Goal: Task Accomplishment & Management: Manage account settings

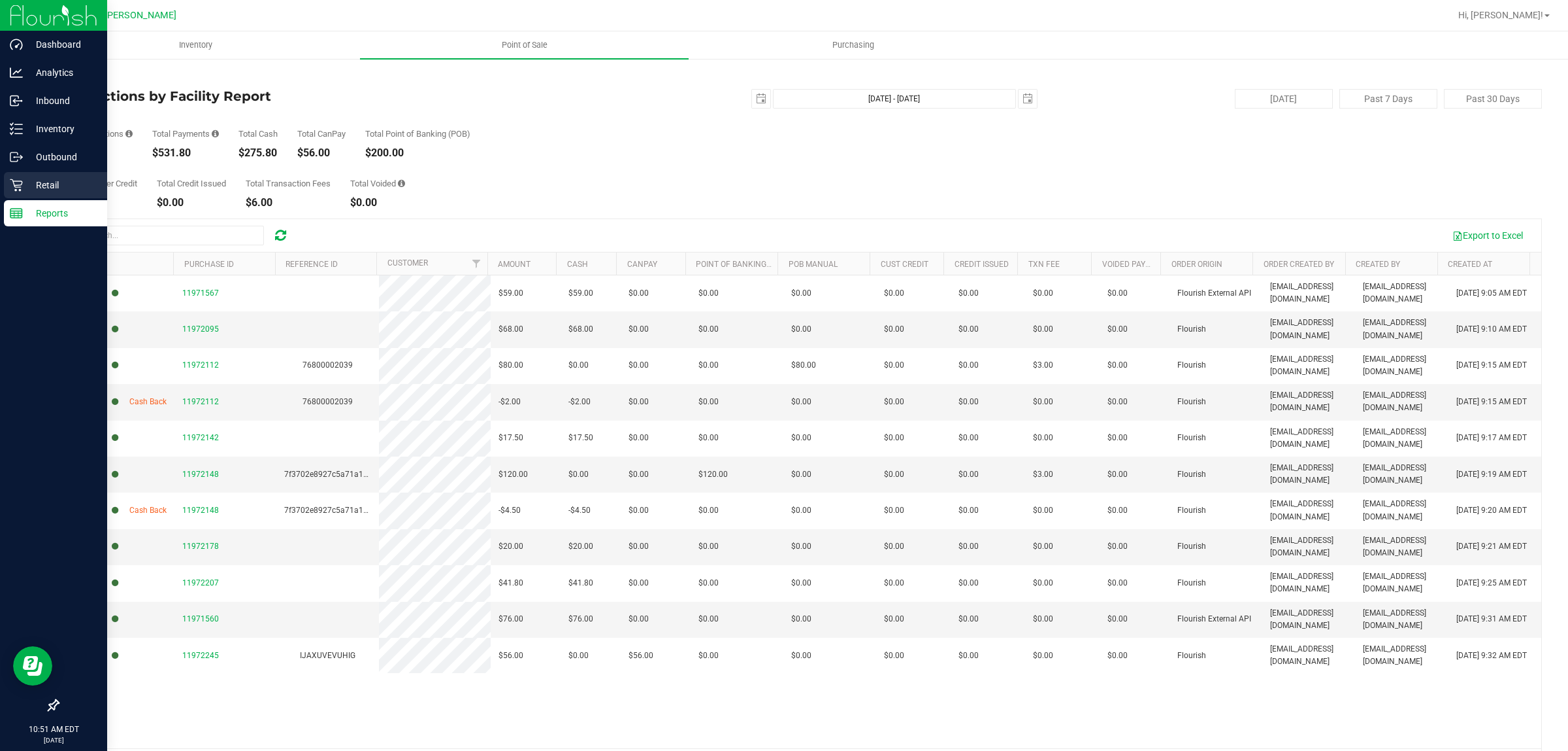
click at [23, 191] on p "Retail" at bounding box center [62, 184] width 79 height 16
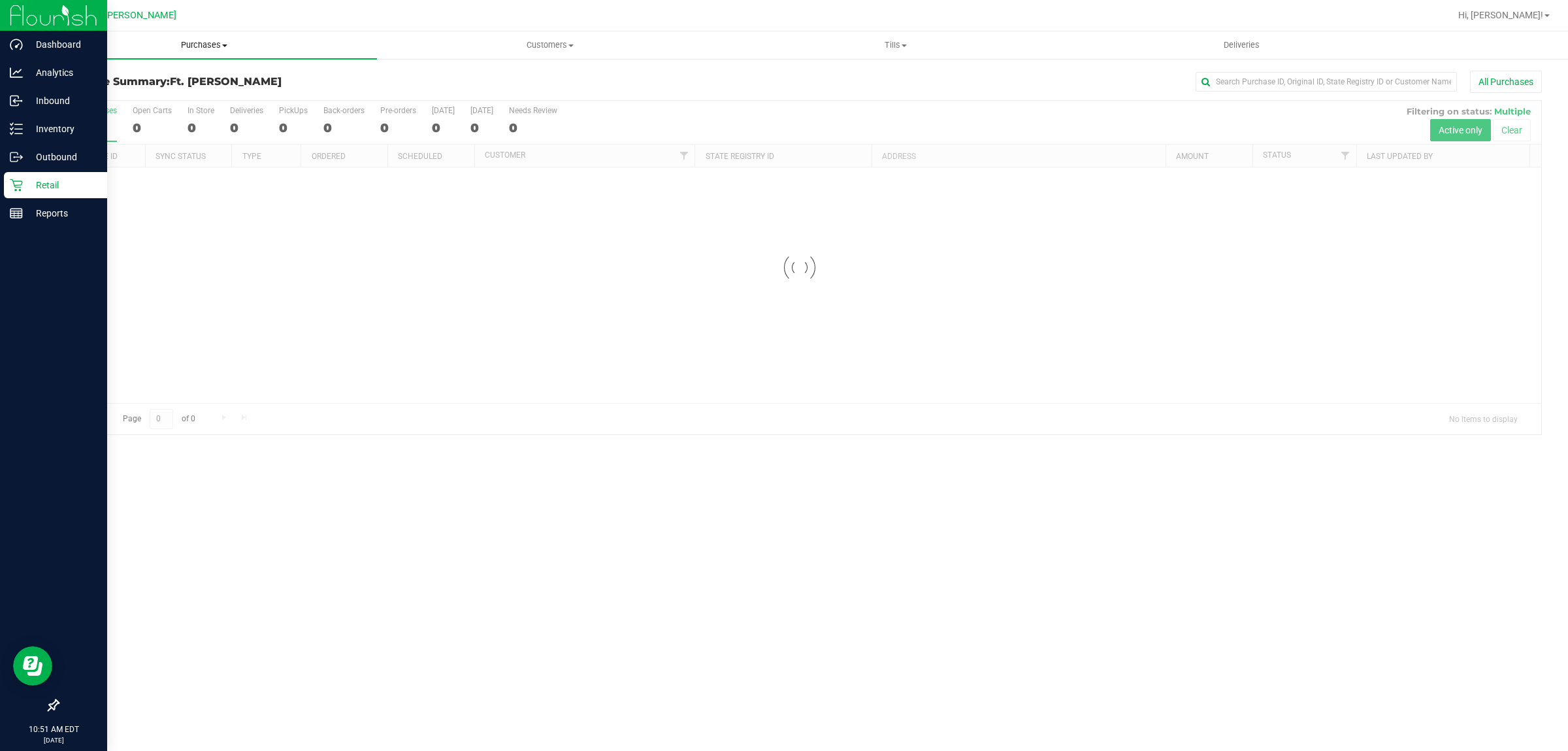
click at [217, 41] on span "Purchases" at bounding box center [204, 45] width 346 height 12
click at [209, 99] on li "Fulfillment" at bounding box center [204, 95] width 346 height 16
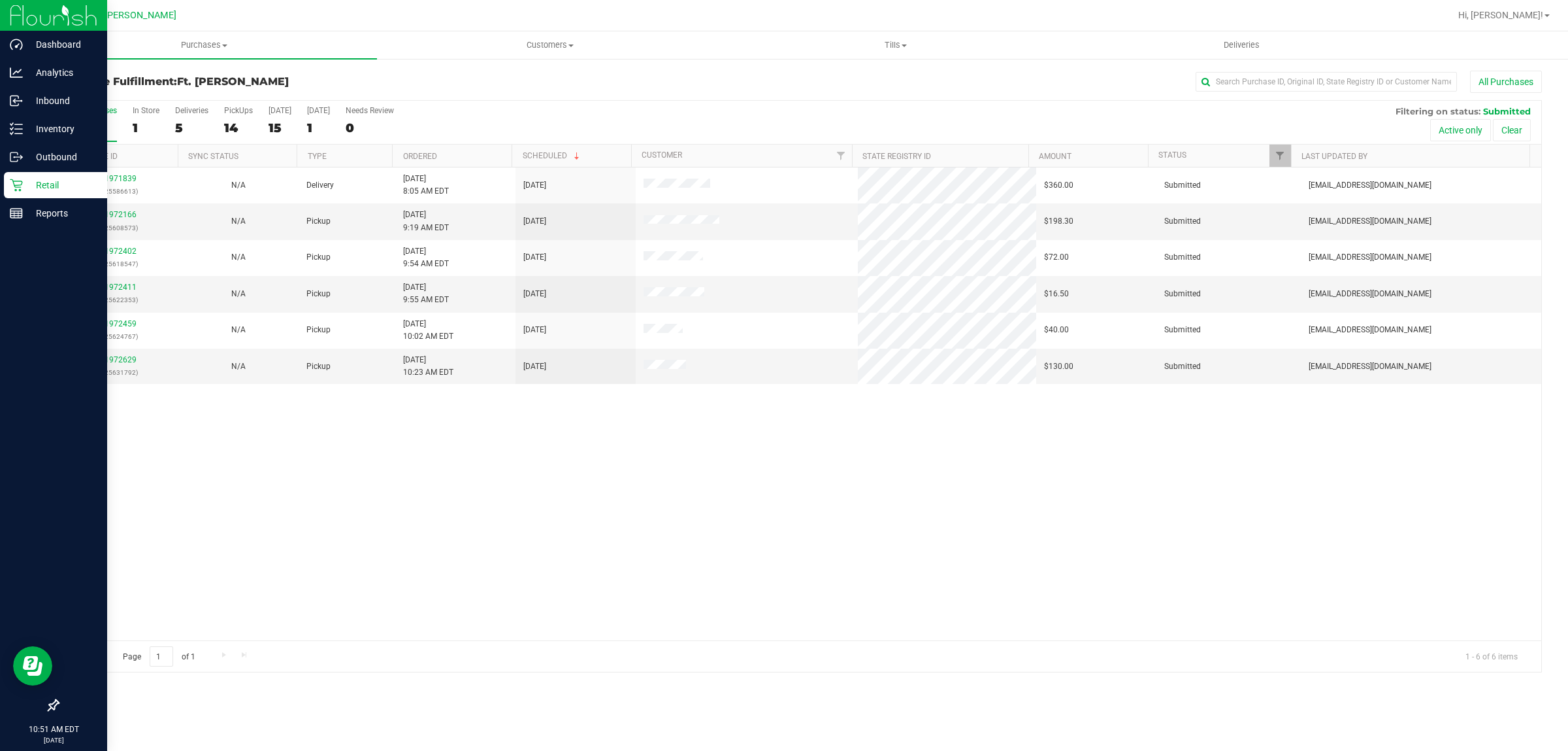
click at [500, 158] on th "Ordered" at bounding box center [452, 155] width 119 height 23
click at [125, 213] on link "11972166" at bounding box center [118, 214] width 37 height 9
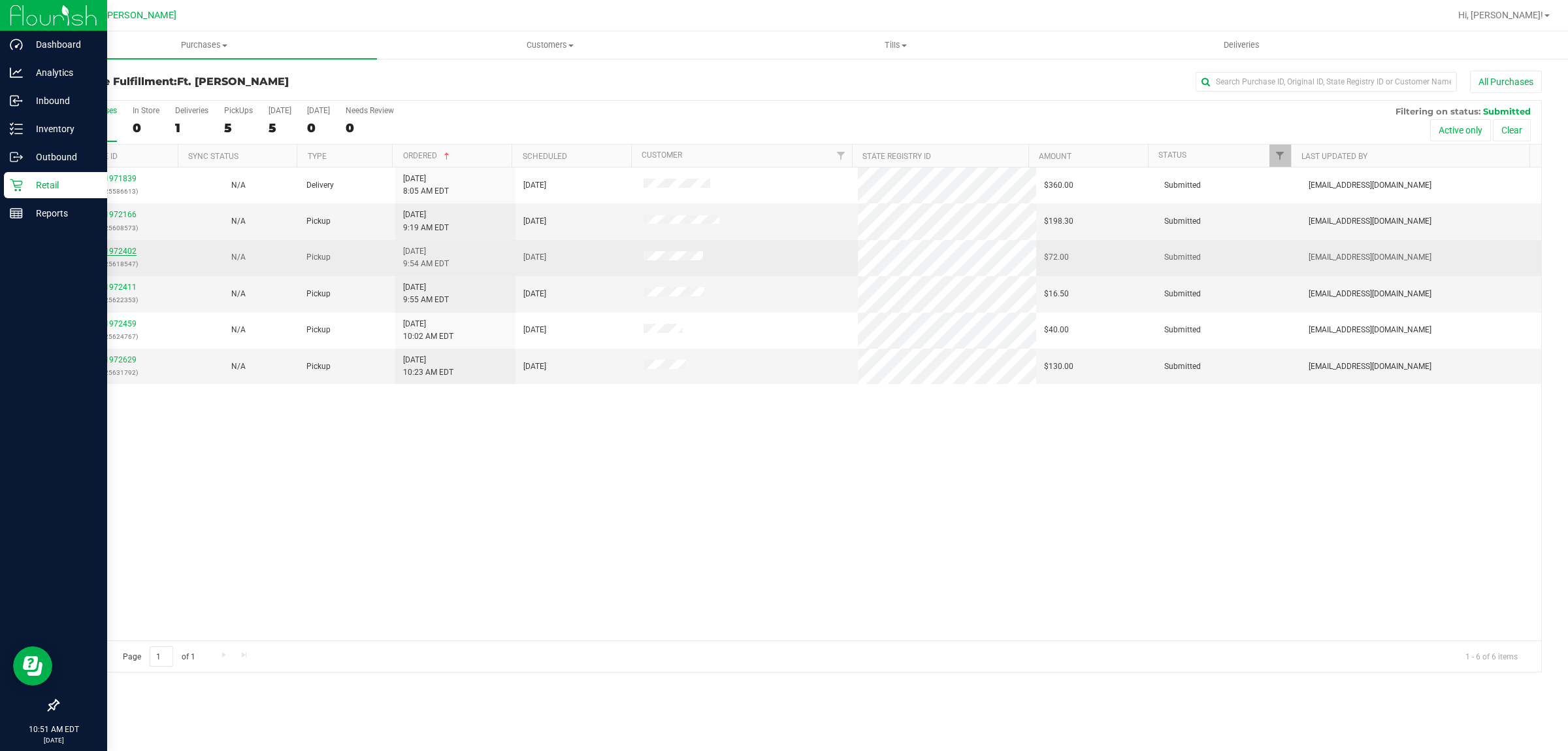
click at [115, 252] on link "11972402" at bounding box center [118, 251] width 37 height 9
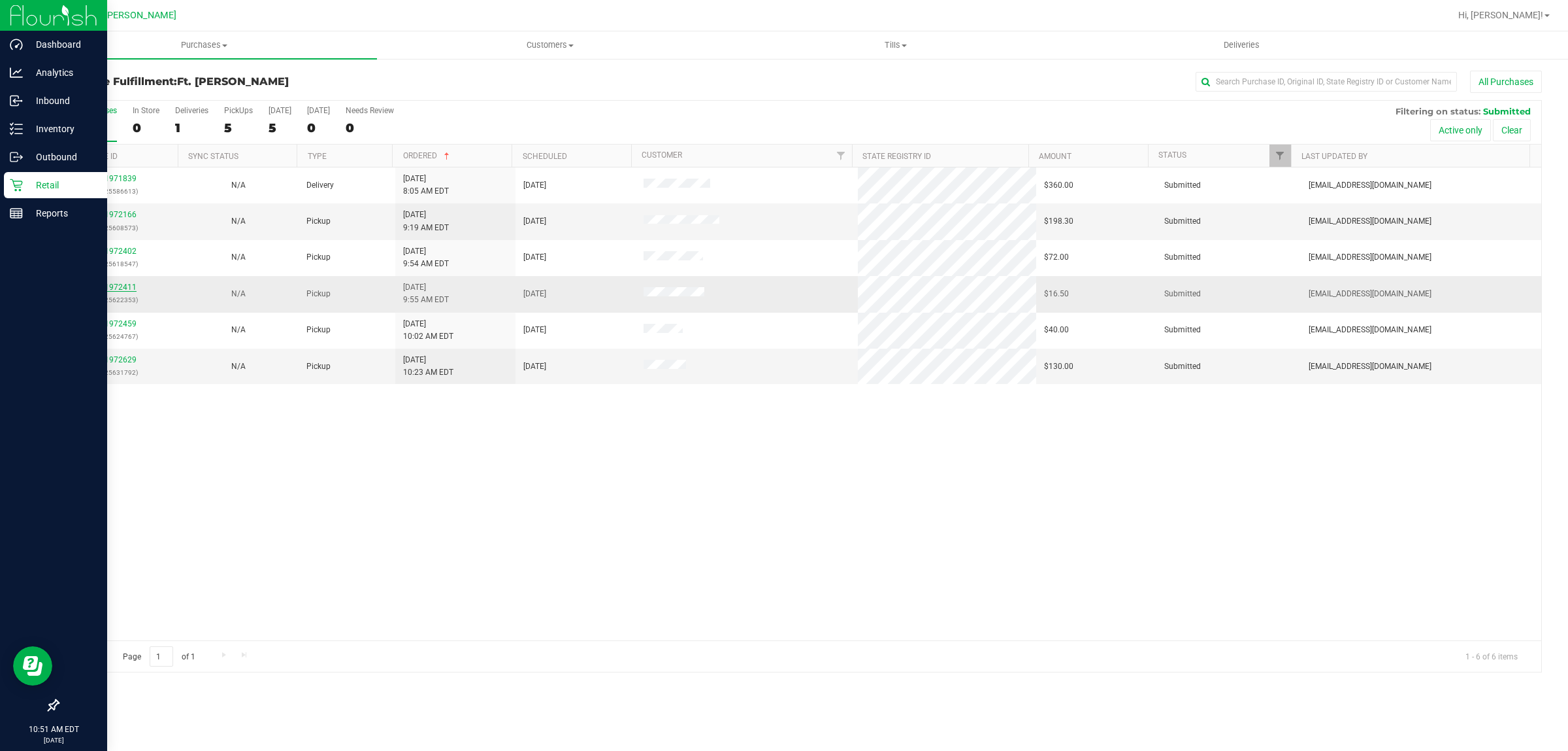
click at [119, 289] on link "11972411" at bounding box center [118, 287] width 37 height 9
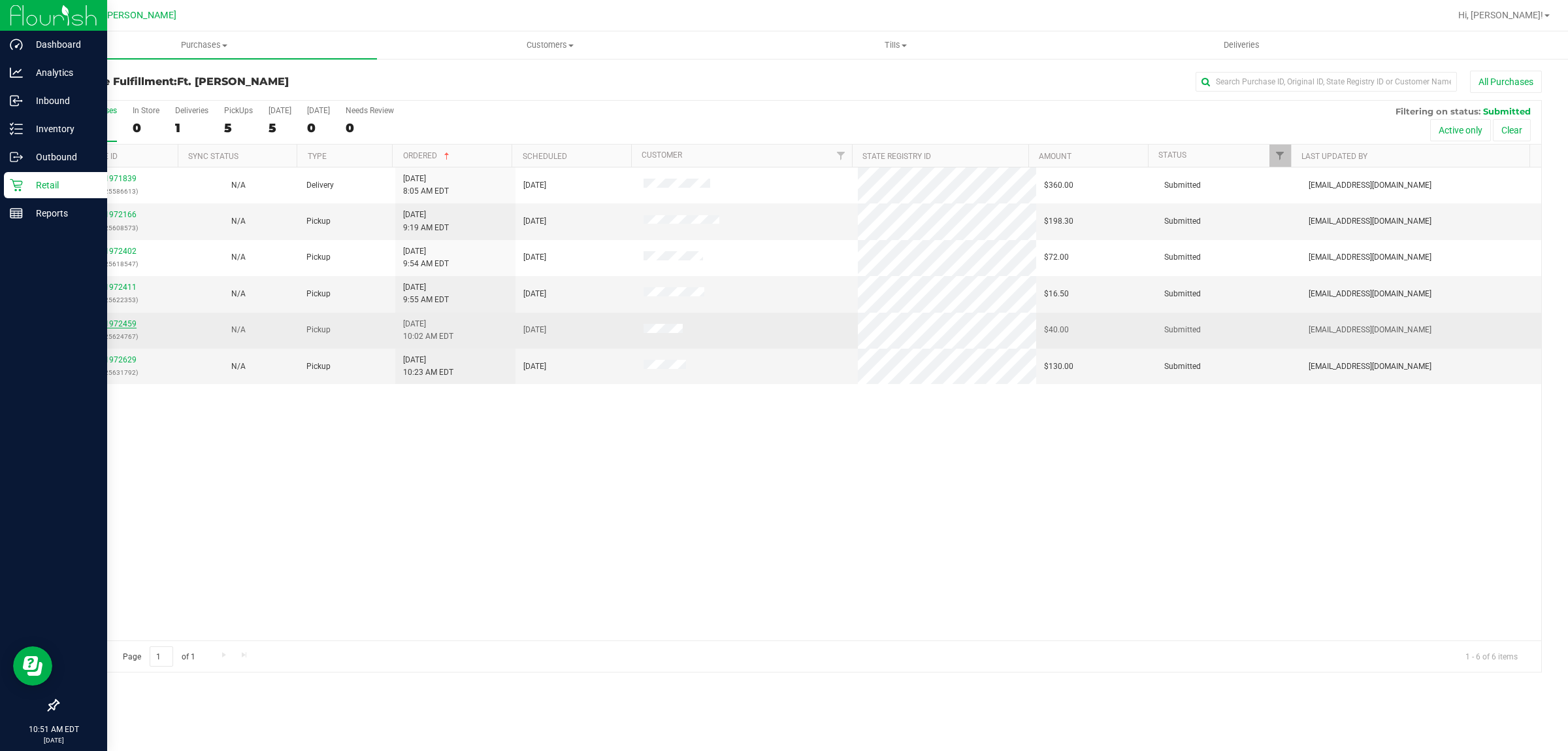
click at [124, 327] on link "11972459" at bounding box center [118, 323] width 37 height 9
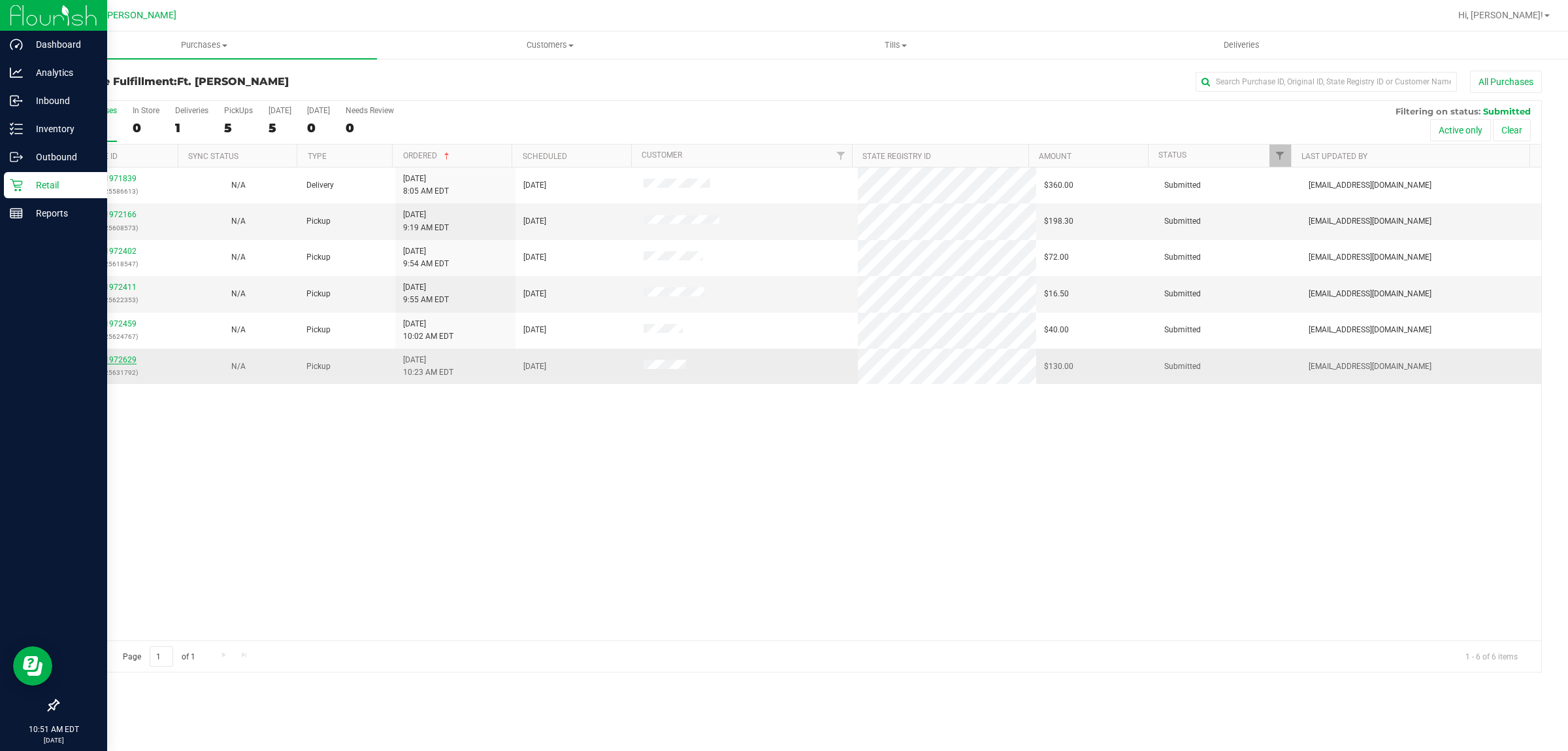
click at [116, 363] on link "11972629" at bounding box center [118, 359] width 37 height 9
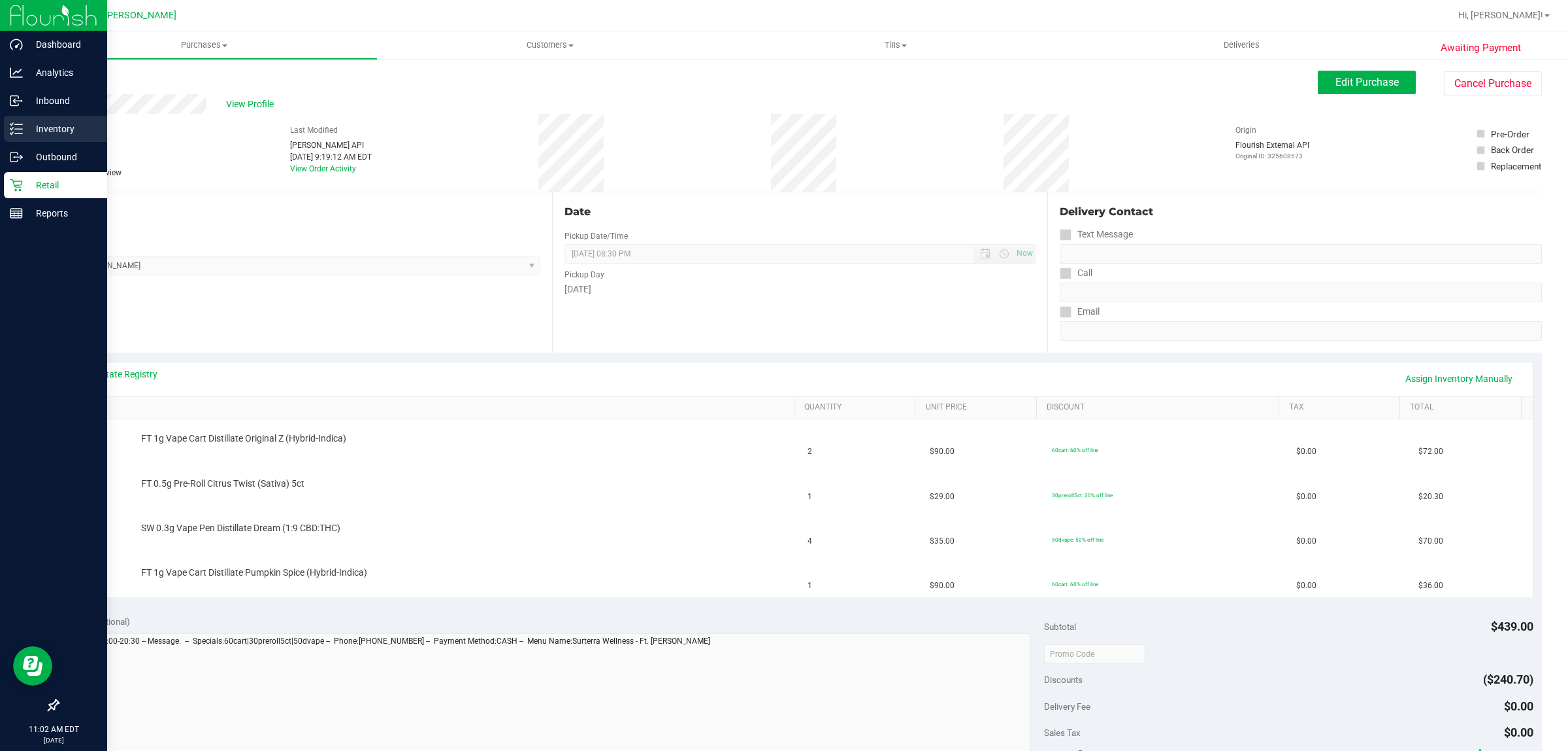
click at [14, 125] on icon at bounding box center [16, 129] width 13 height 13
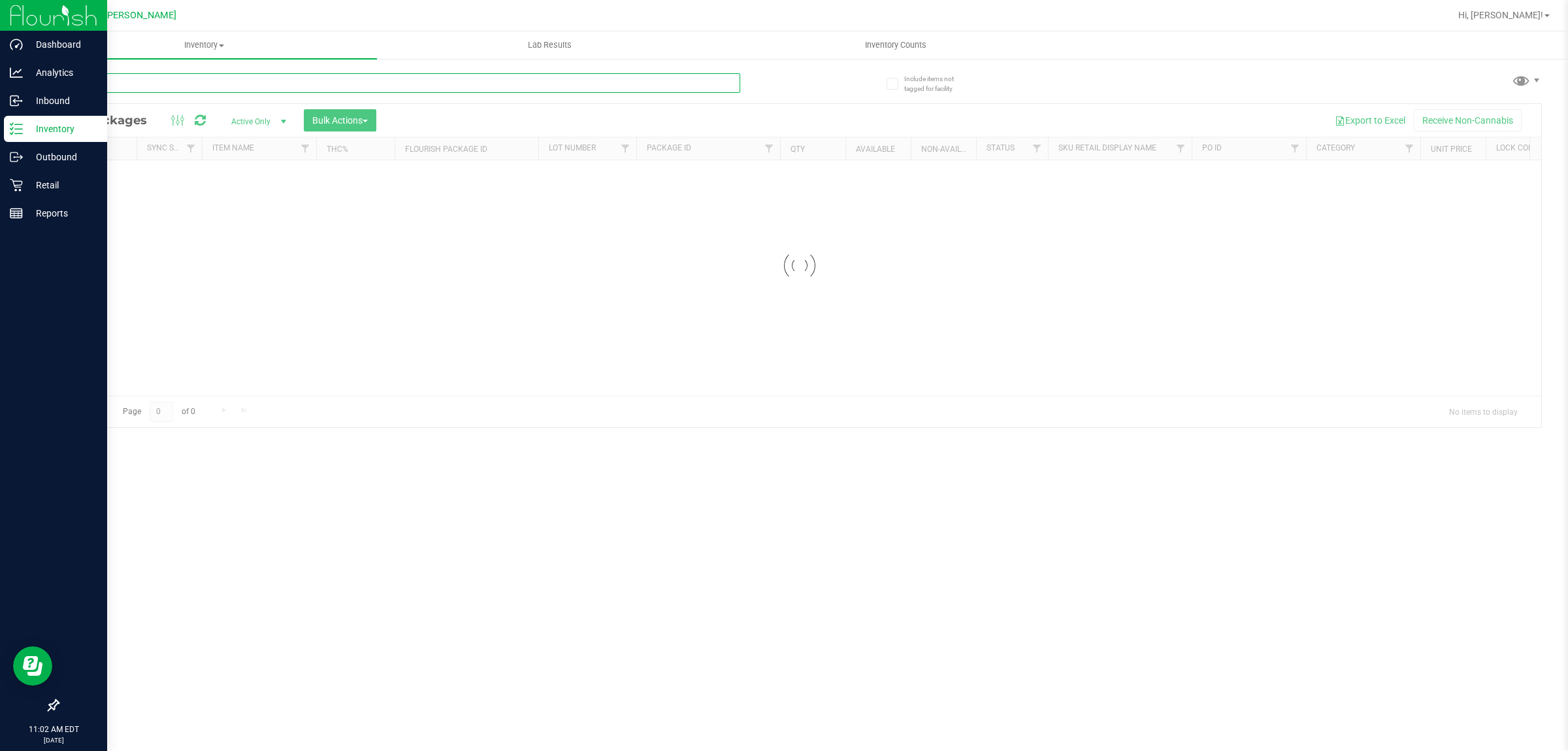
click at [256, 85] on input "text" at bounding box center [398, 83] width 683 height 19
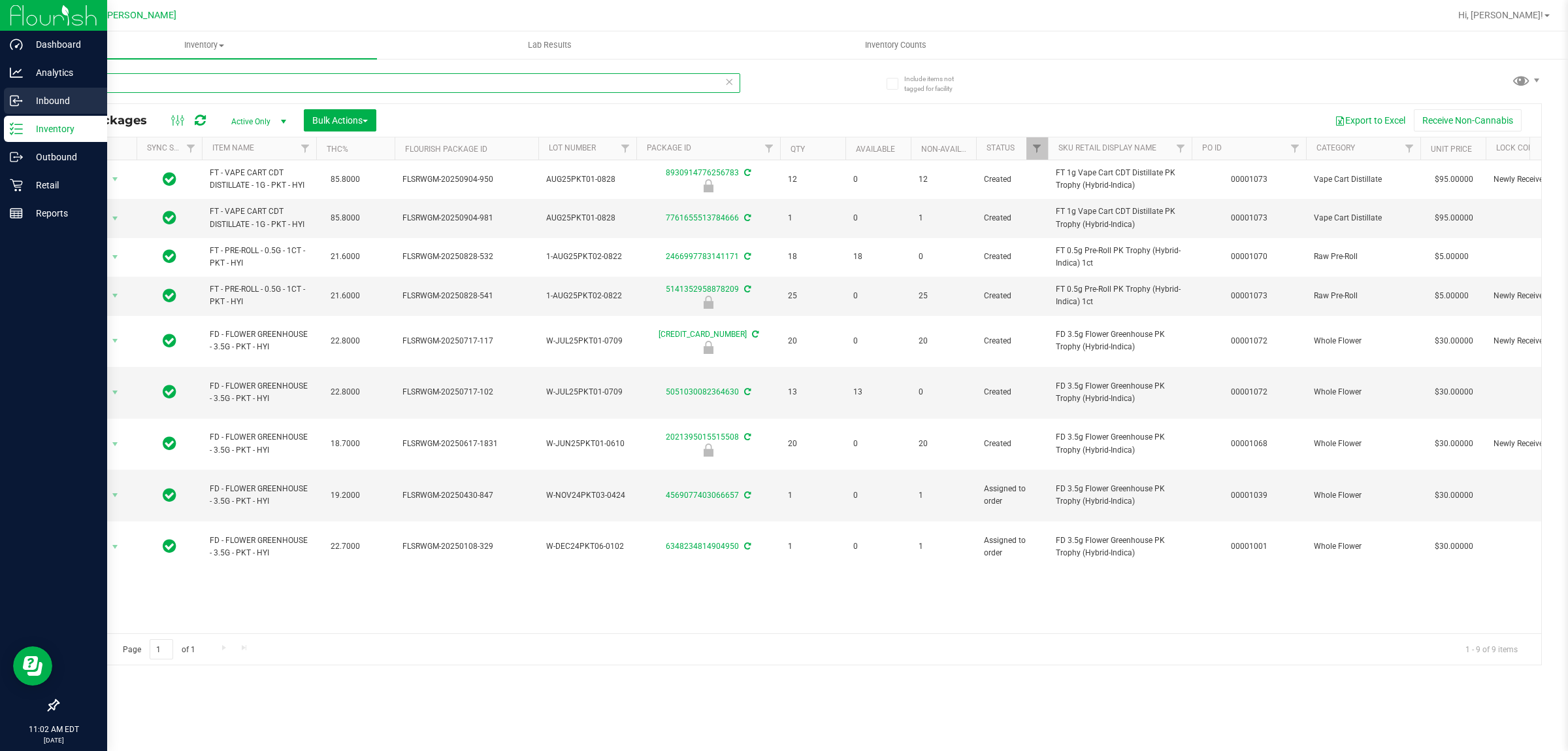
drag, startPoint x: 236, startPoint y: 85, endPoint x: 0, endPoint y: 93, distance: 236.1
click at [0, 93] on div "Dashboard Analytics Inbound Inventory Outbound Retail Reports 11:02 AM EDT 09/1…" at bounding box center [784, 375] width 1568 height 751
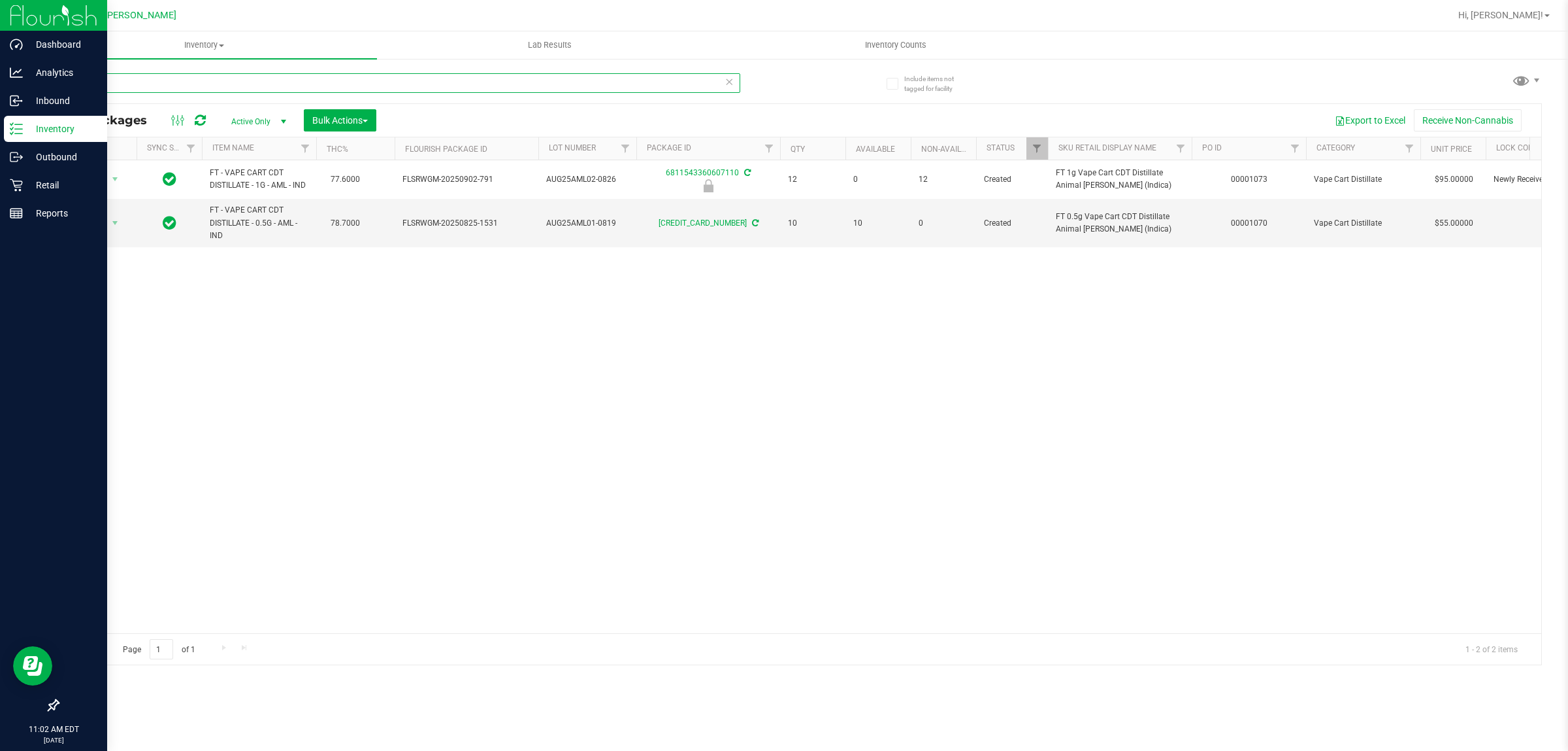
drag, startPoint x: 369, startPoint y: 84, endPoint x: 0, endPoint y: 30, distance: 372.9
click at [0, 30] on div "Dashboard Analytics Inbound Inventory Outbound Retail Reports 11:02 AM EDT 09/1…" at bounding box center [784, 375] width 1568 height 751
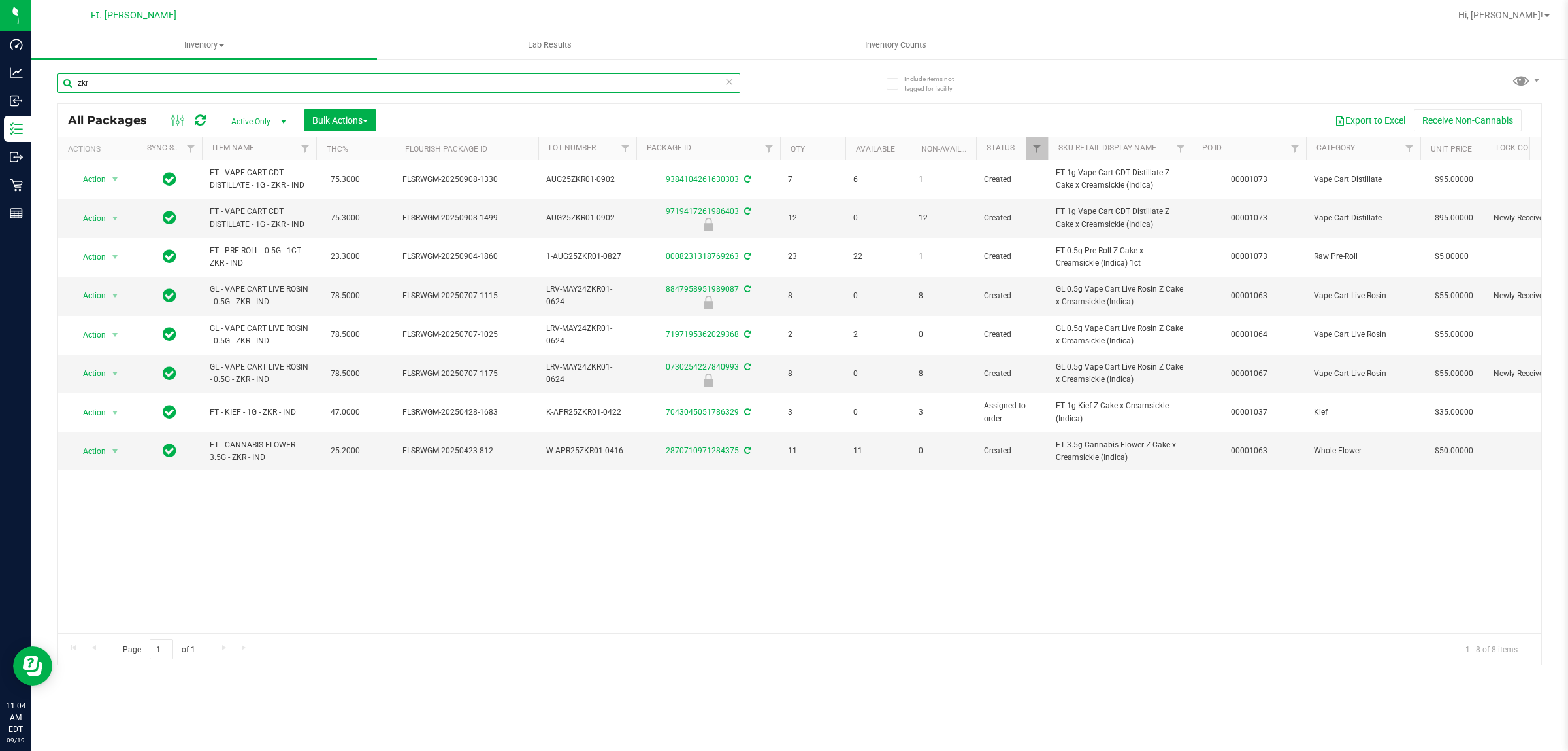
drag, startPoint x: 148, startPoint y: 73, endPoint x: 0, endPoint y: -74, distance: 208.6
click at [0, 0] on html "Dashboard Analytics Inbound Inventory Outbound Retail Reports 11:04 AM EDT 09/1…" at bounding box center [784, 375] width 1568 height 751
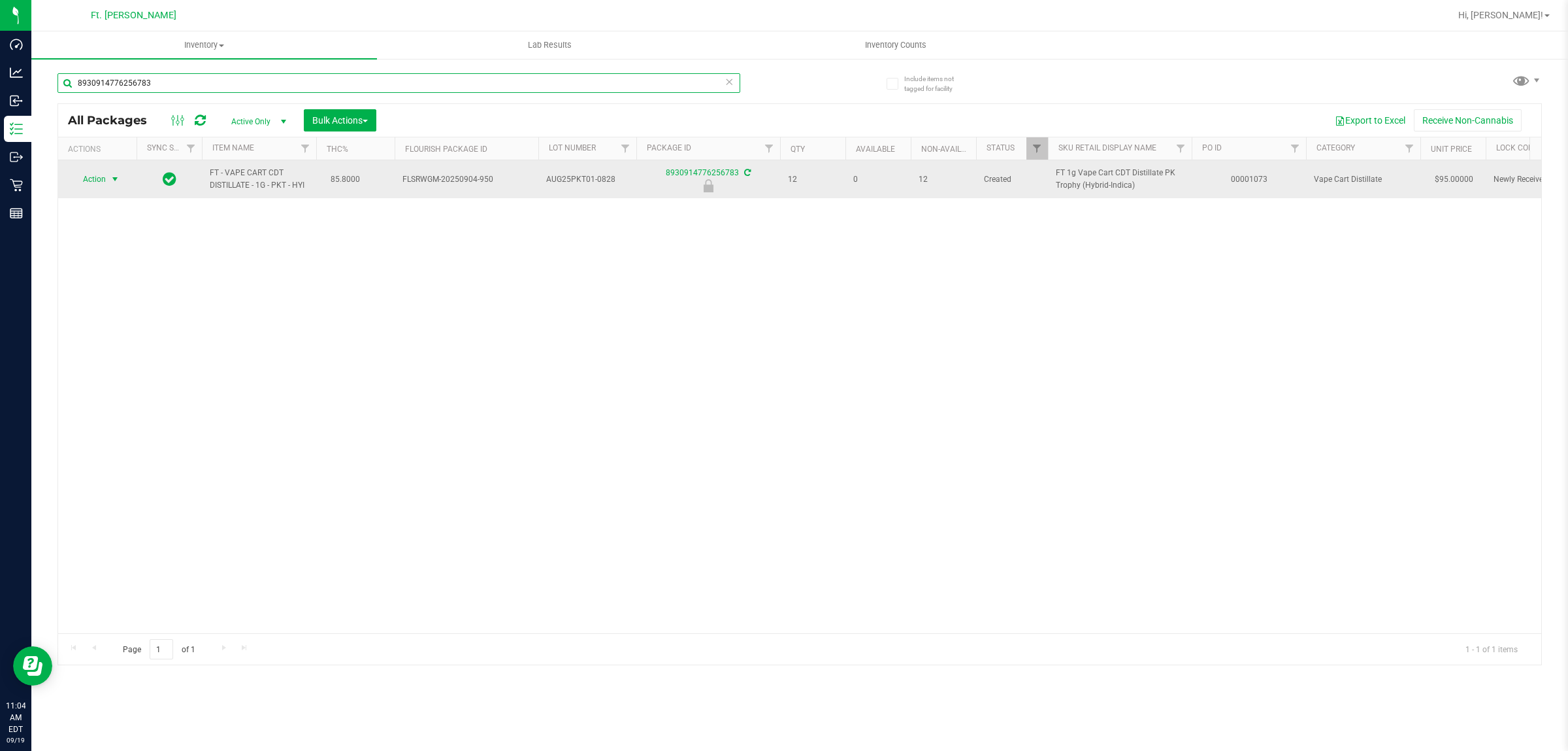
type input "8930914776256783"
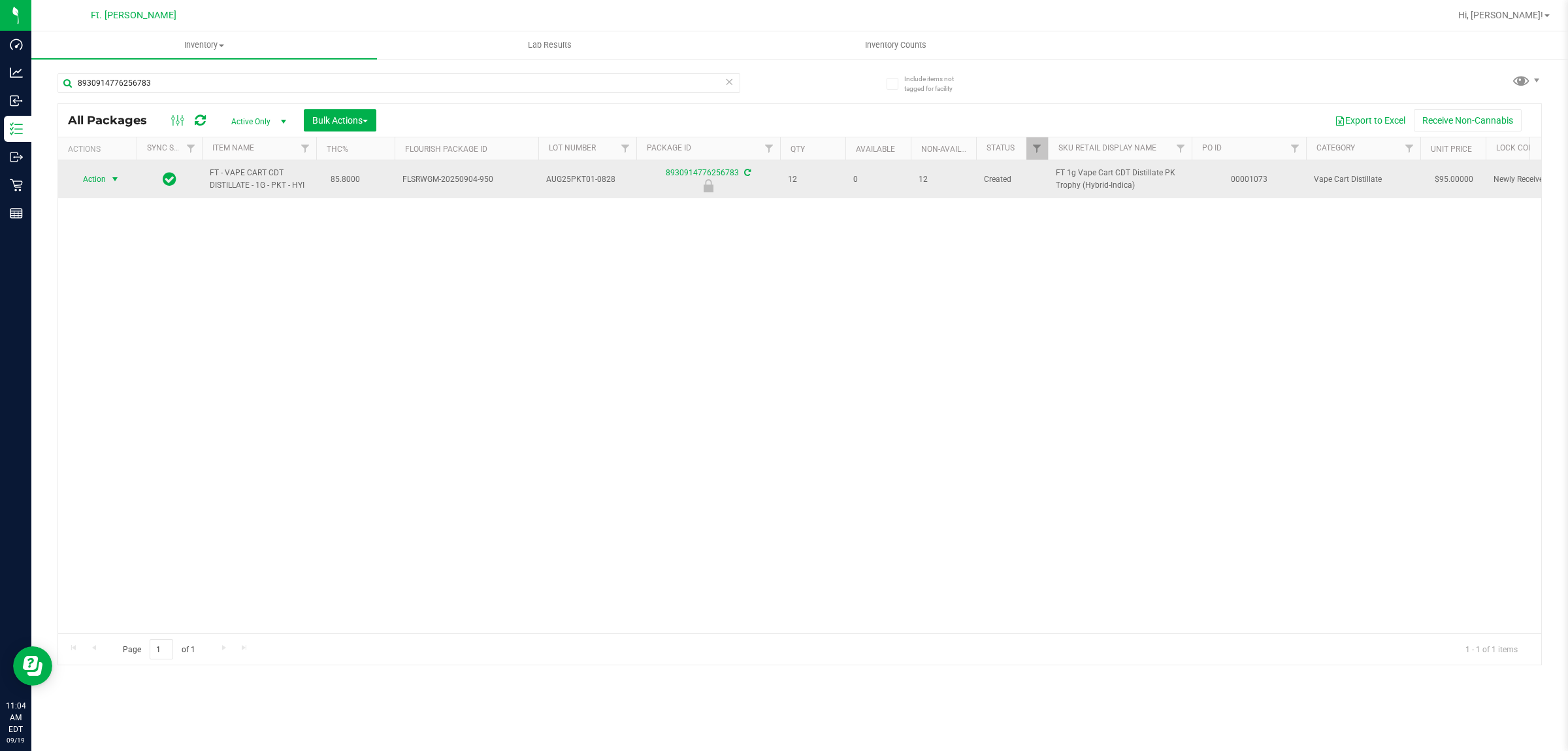
click at [92, 180] on span "Action" at bounding box center [88, 179] width 35 height 19
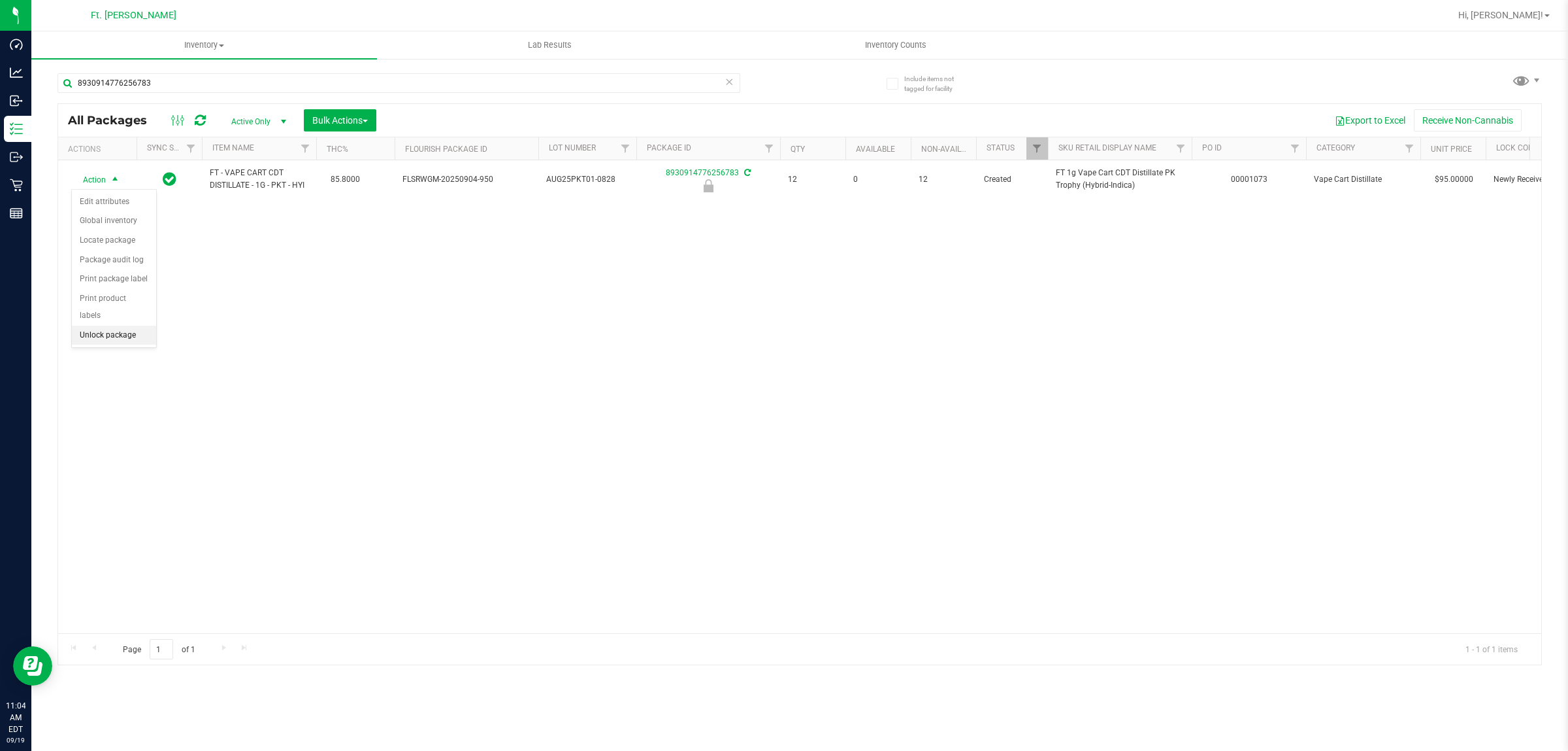
click at [108, 325] on li "Unlock package" at bounding box center [114, 335] width 84 height 19
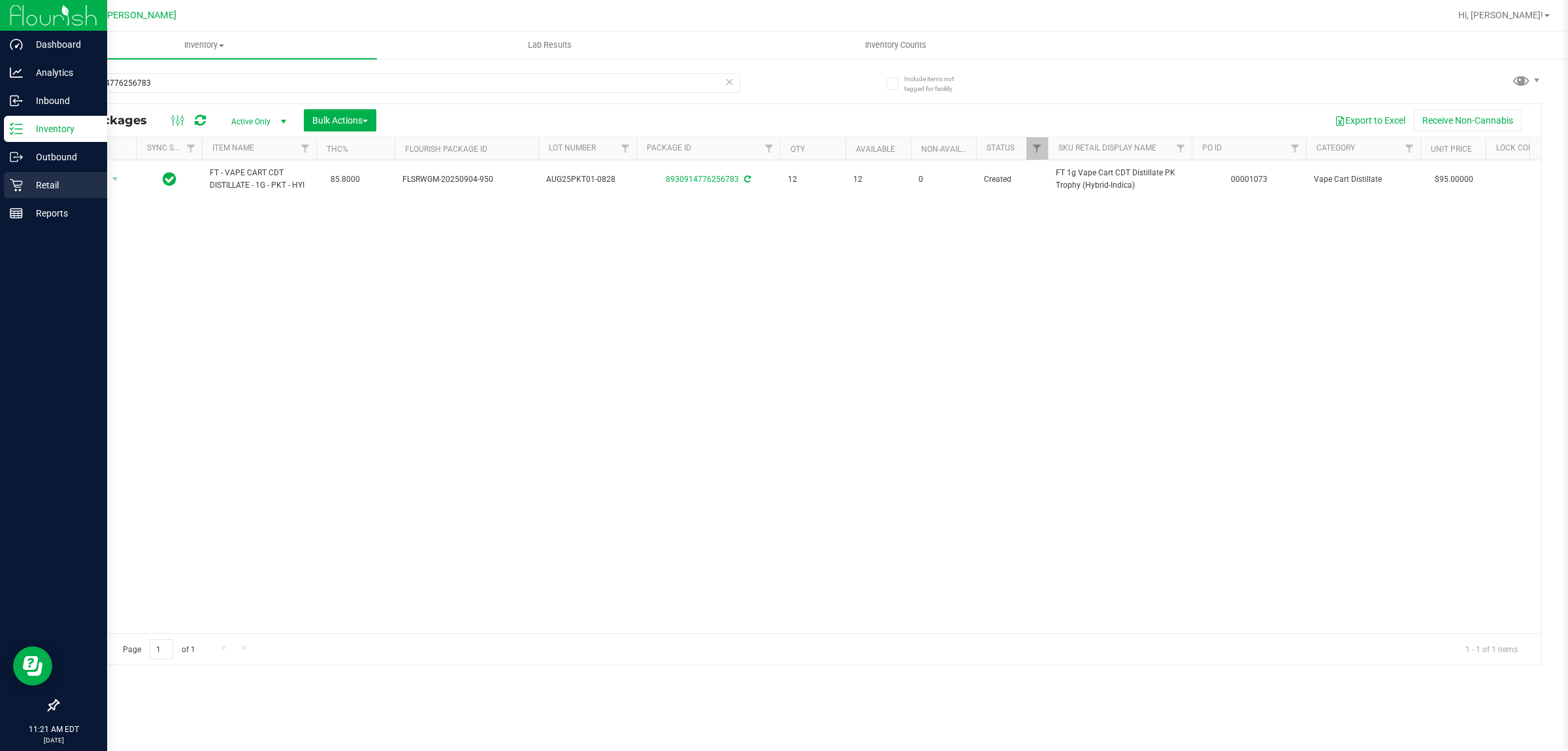
click at [13, 184] on icon at bounding box center [16, 184] width 13 height 13
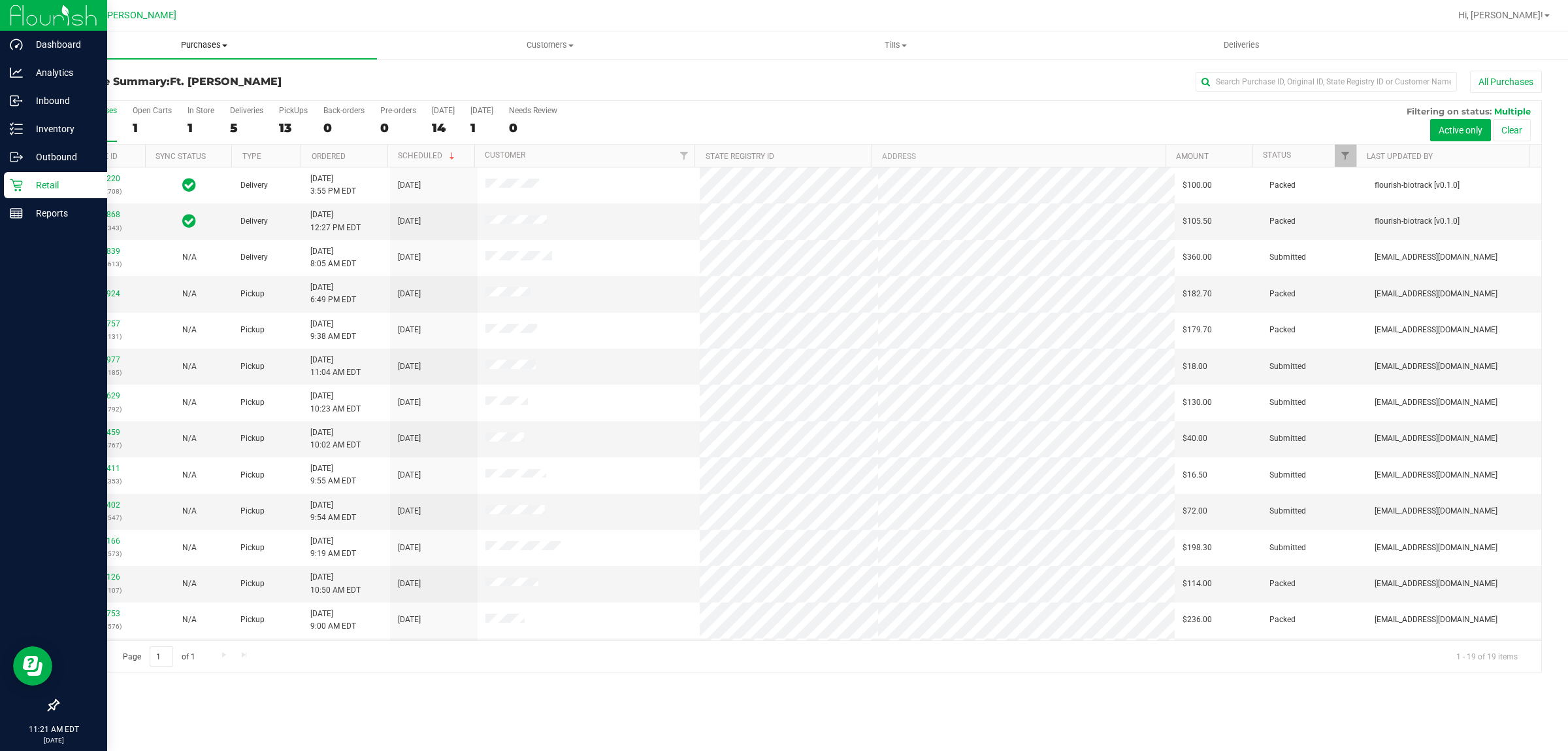
click at [255, 55] on uib-tab-heading "Purchases Summary of purchases Fulfillment All purchases" at bounding box center [204, 45] width 346 height 28
click at [190, 92] on li "Fulfillment" at bounding box center [204, 95] width 346 height 16
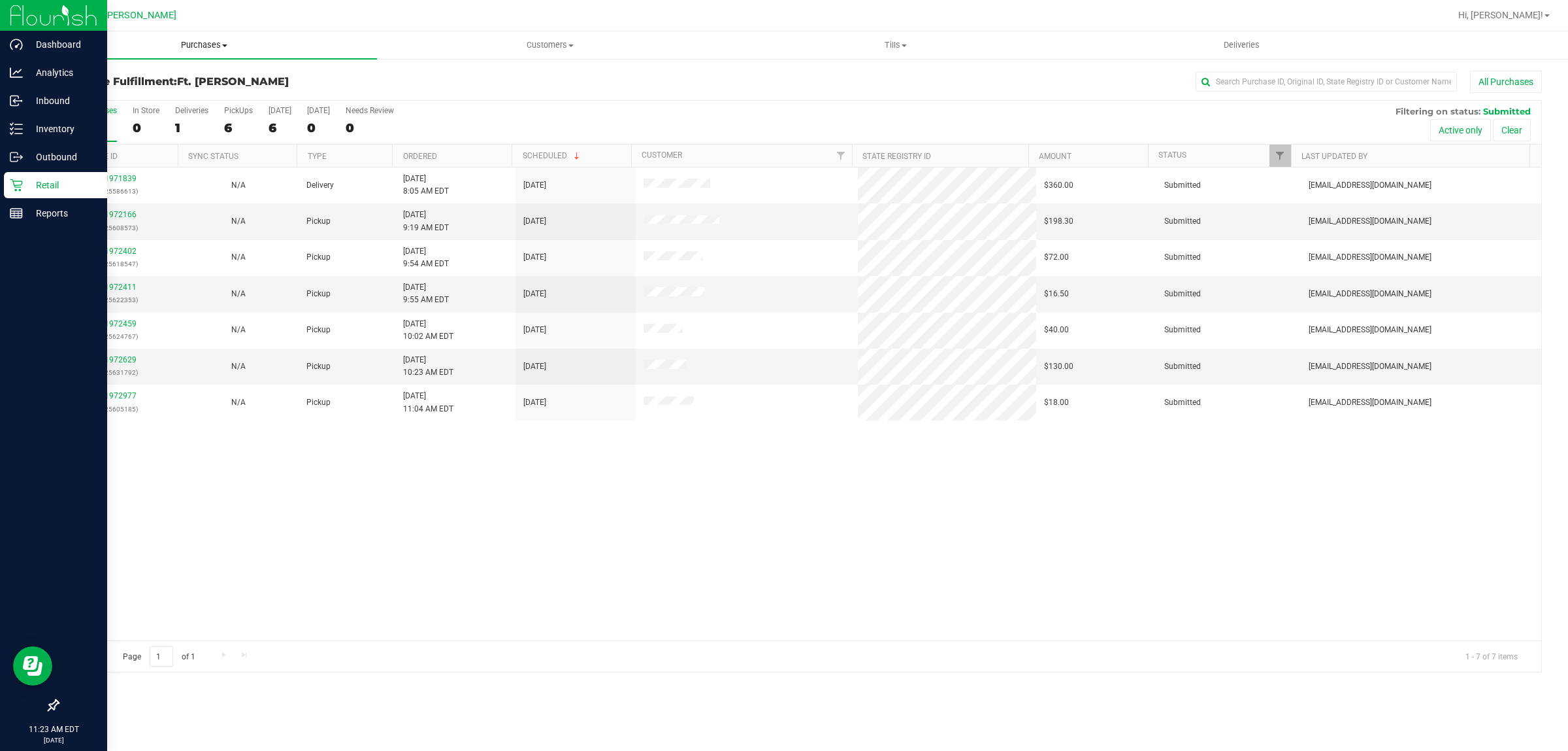
click at [278, 40] on span "Purchases" at bounding box center [204, 45] width 346 height 12
click at [590, 99] on div "All Purchases 7 In Store 0 Deliveries 1 PickUps 6 Today 6 Tomorrow 0 Needs Revi…" at bounding box center [800, 386] width 1484 height 573
click at [568, 157] on link "Scheduled" at bounding box center [552, 155] width 59 height 9
click at [568, 157] on th "Scheduled" at bounding box center [571, 155] width 119 height 23
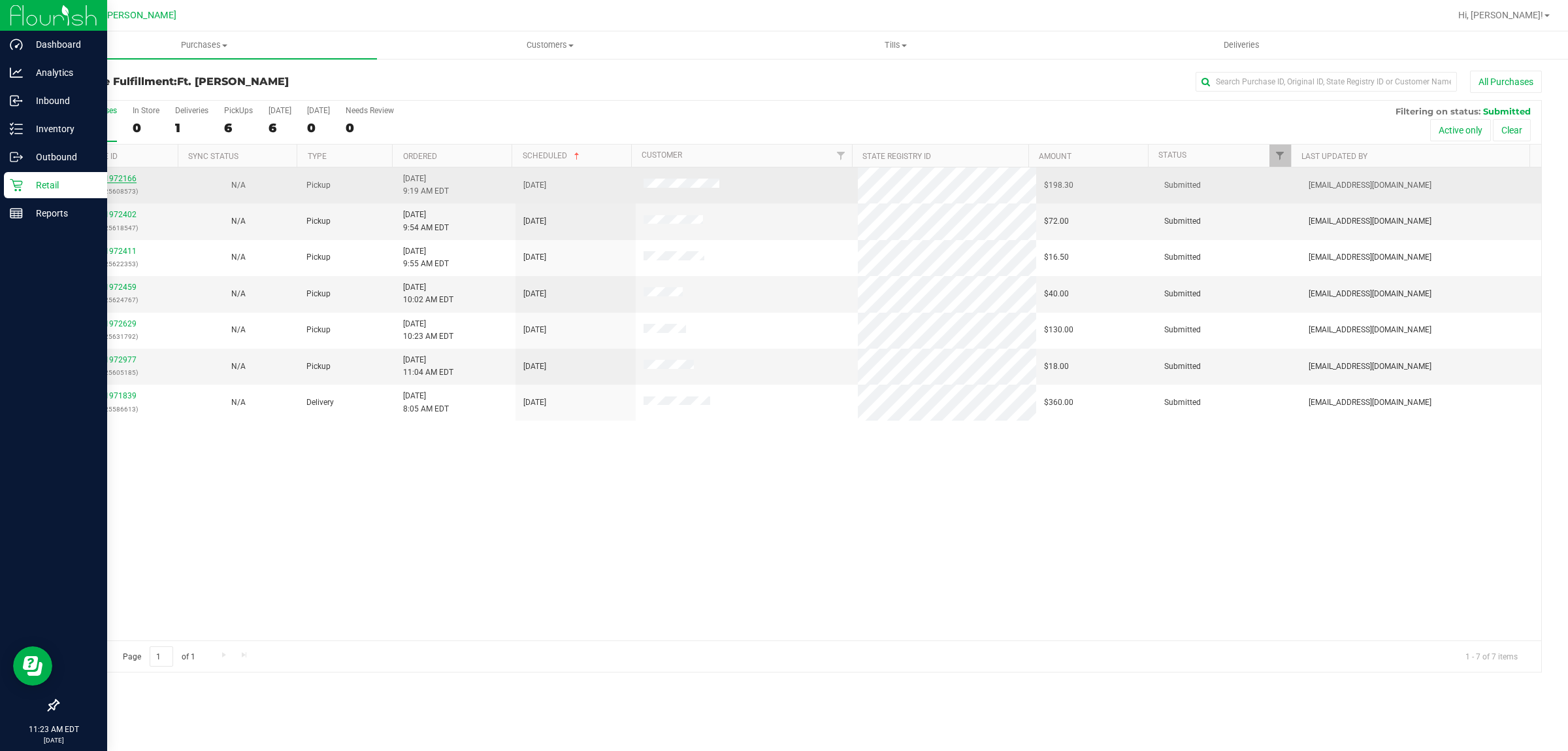
click at [122, 180] on link "11972166" at bounding box center [118, 178] width 37 height 9
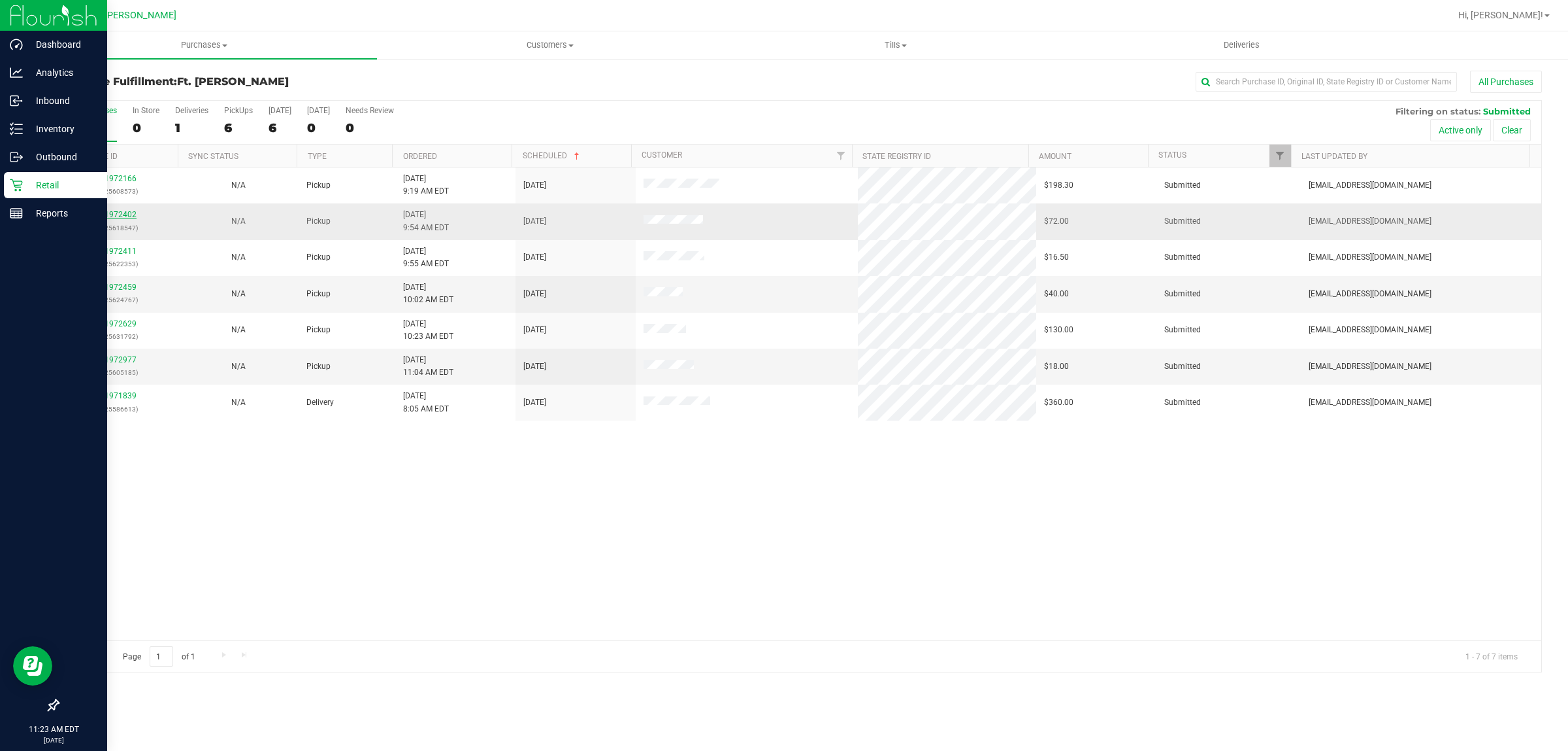
click at [115, 216] on link "11972402" at bounding box center [118, 214] width 37 height 9
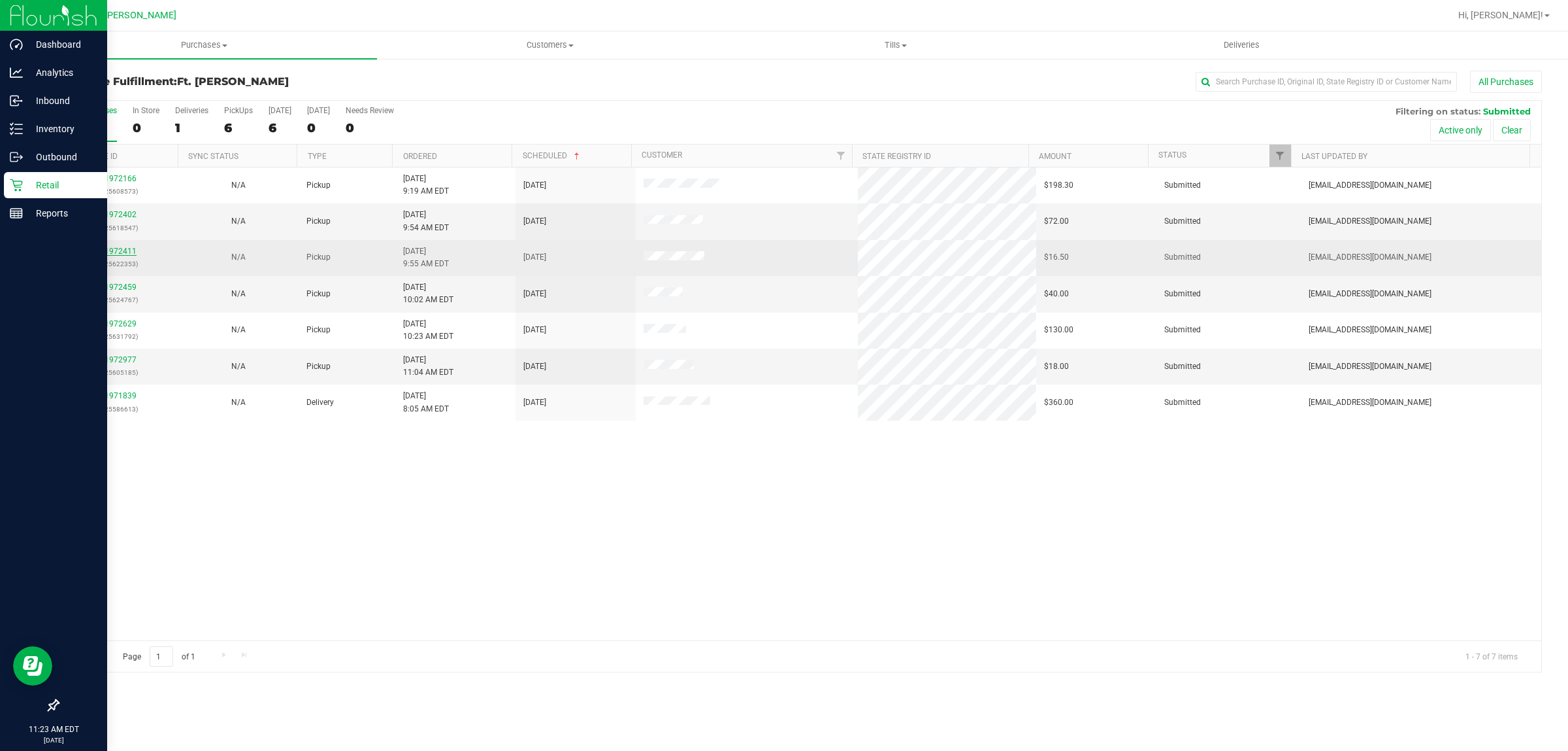
click at [128, 254] on link "11972411" at bounding box center [118, 251] width 37 height 9
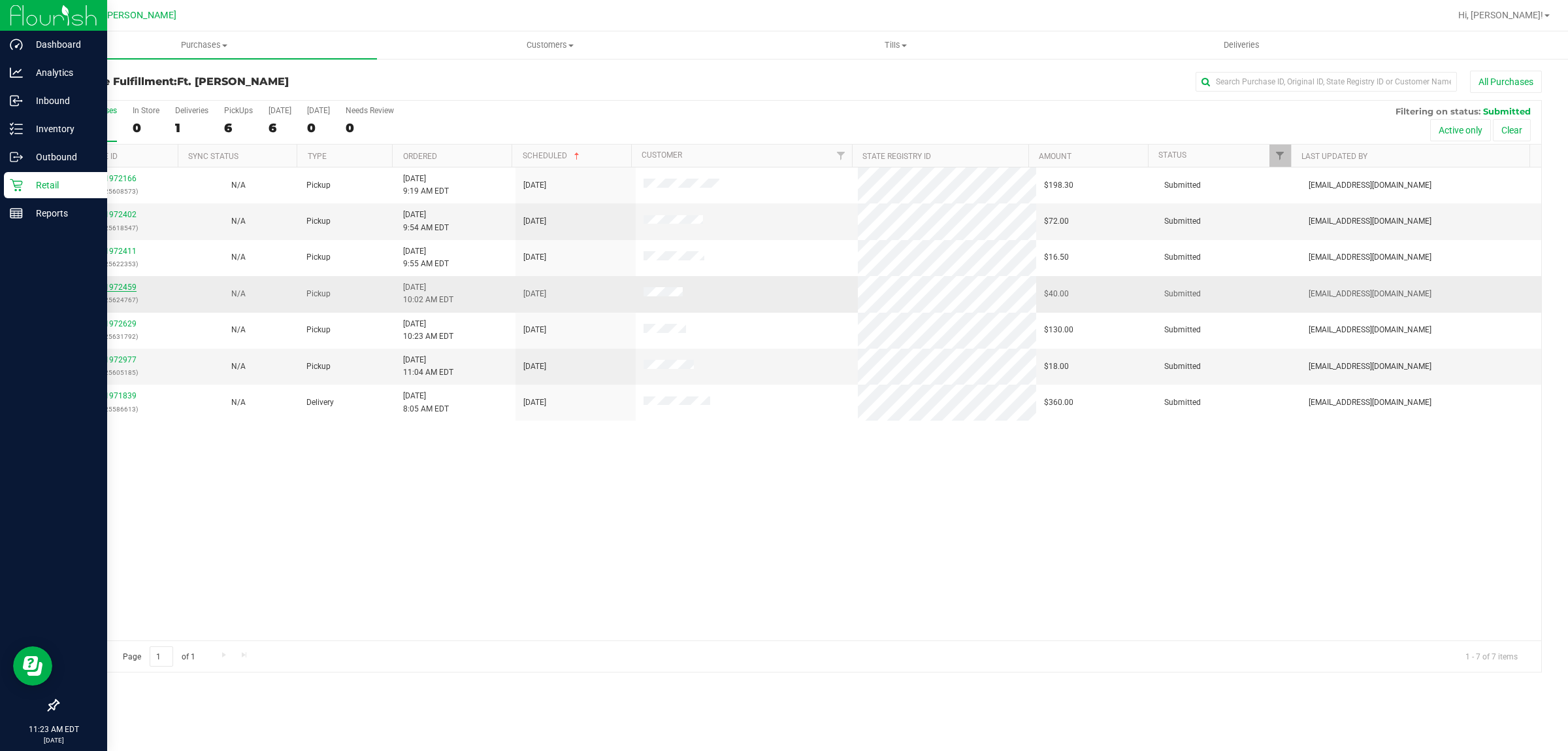
click at [123, 286] on link "11972459" at bounding box center [118, 287] width 37 height 9
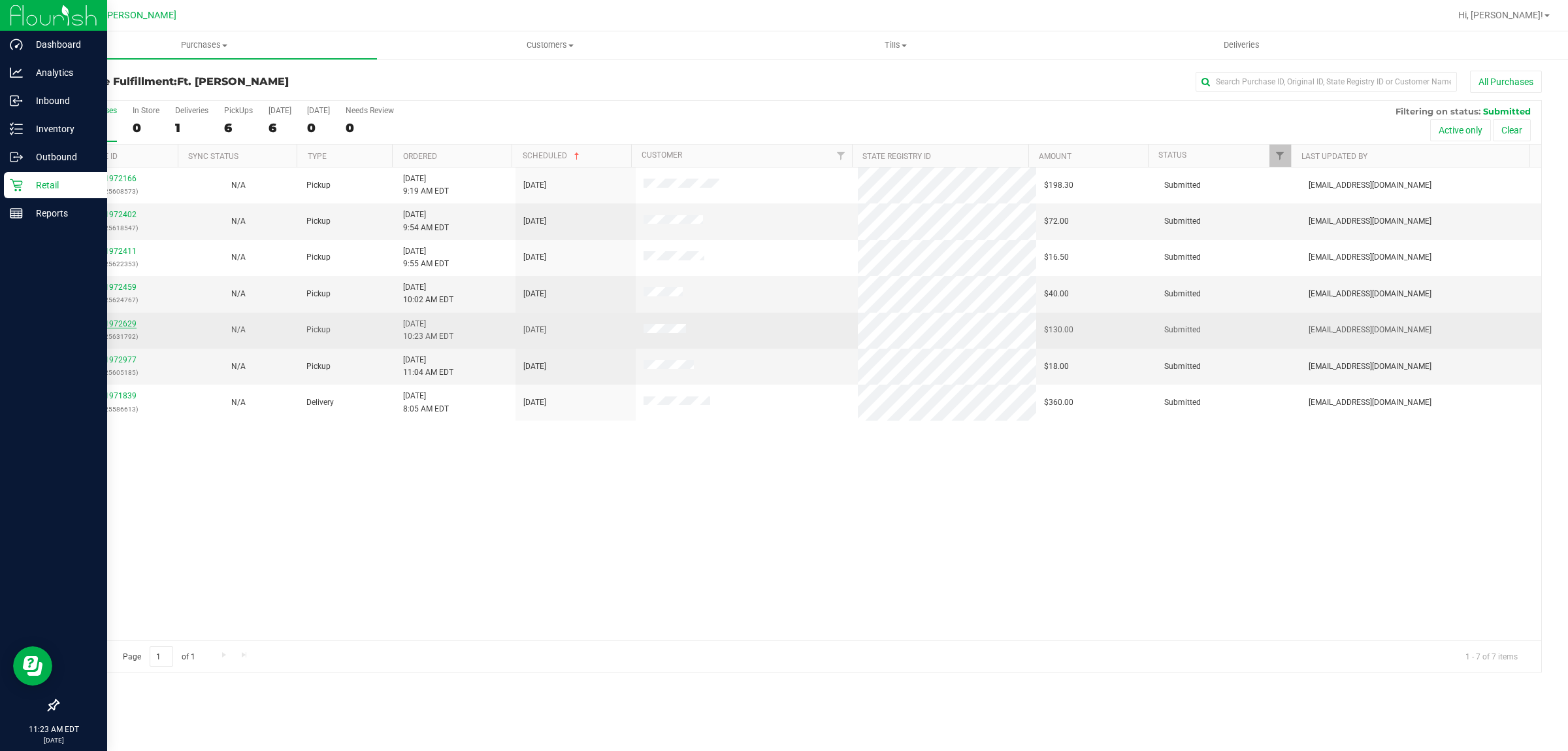
click at [121, 322] on link "11972629" at bounding box center [118, 323] width 37 height 9
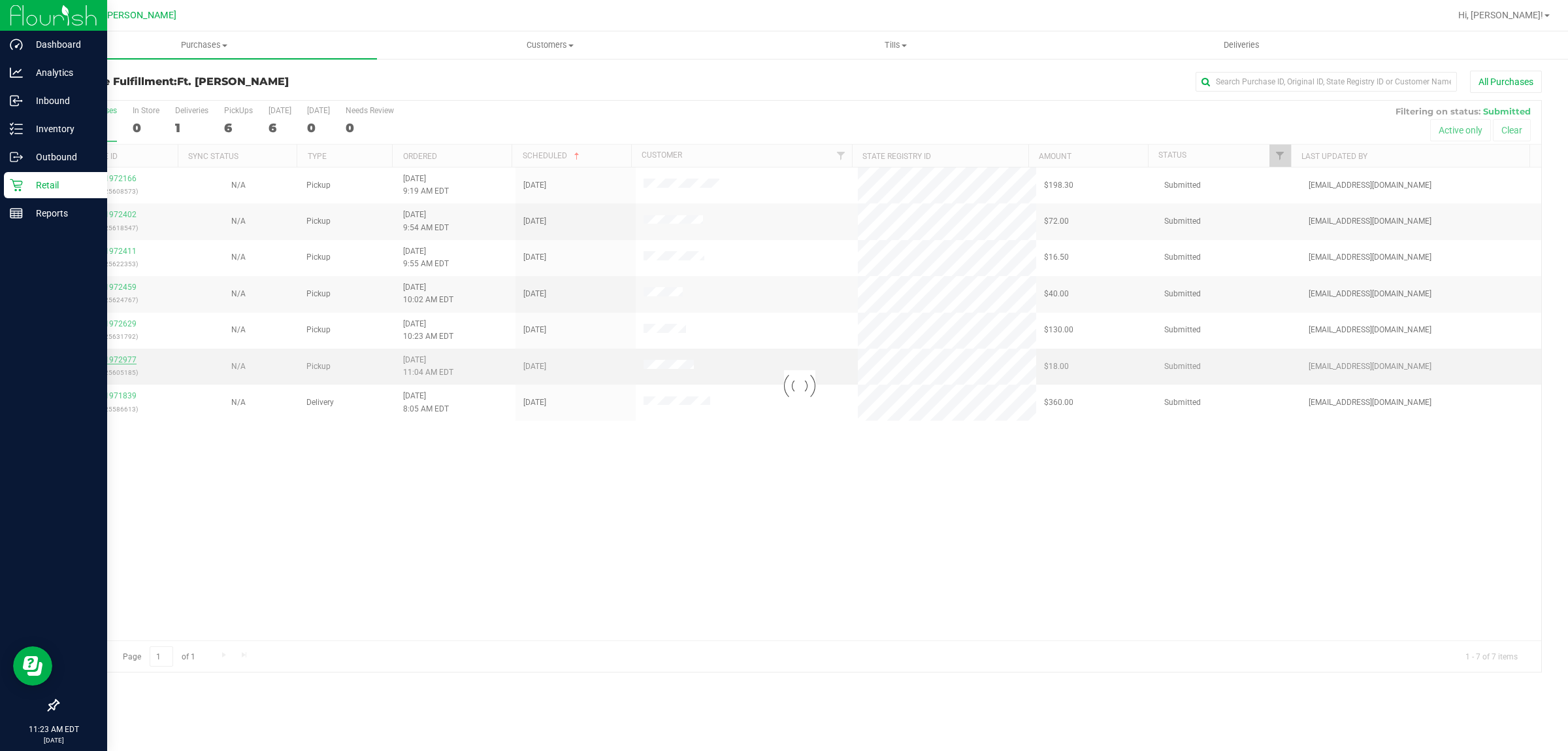
click at [122, 363] on div "Loading... All Purchases 7 In Store 0 Deliveries 1 PickUps 6 Today 6 Tomorrow 0…" at bounding box center [800, 386] width 1484 height 572
click at [119, 355] on div "11972977 (325605185)" at bounding box center [118, 366] width 104 height 25
click at [119, 364] on link "11972977" at bounding box center [118, 359] width 37 height 9
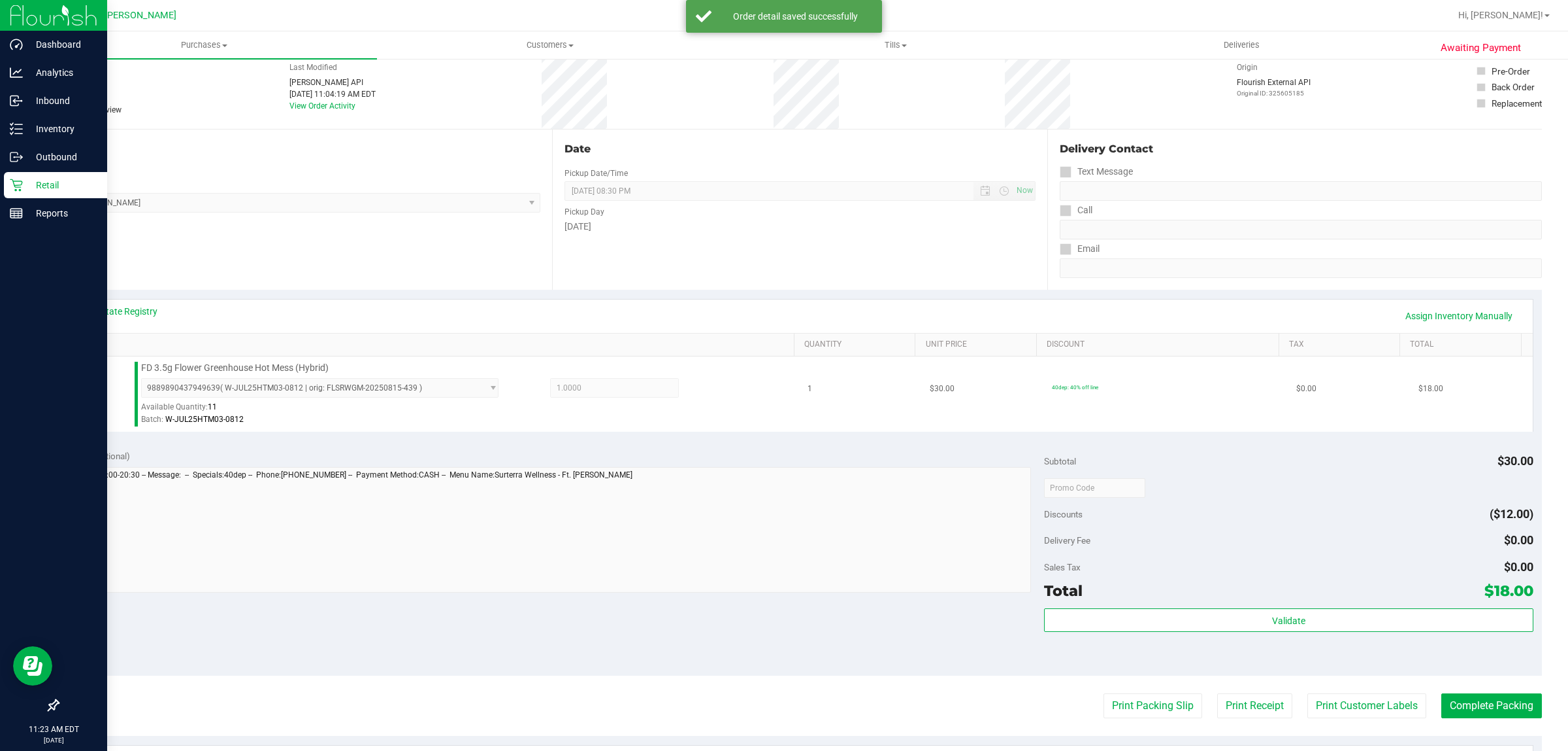
scroll to position [82, 0]
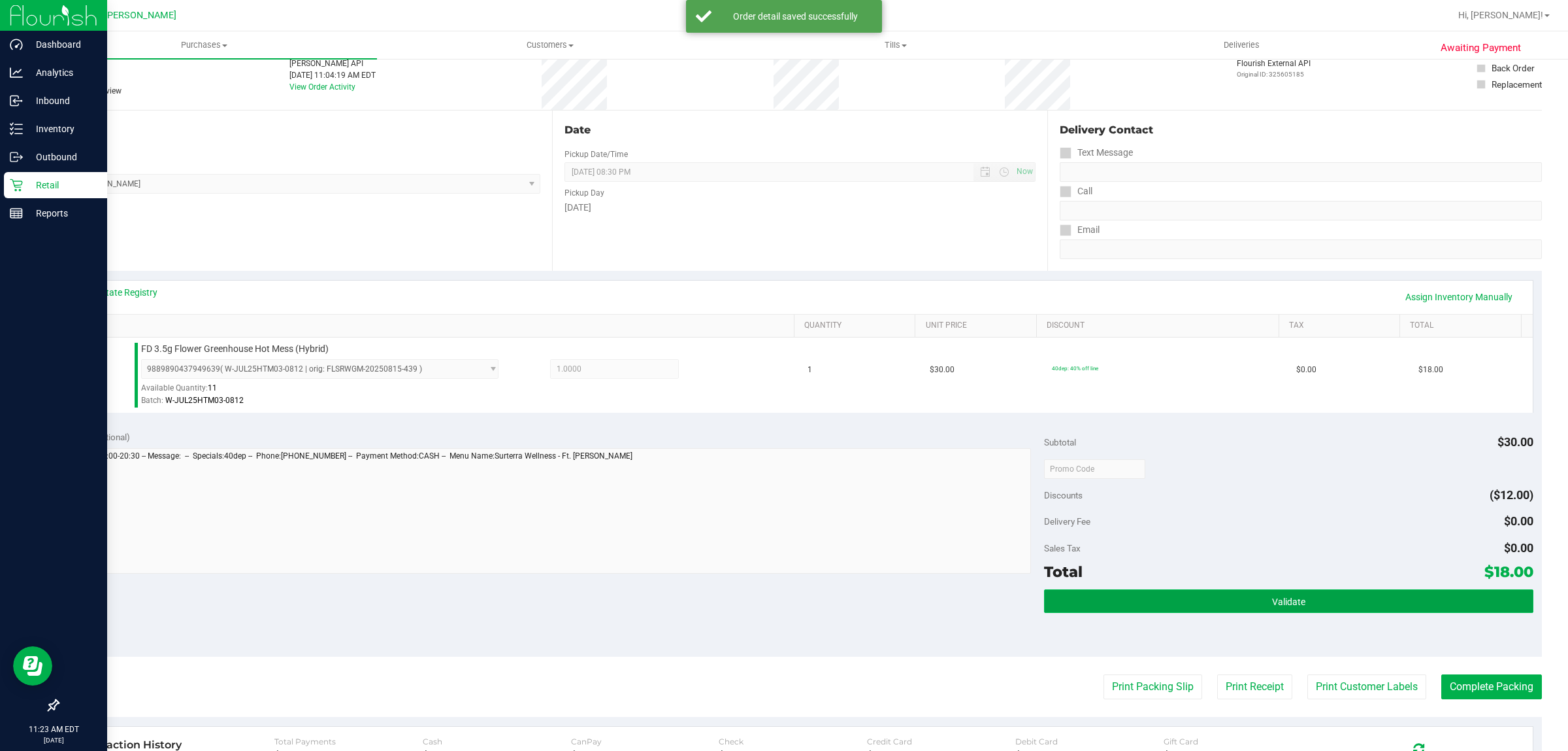
click at [1313, 612] on button "Validate" at bounding box center [1288, 601] width 489 height 23
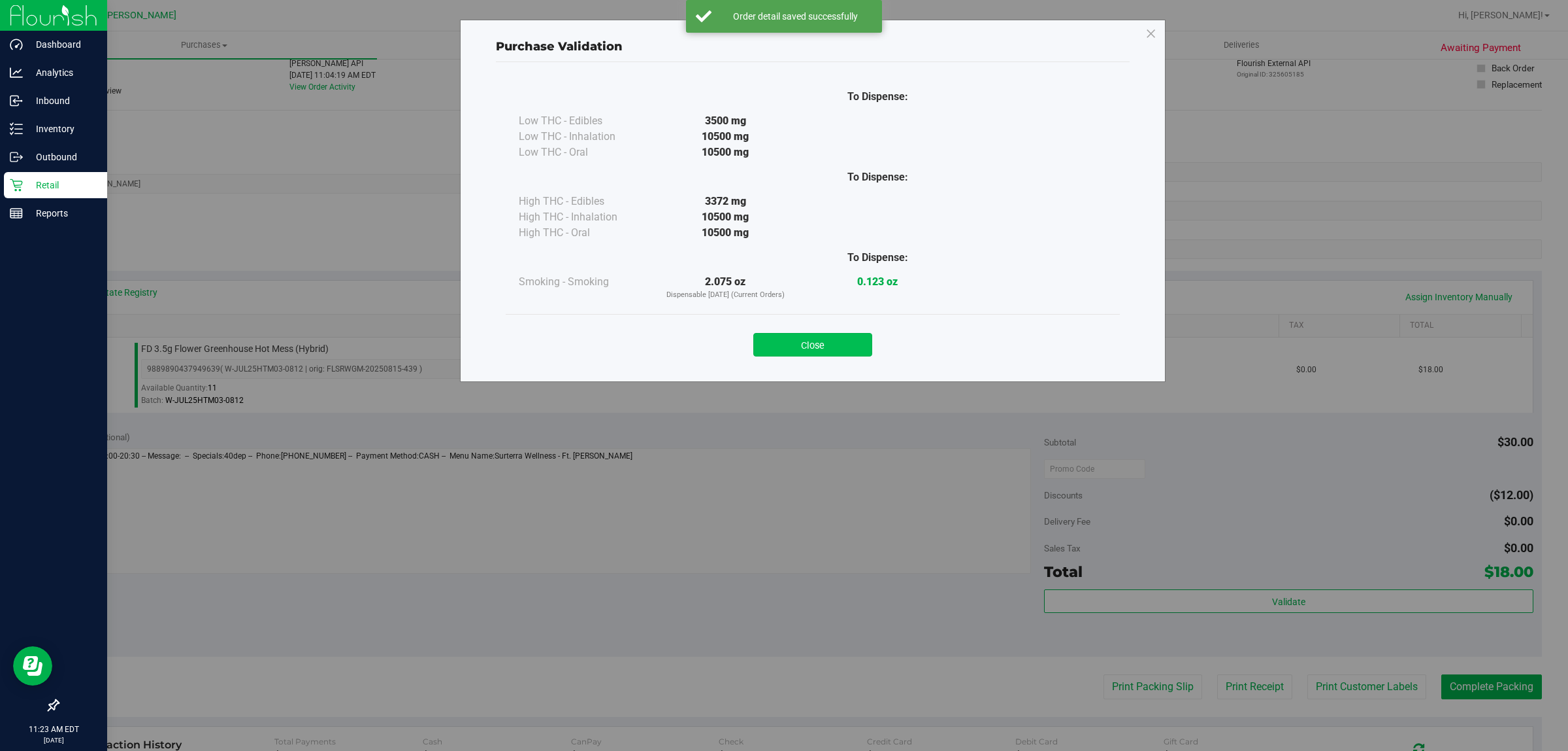
drag, startPoint x: 776, startPoint y: 321, endPoint x: 792, endPoint y: 348, distance: 31.4
click at [788, 338] on div "Close" at bounding box center [813, 340] width 614 height 53
click at [797, 358] on div "Close" at bounding box center [813, 340] width 614 height 53
click at [804, 338] on button "Close" at bounding box center [813, 345] width 119 height 23
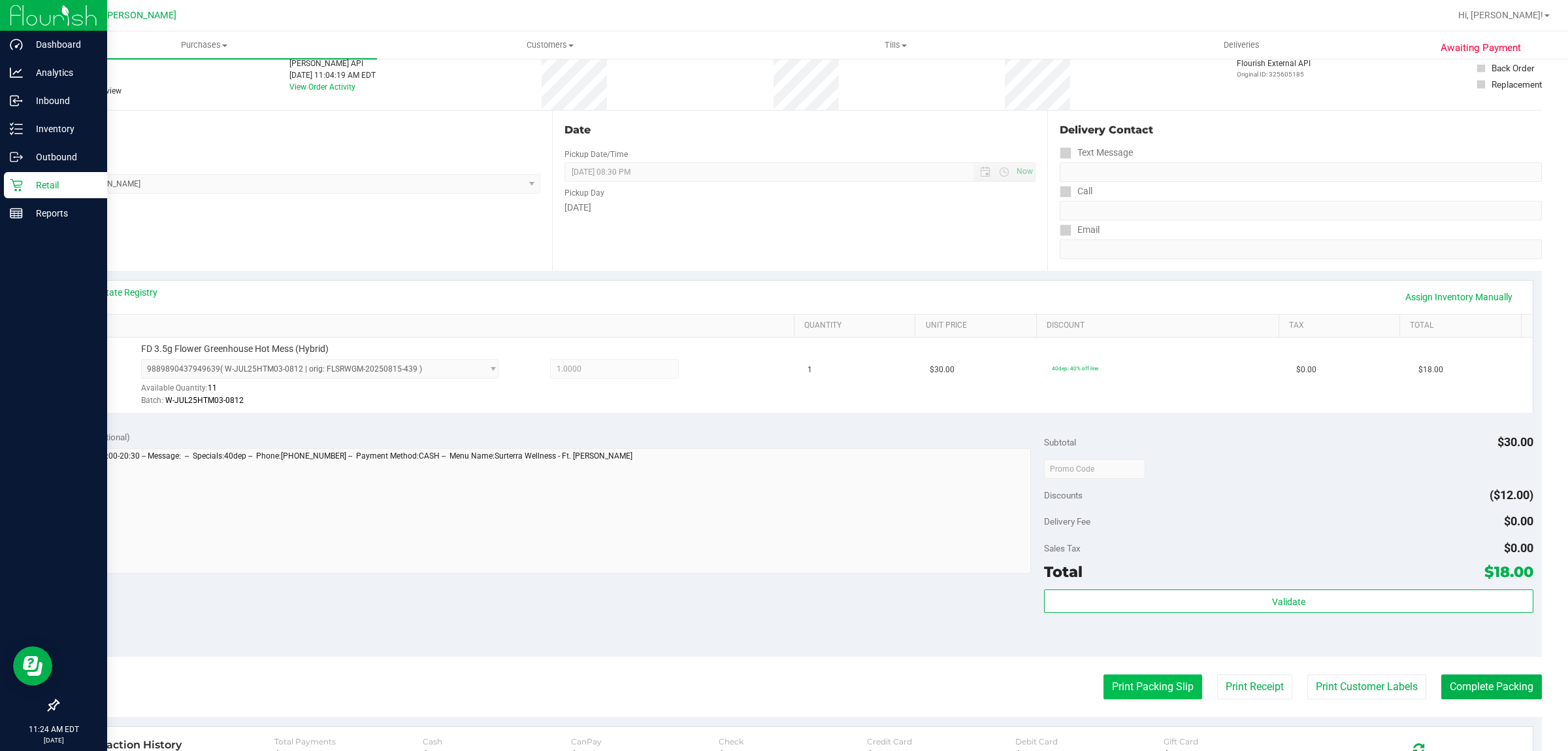
click at [1145, 693] on button "Print Packing Slip" at bounding box center [1153, 687] width 99 height 25
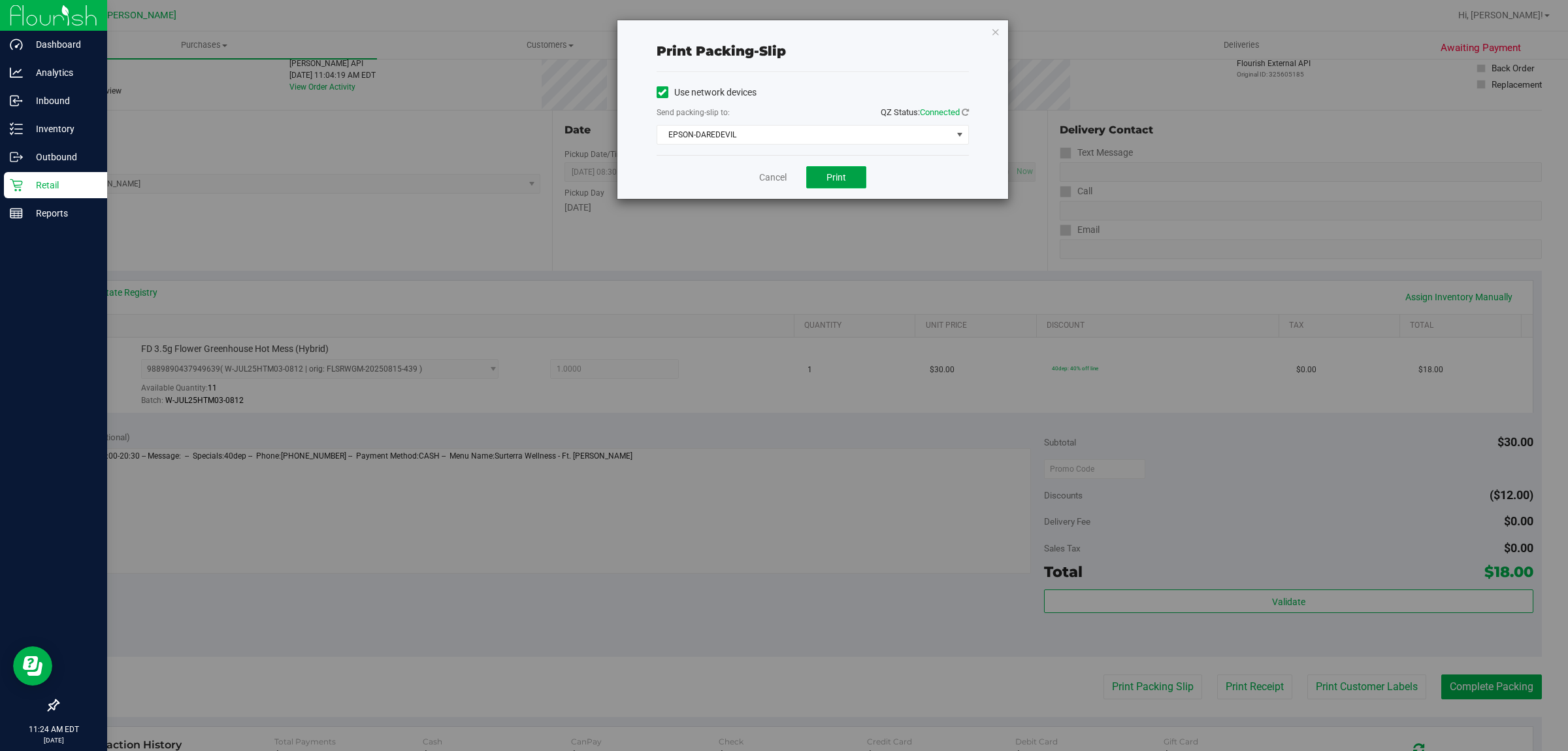
click at [838, 187] on button "Print" at bounding box center [836, 177] width 60 height 22
click at [768, 173] on link "Cancel" at bounding box center [773, 178] width 28 height 14
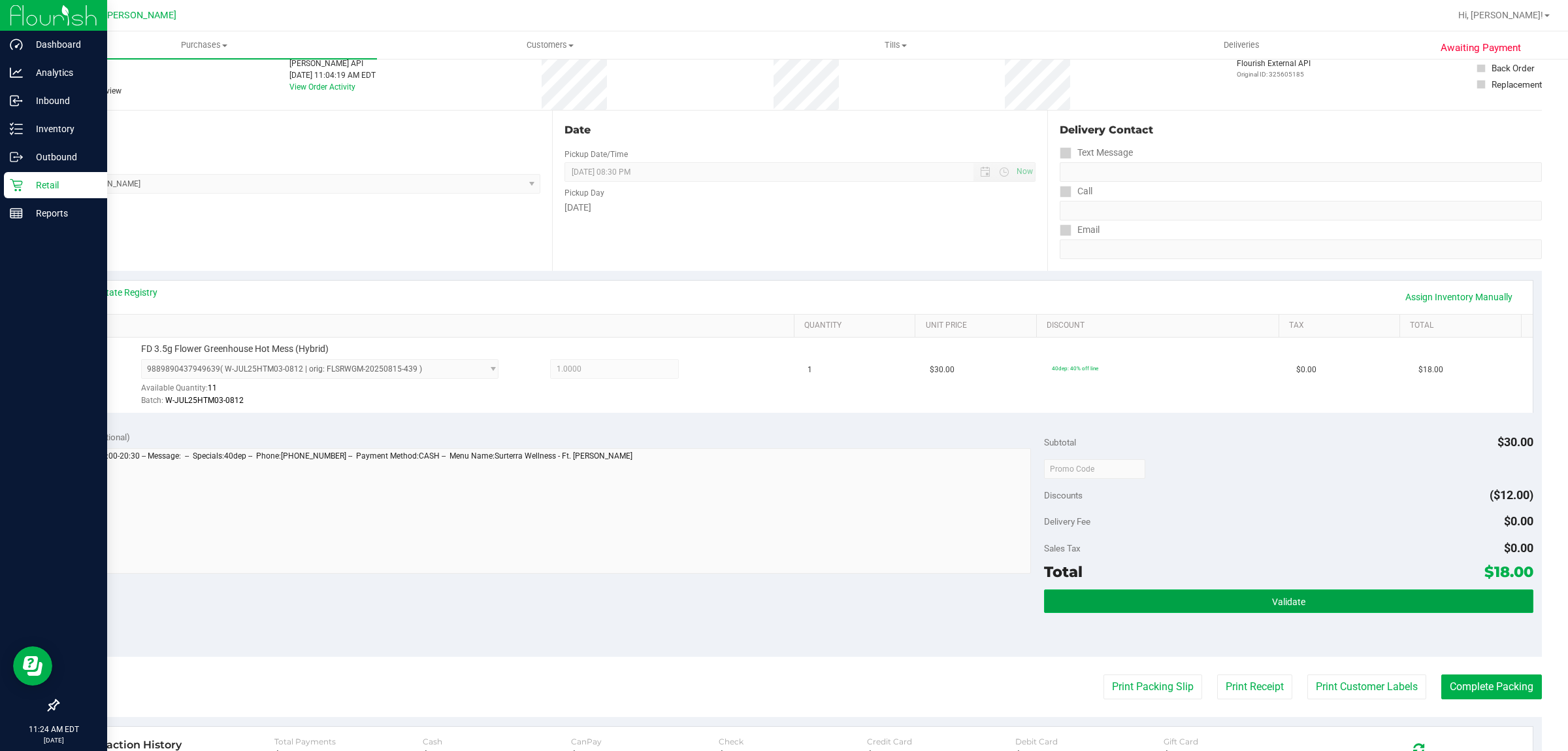
click at [1465, 599] on button "Validate" at bounding box center [1288, 601] width 489 height 23
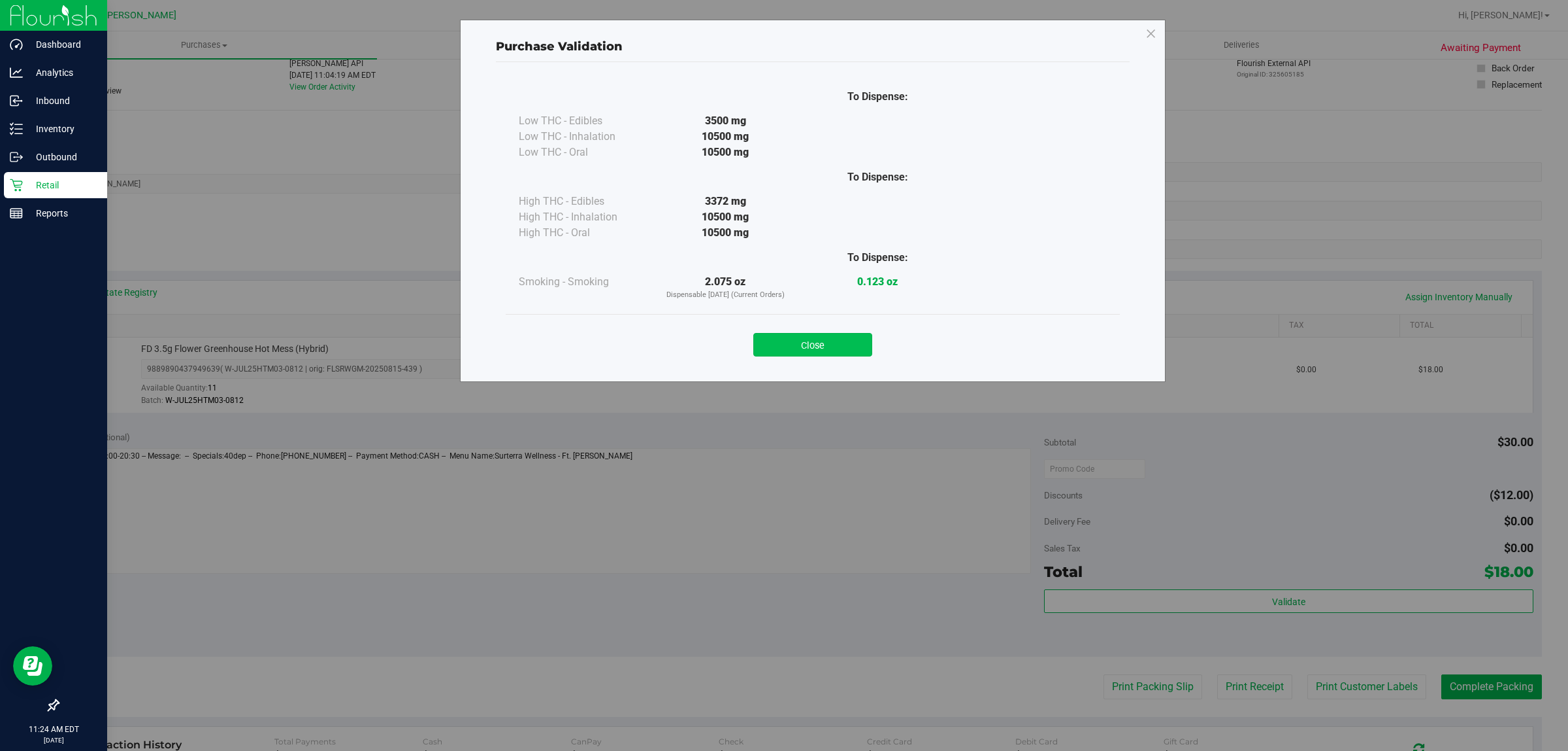
click at [795, 338] on button "Close" at bounding box center [813, 345] width 119 height 23
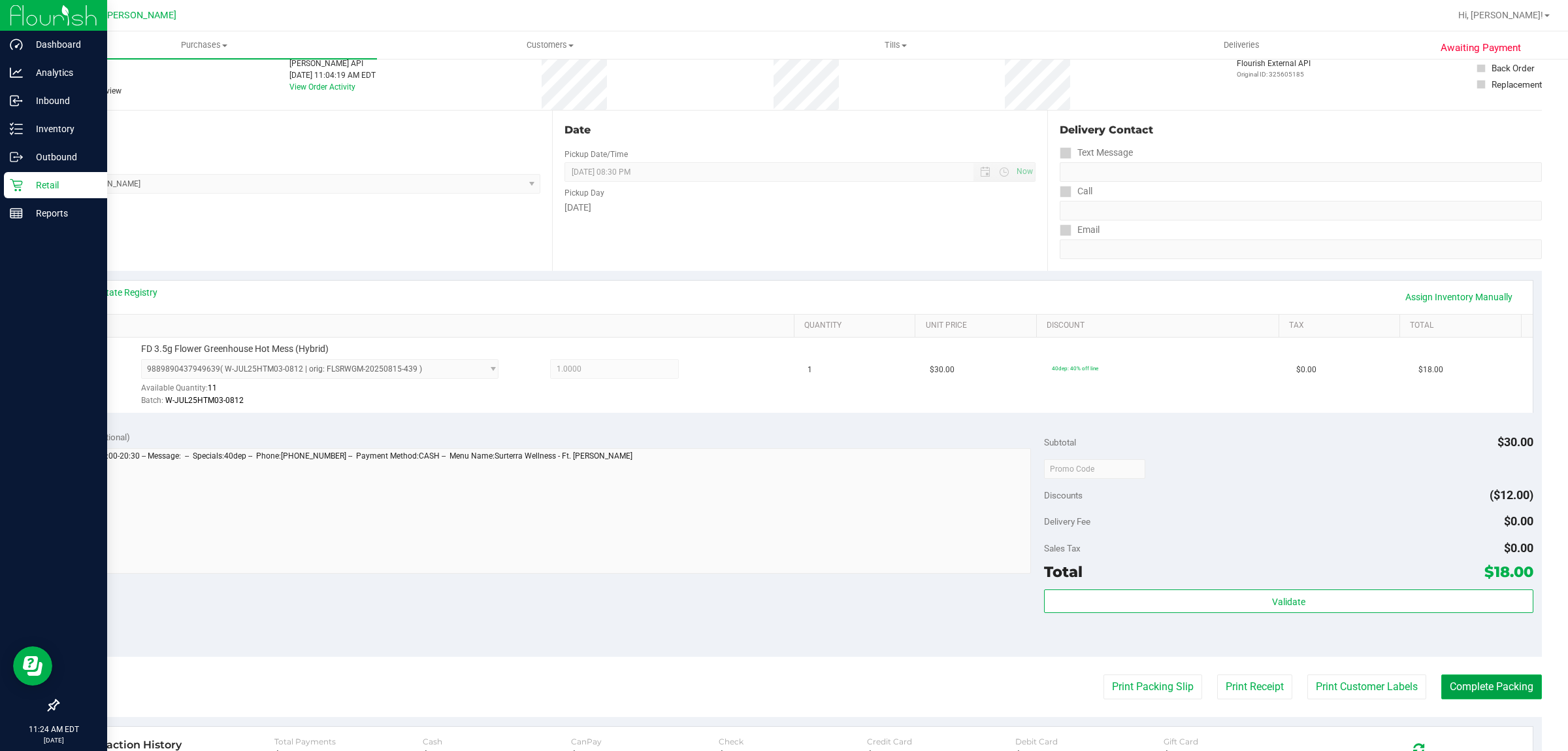
click at [1446, 685] on button "Complete Packing" at bounding box center [1492, 687] width 101 height 25
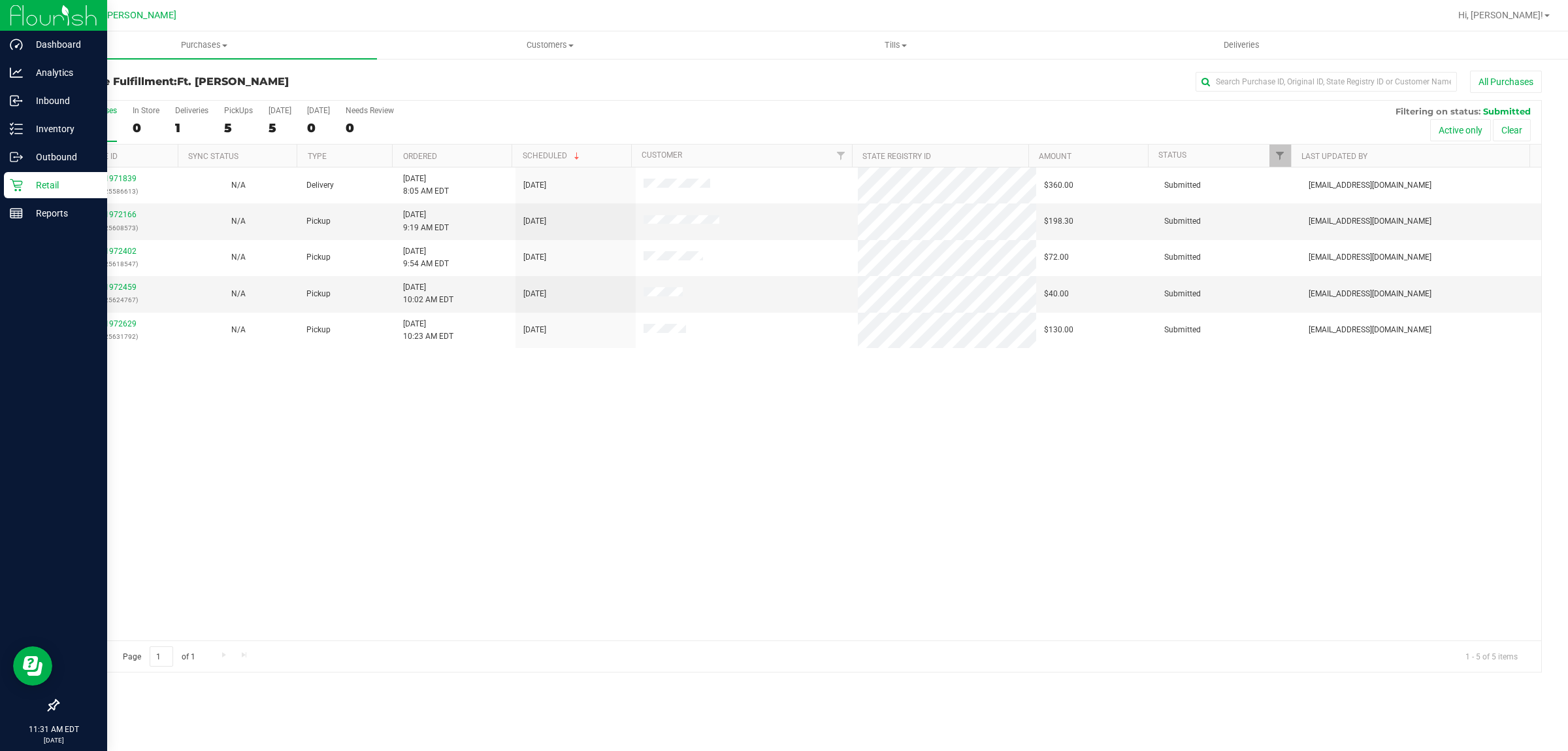
click at [99, 123] on div "6" at bounding box center [93, 128] width 48 height 15
click at [0, 0] on input "All Purchases 6" at bounding box center [0, 0] width 0 height 0
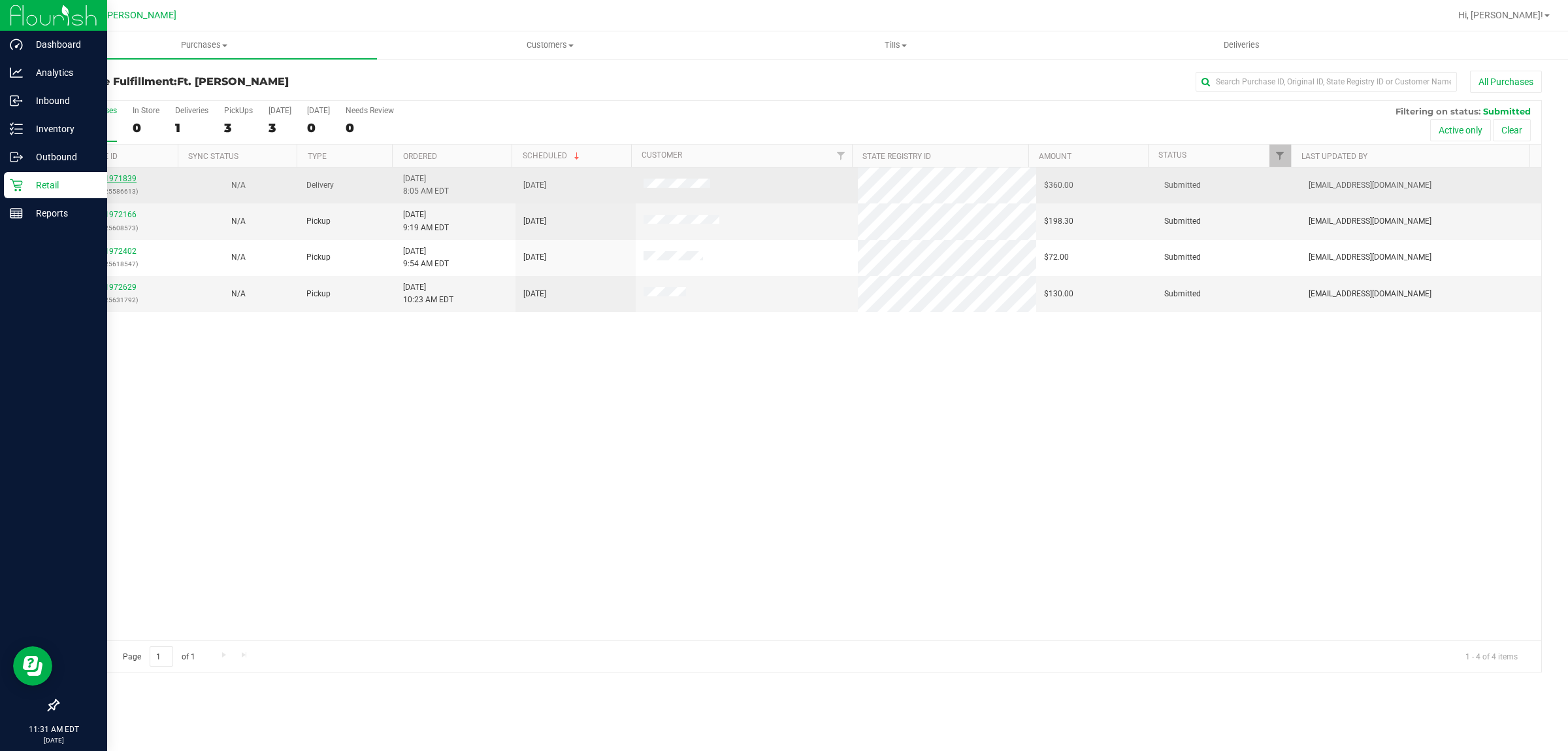
click at [122, 182] on link "11971839" at bounding box center [118, 178] width 37 height 9
click at [126, 183] on link "11971839" at bounding box center [118, 178] width 37 height 9
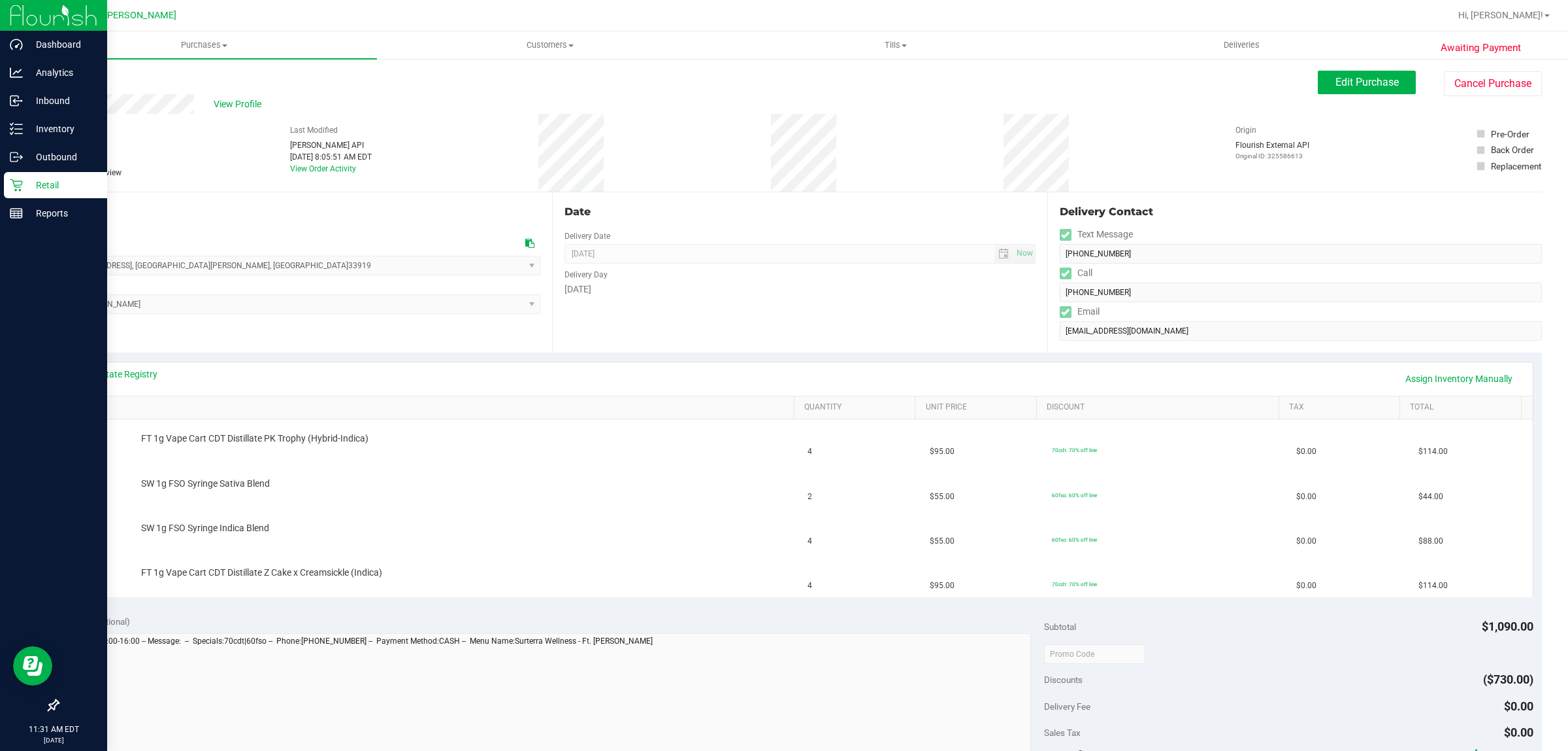
click at [139, 403] on link "SKU" at bounding box center [434, 407] width 713 height 10
click at [245, 426] on td "FT 1g Vape Cart CDT Distillate PK Trophy (Hybrid-Indica)" at bounding box center [434, 441] width 733 height 44
click at [256, 408] on link "SKU" at bounding box center [434, 407] width 713 height 10
click at [128, 374] on link "View State Registry" at bounding box center [119, 374] width 79 height 13
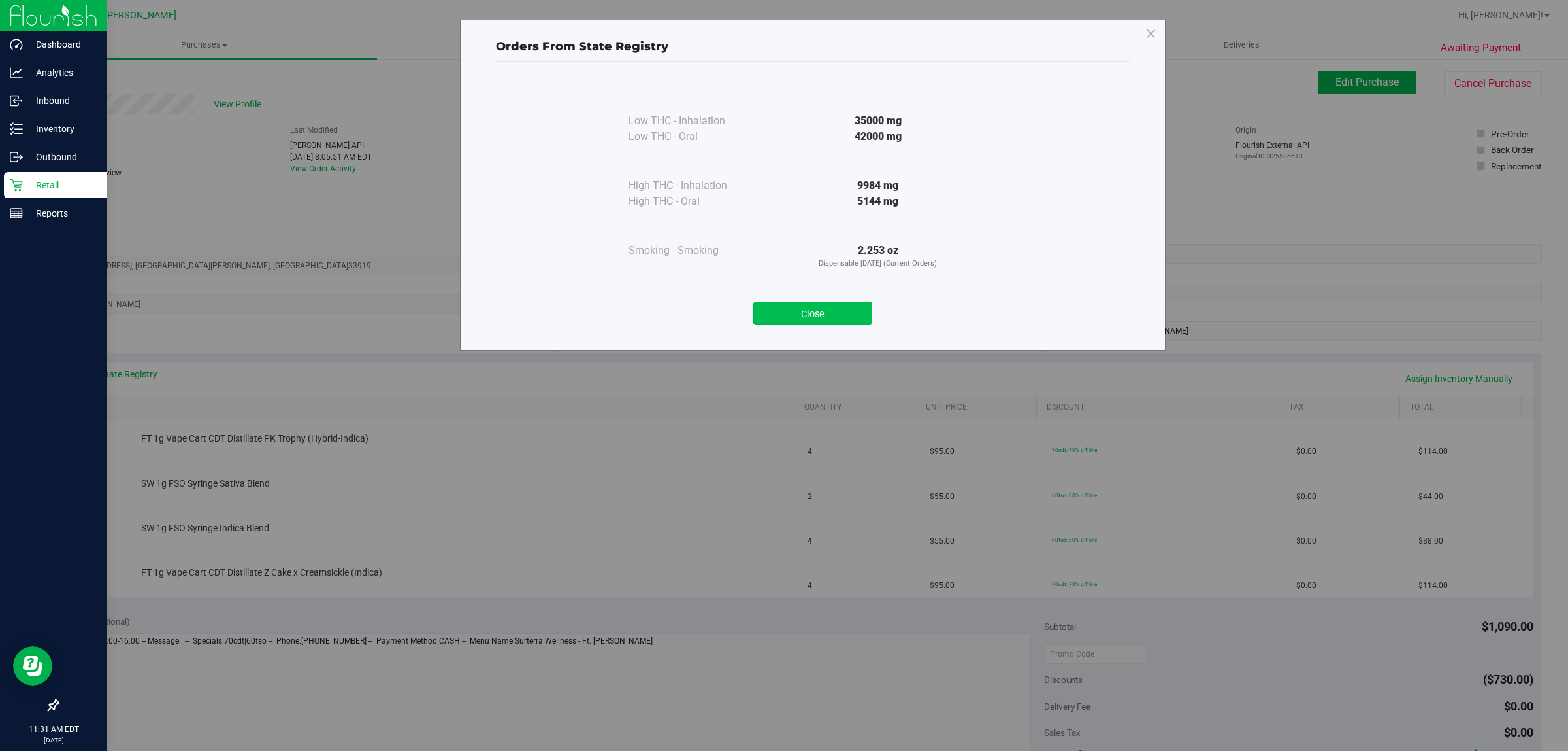
click at [860, 321] on button "Close" at bounding box center [813, 313] width 119 height 23
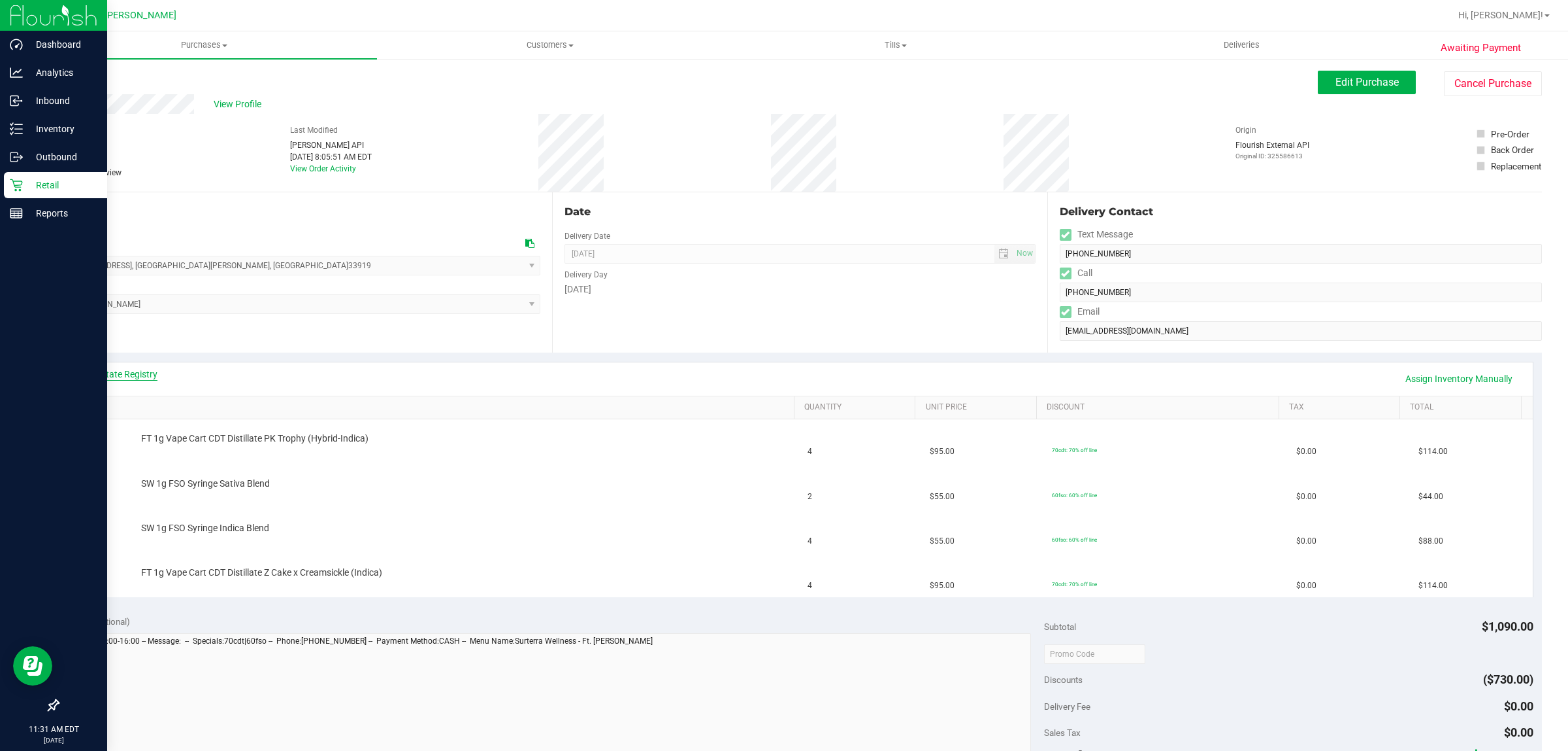
click at [129, 380] on link "View State Registry" at bounding box center [119, 374] width 79 height 13
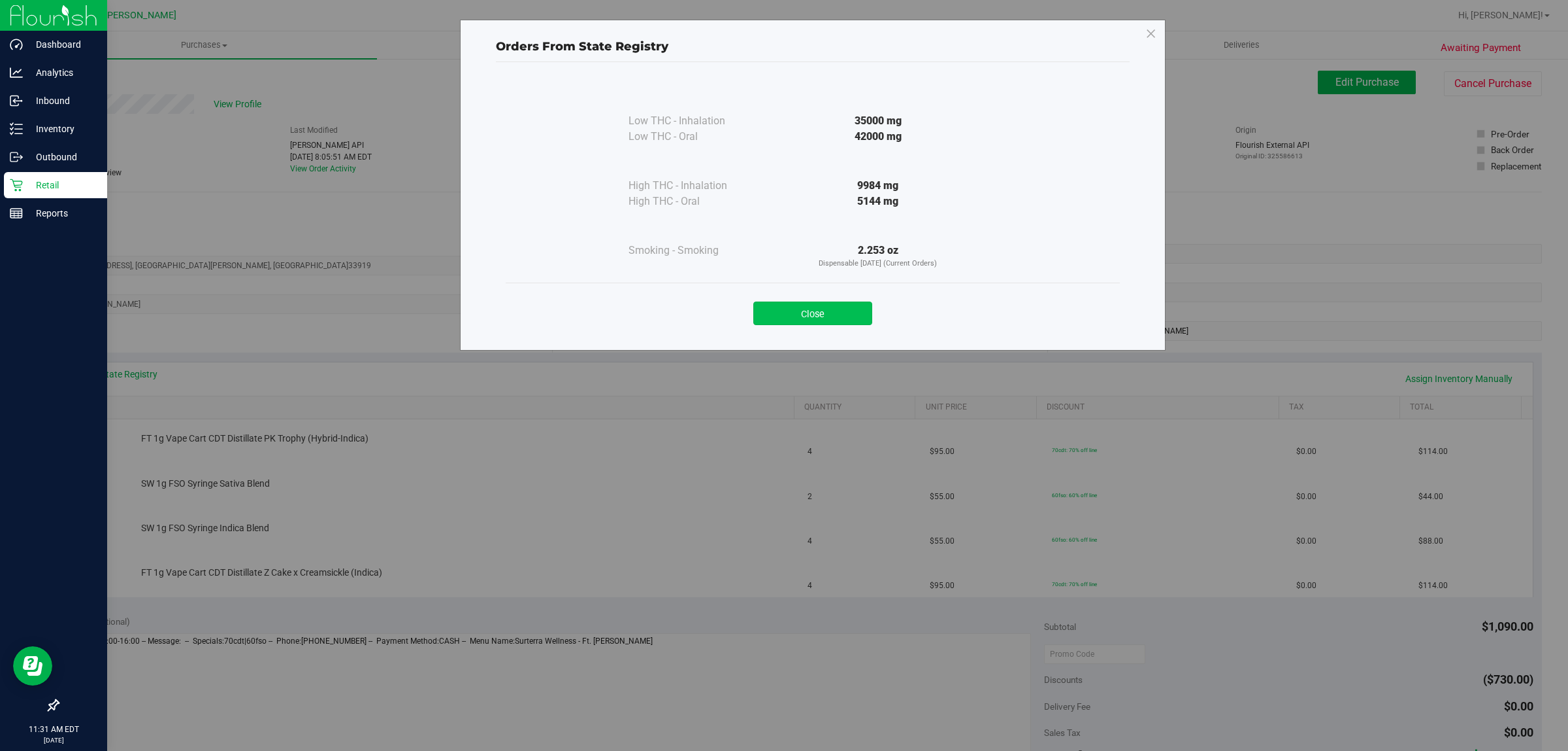
click at [838, 312] on button "Close" at bounding box center [813, 313] width 119 height 23
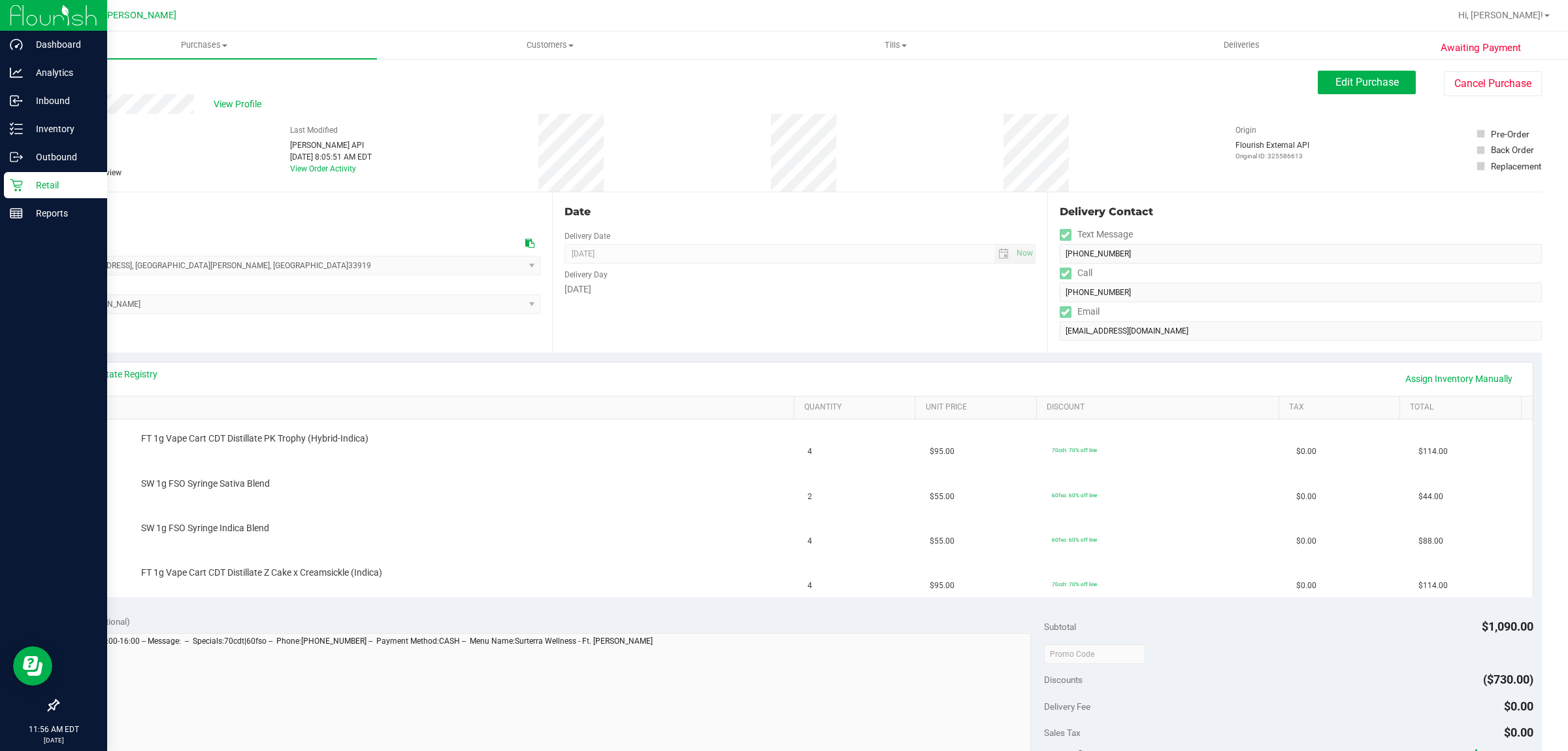
click at [15, 193] on div "Retail" at bounding box center [56, 185] width 104 height 26
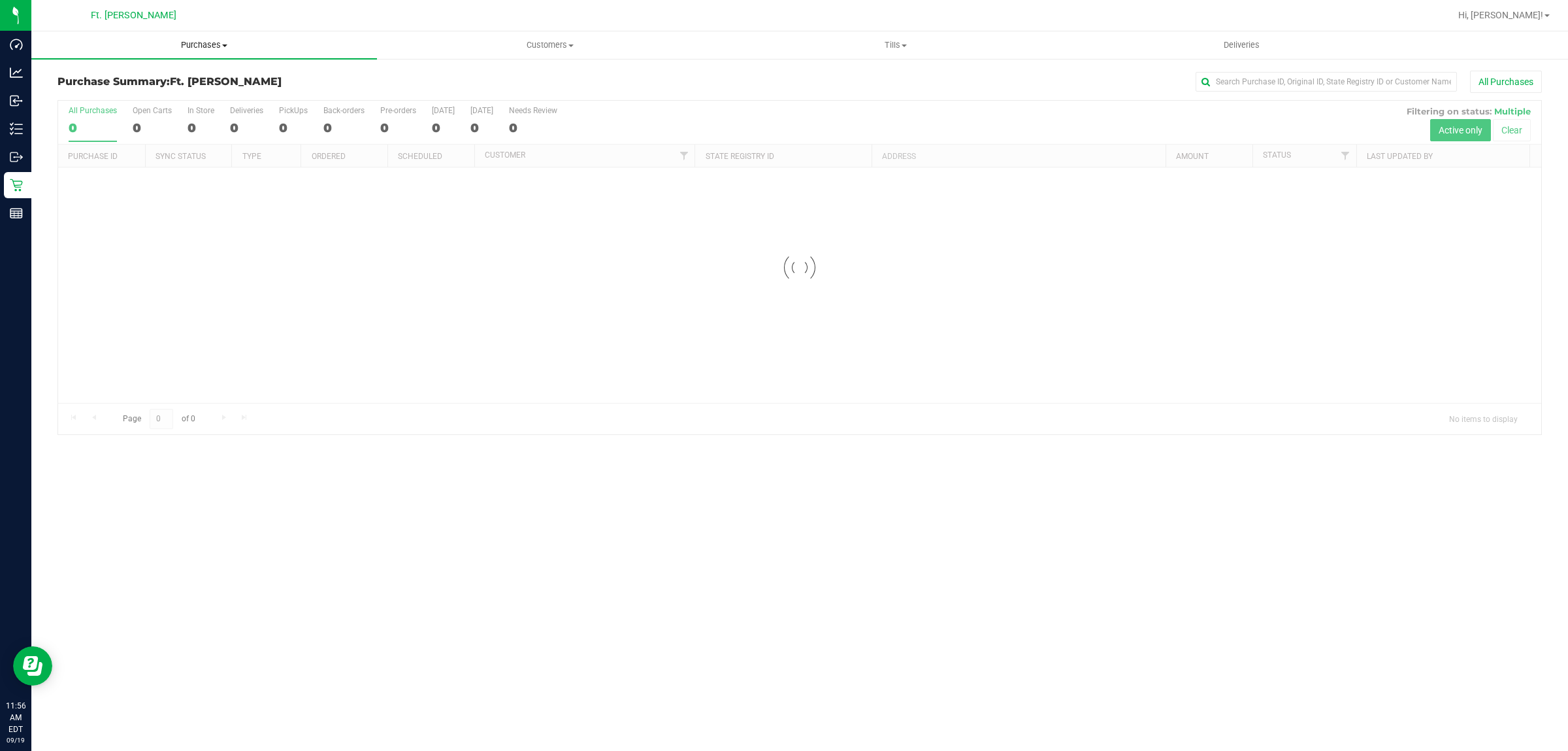
click at [211, 41] on span "Purchases" at bounding box center [204, 45] width 346 height 12
click at [211, 99] on li "Fulfillment" at bounding box center [204, 95] width 346 height 16
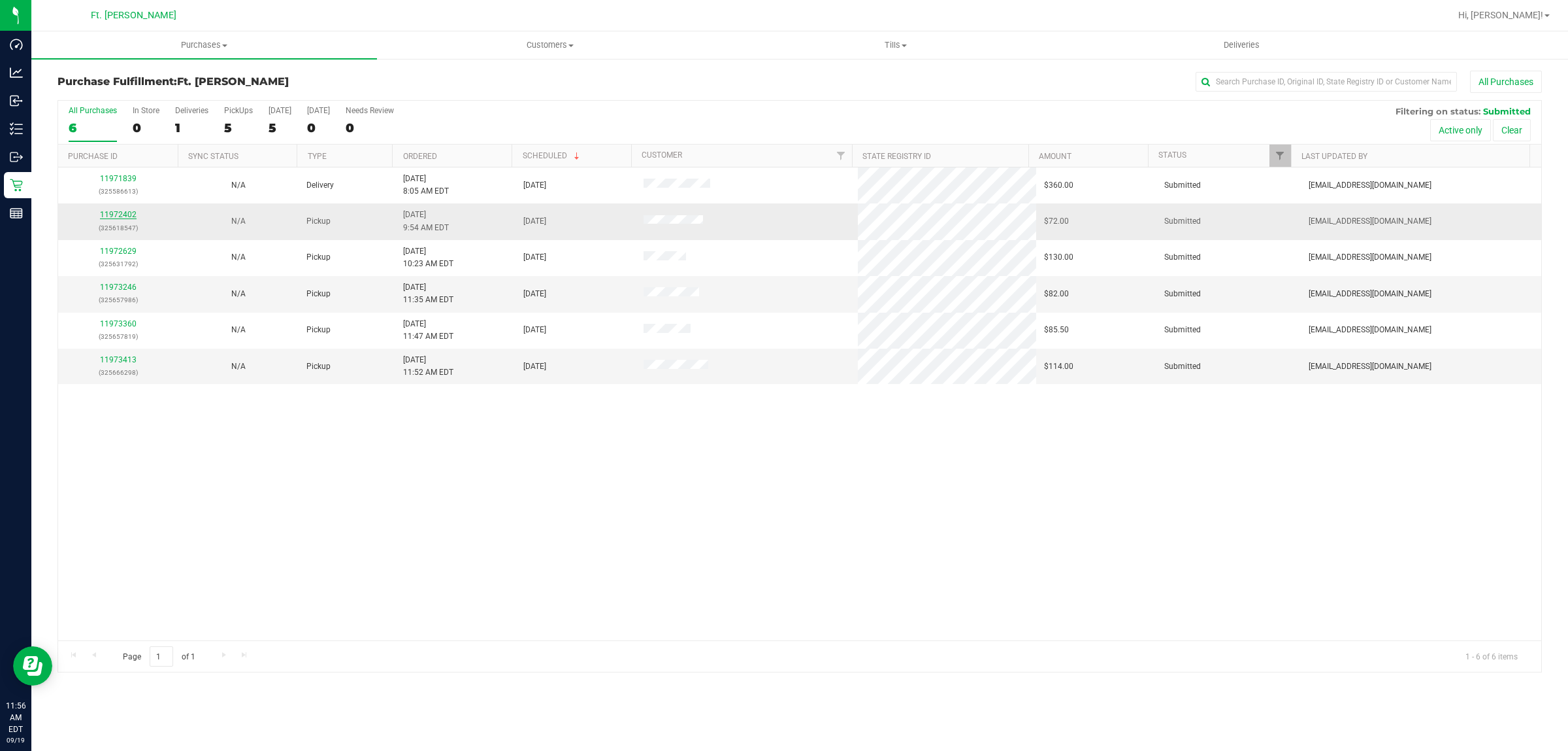
click at [125, 218] on link "11972402" at bounding box center [118, 214] width 37 height 9
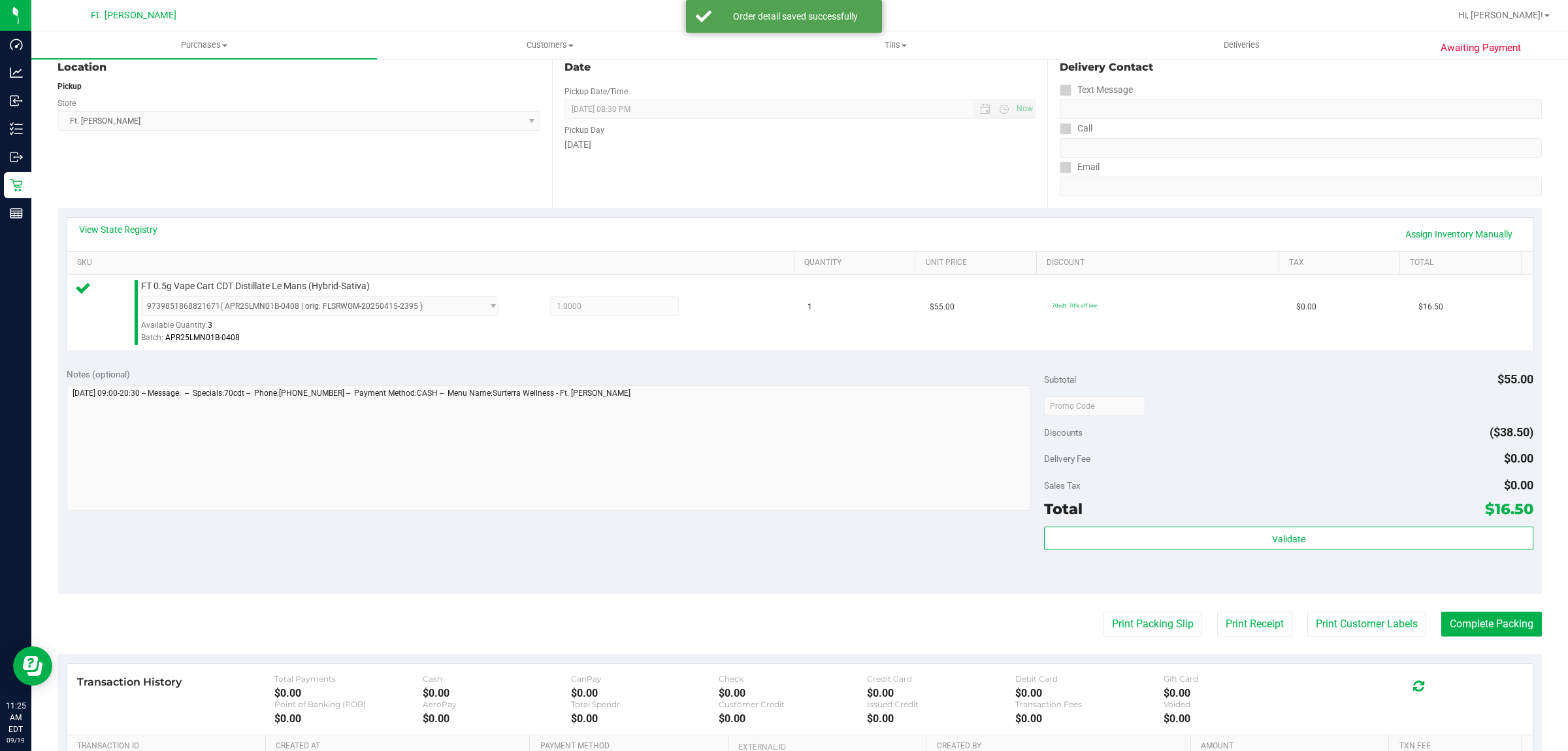
scroll to position [318, 0]
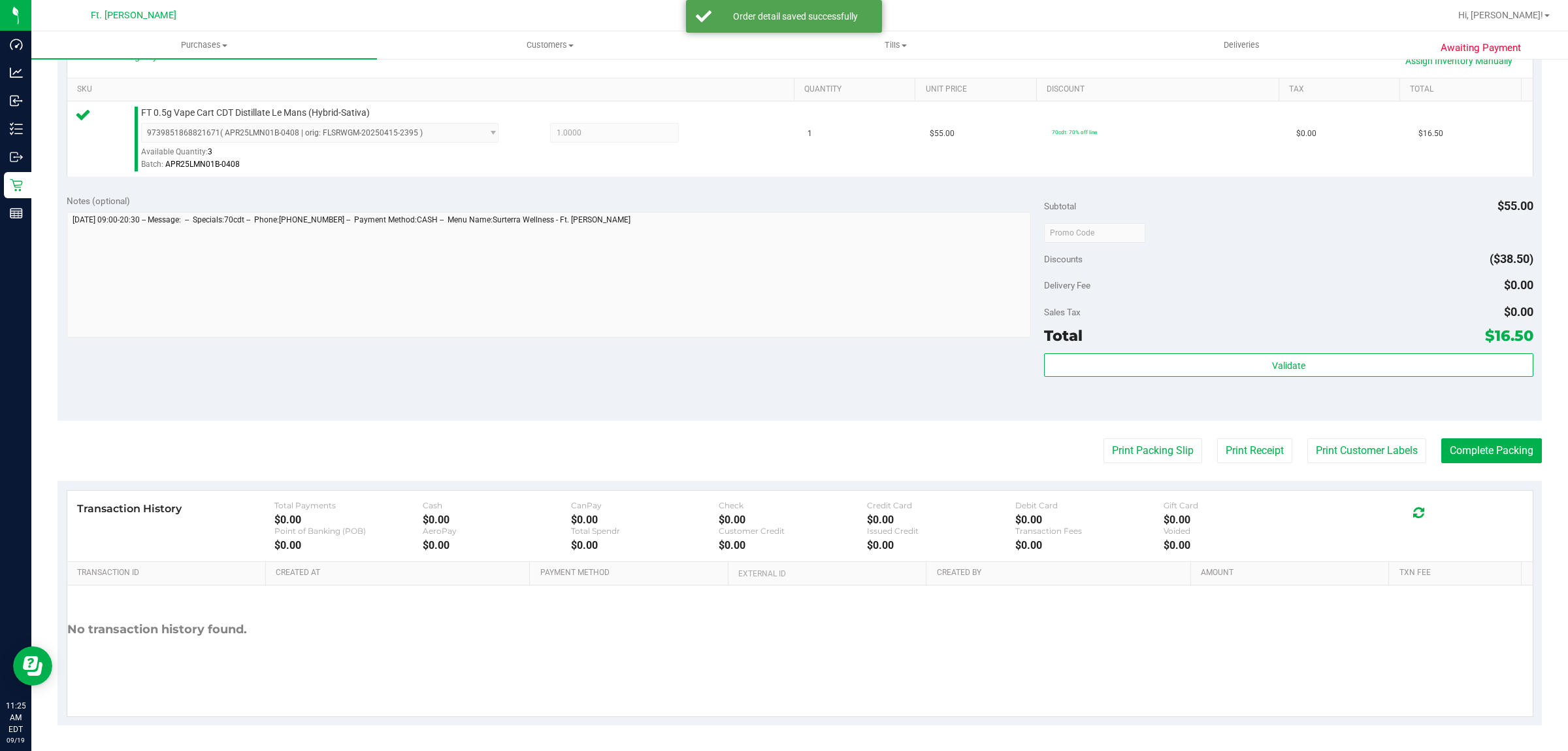
click at [1314, 342] on div "Total $16.50" at bounding box center [1288, 335] width 489 height 23
click at [1324, 380] on div "Validate" at bounding box center [1288, 382] width 489 height 59
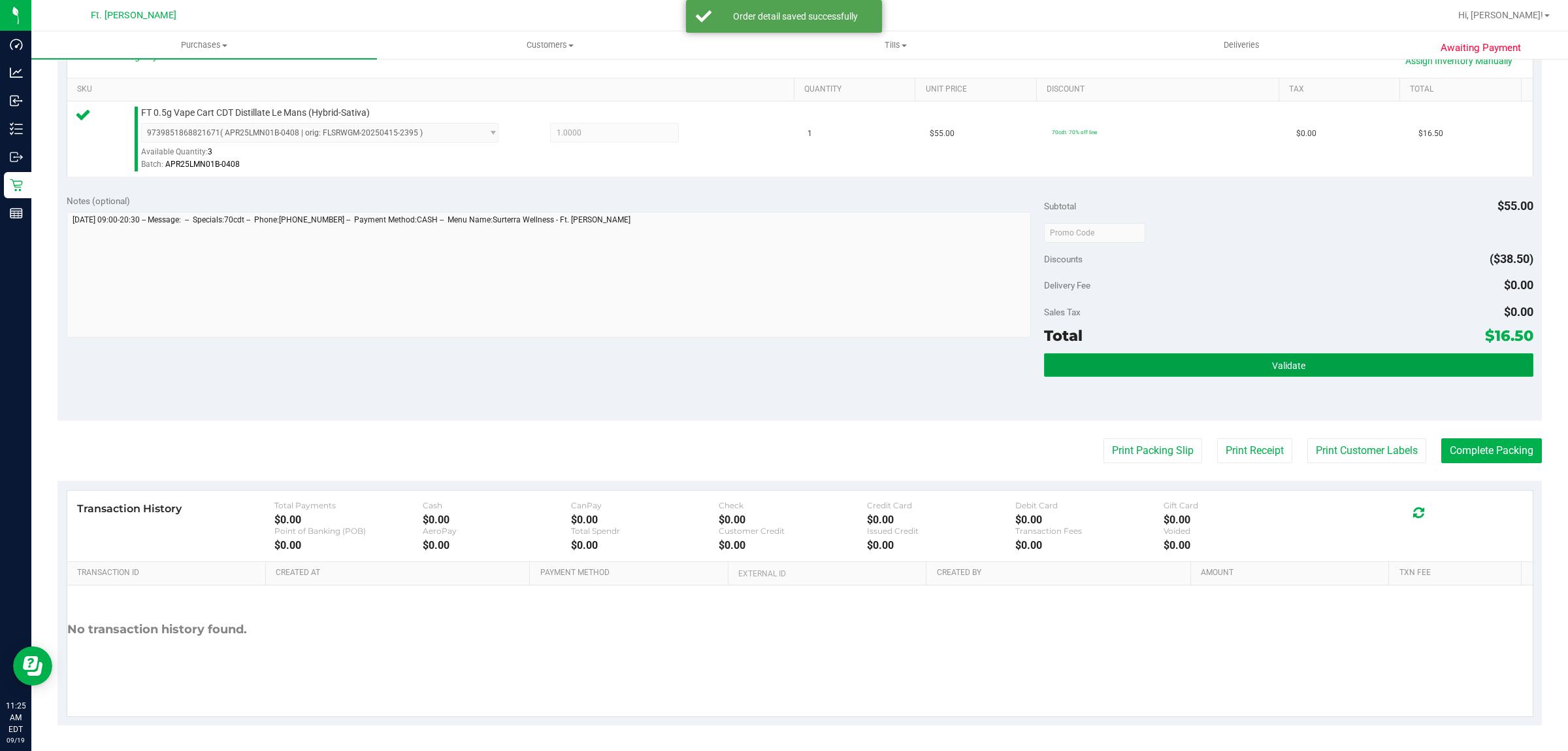
click at [1330, 372] on button "Validate" at bounding box center [1288, 365] width 489 height 23
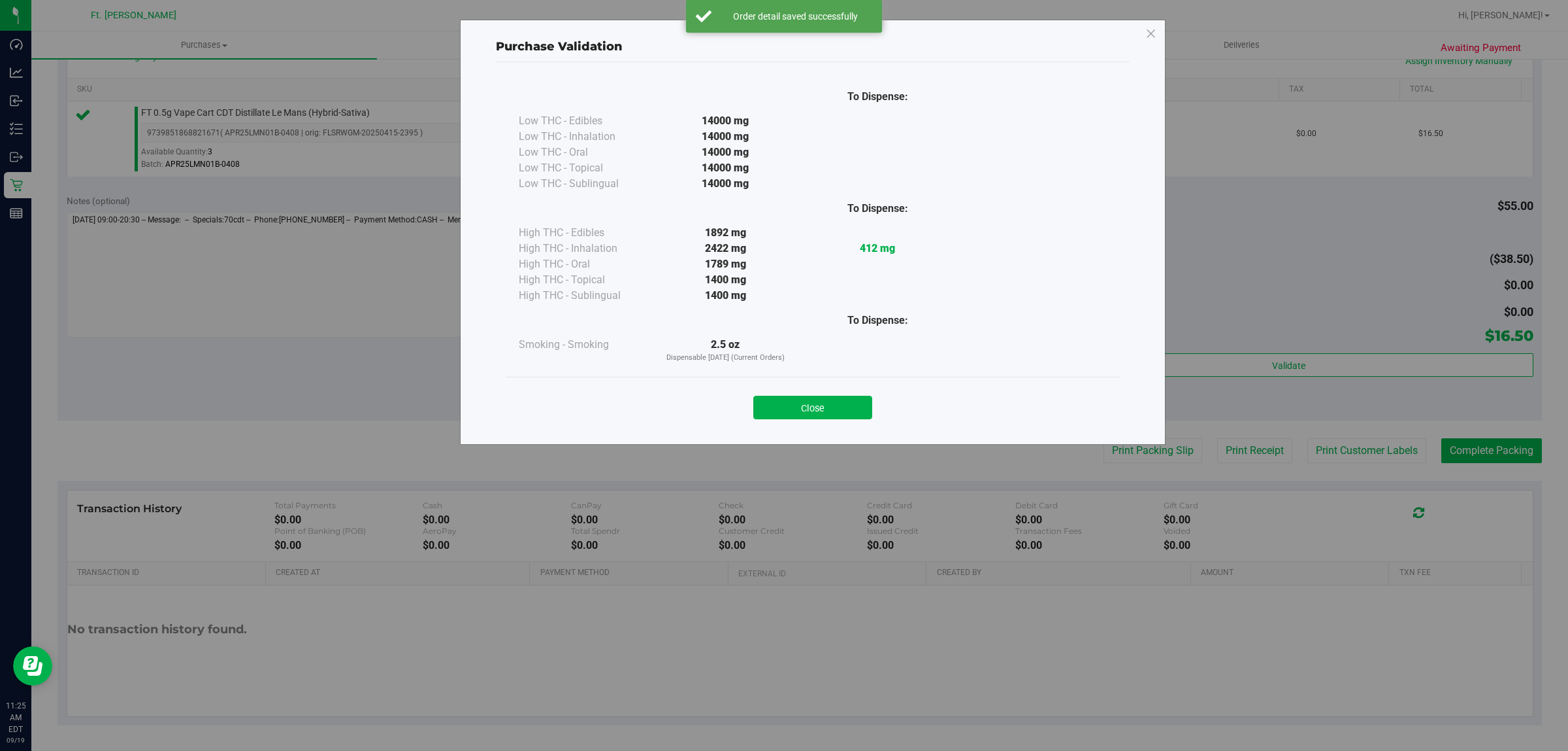
click at [827, 402] on button "Close" at bounding box center [813, 408] width 119 height 23
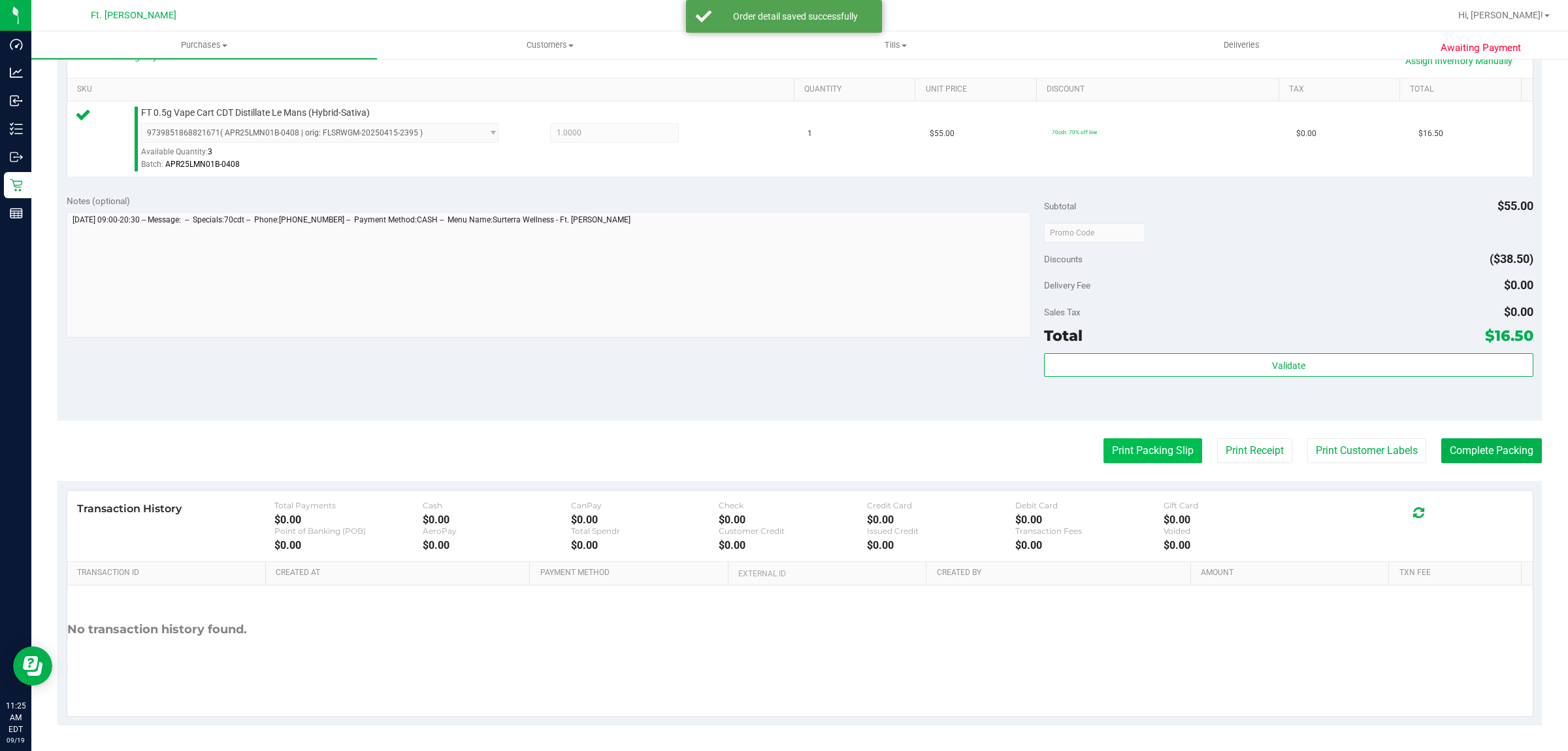
click at [1119, 451] on button "Print Packing Slip" at bounding box center [1153, 450] width 99 height 25
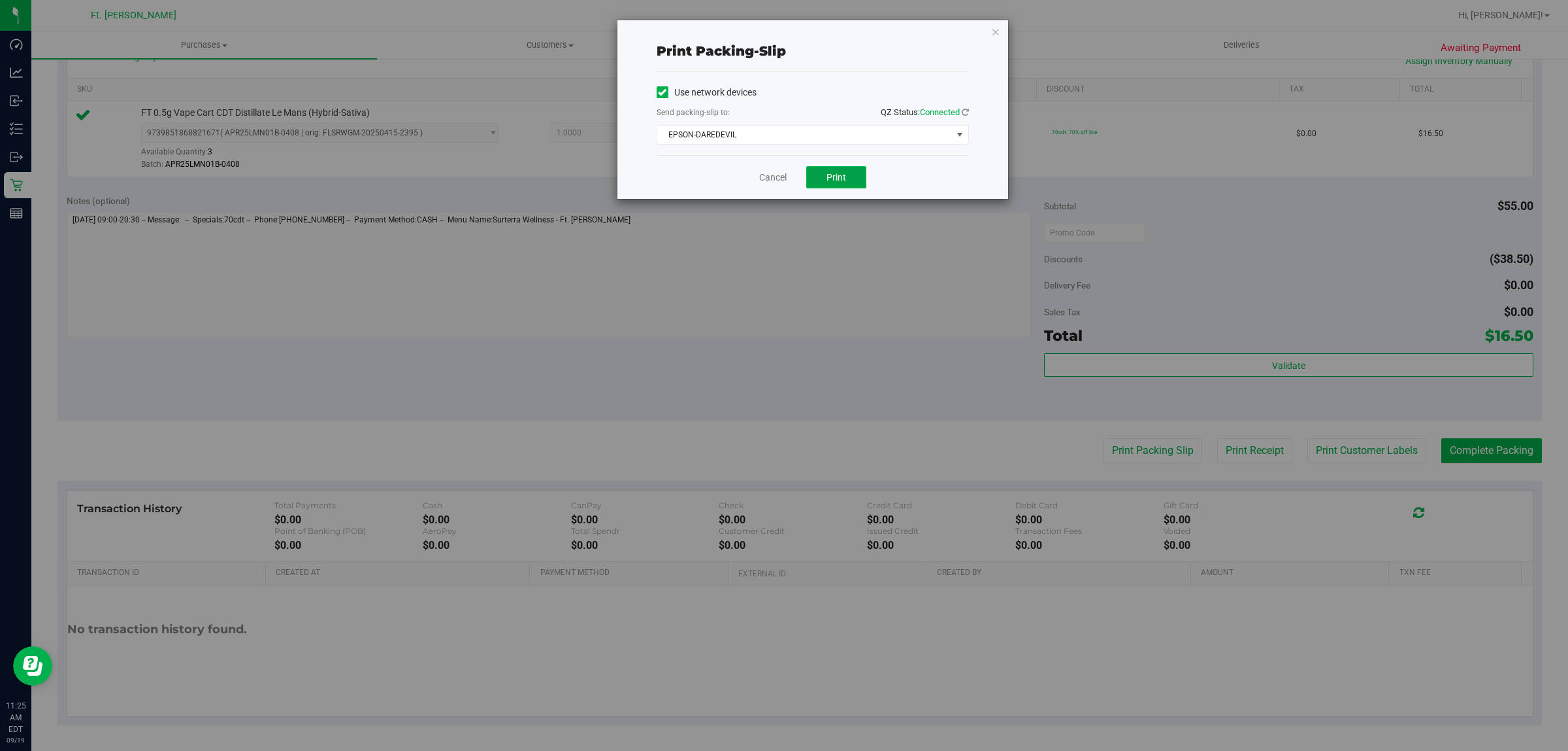
click at [848, 167] on button "Print" at bounding box center [836, 177] width 60 height 22
click at [758, 195] on div "Cancel Print" at bounding box center [813, 176] width 312 height 44
click at [769, 184] on link "Cancel" at bounding box center [773, 178] width 28 height 14
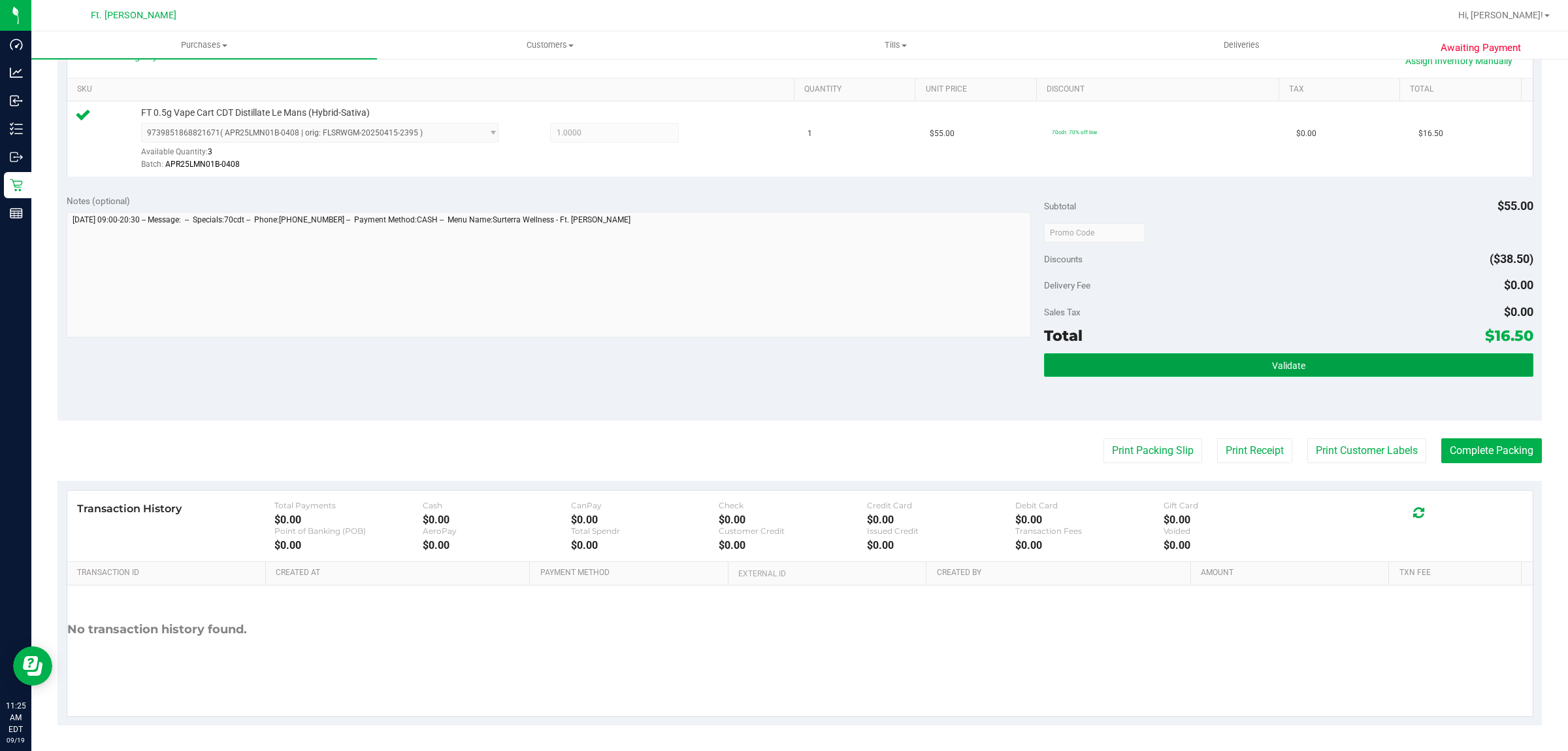
click at [1425, 357] on button "Validate" at bounding box center [1288, 365] width 489 height 23
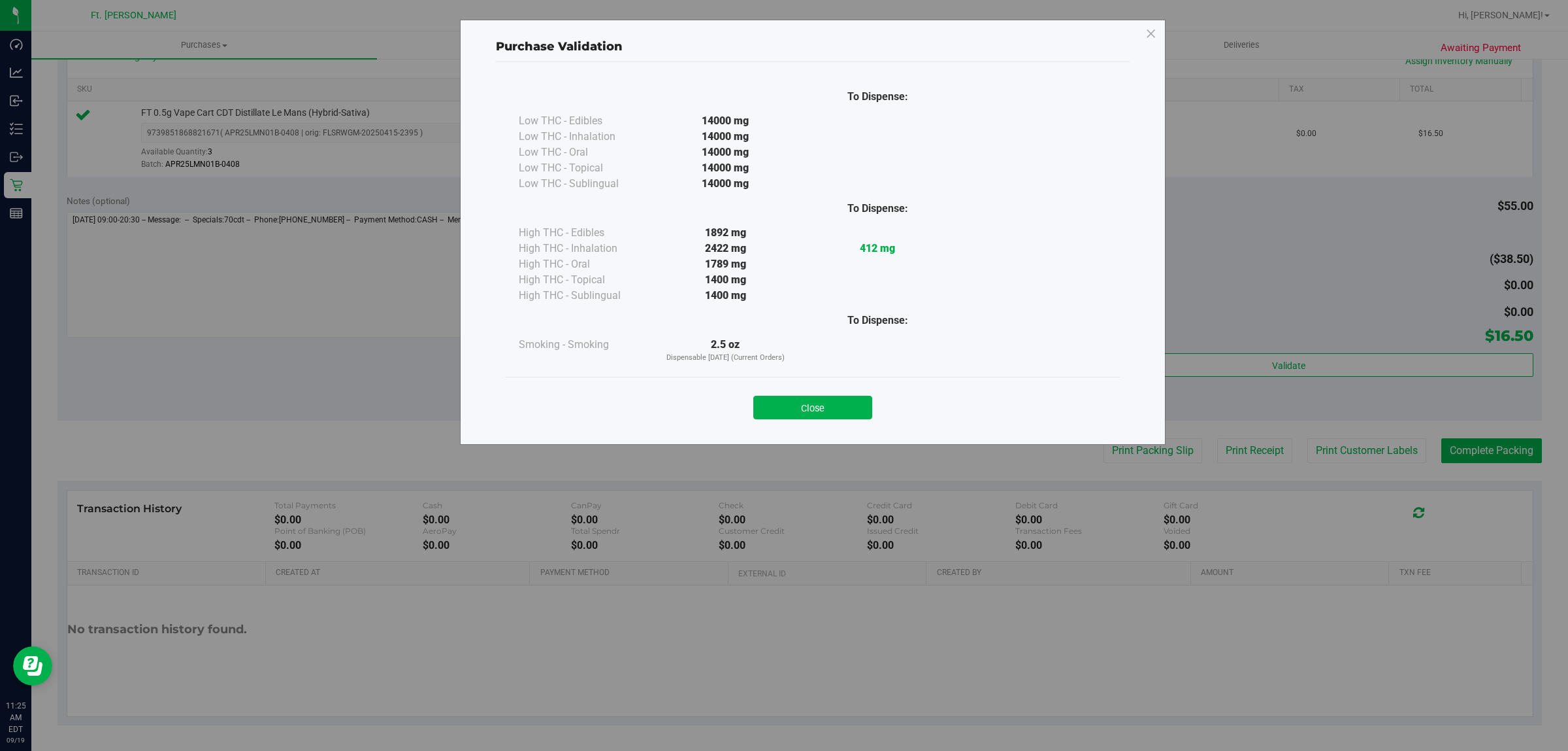
drag, startPoint x: 811, startPoint y: 410, endPoint x: 921, endPoint y: 424, distance: 110.9
click at [812, 410] on button "Close" at bounding box center [813, 408] width 119 height 23
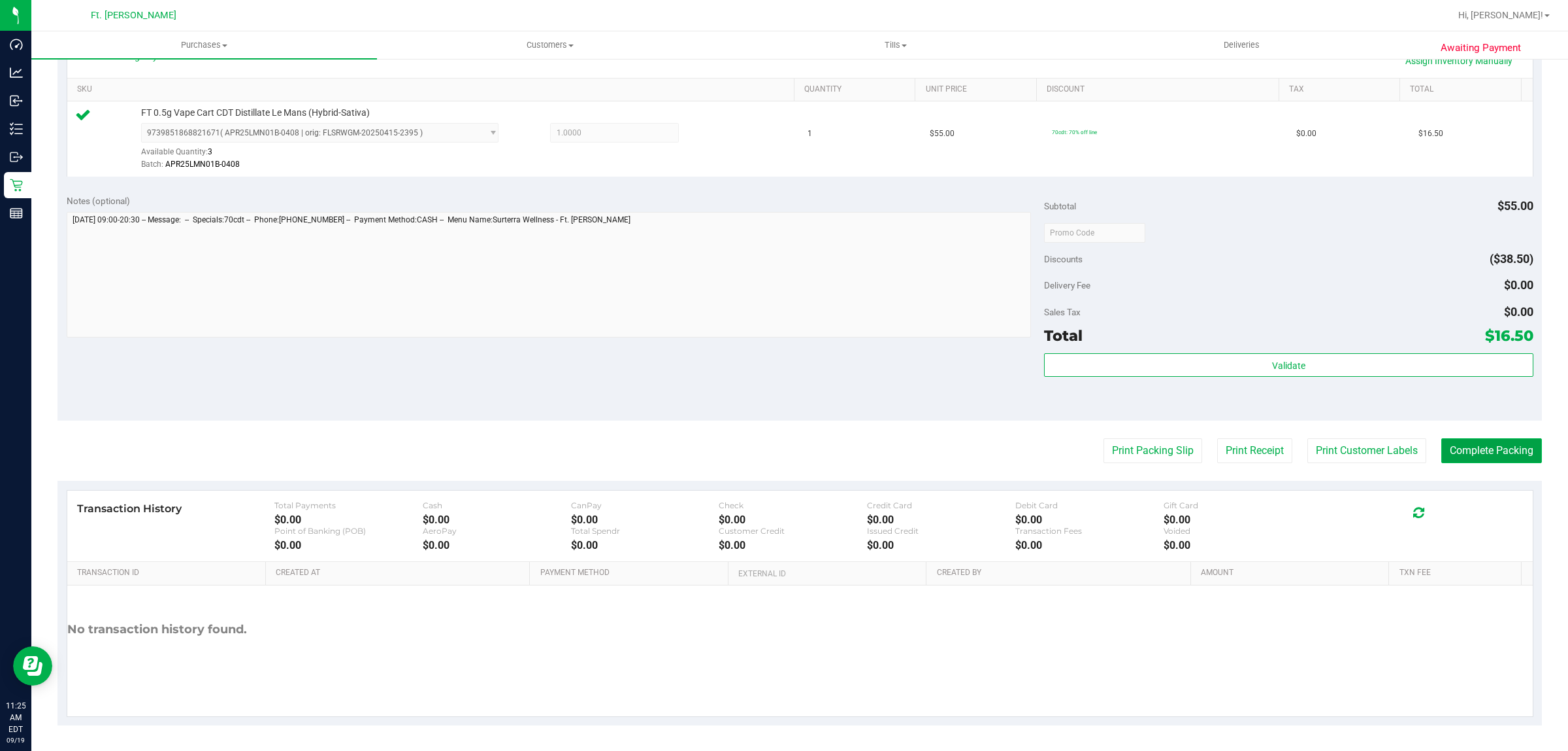
click at [1458, 445] on button "Complete Packing" at bounding box center [1492, 450] width 101 height 25
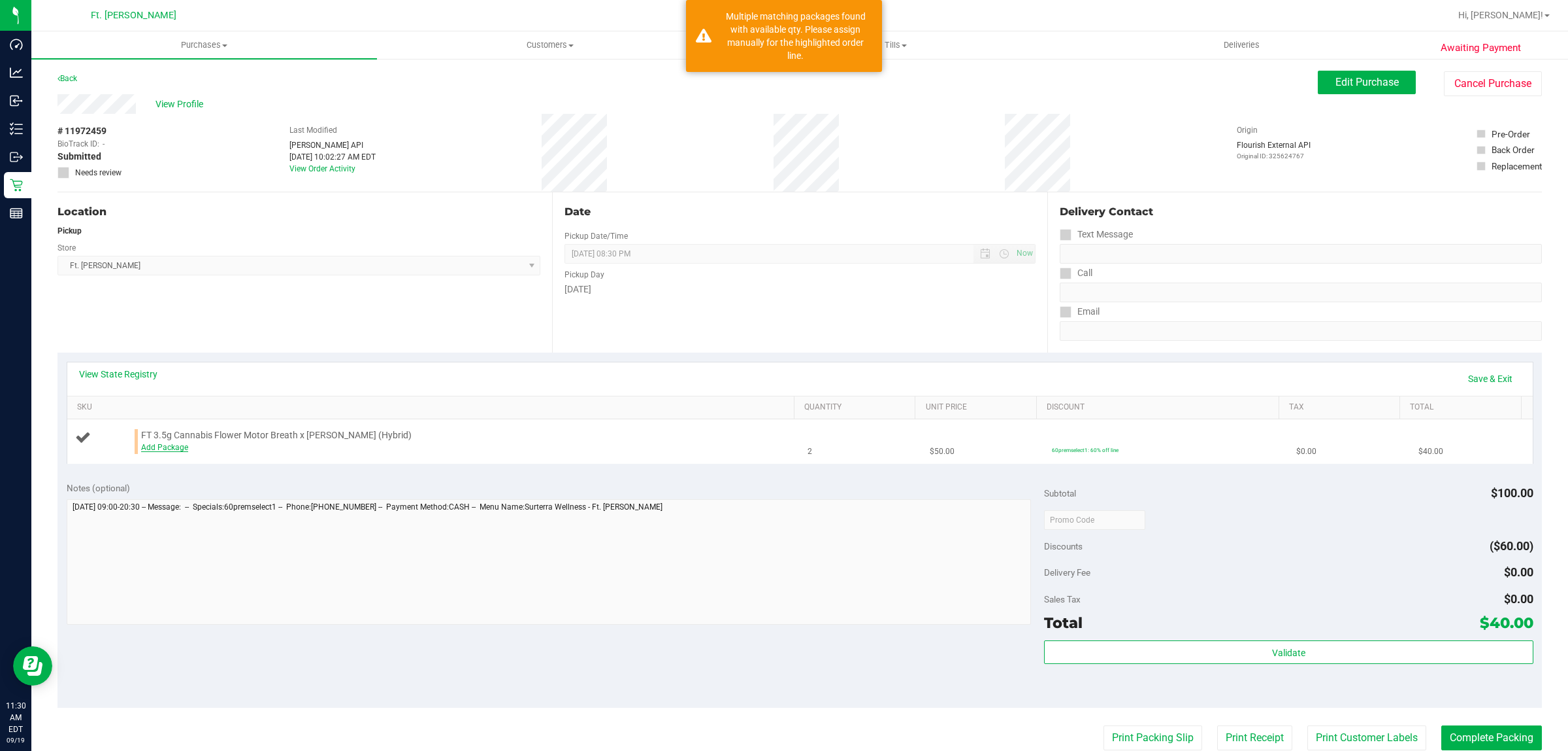
click at [157, 450] on link "Add Package" at bounding box center [164, 447] width 47 height 9
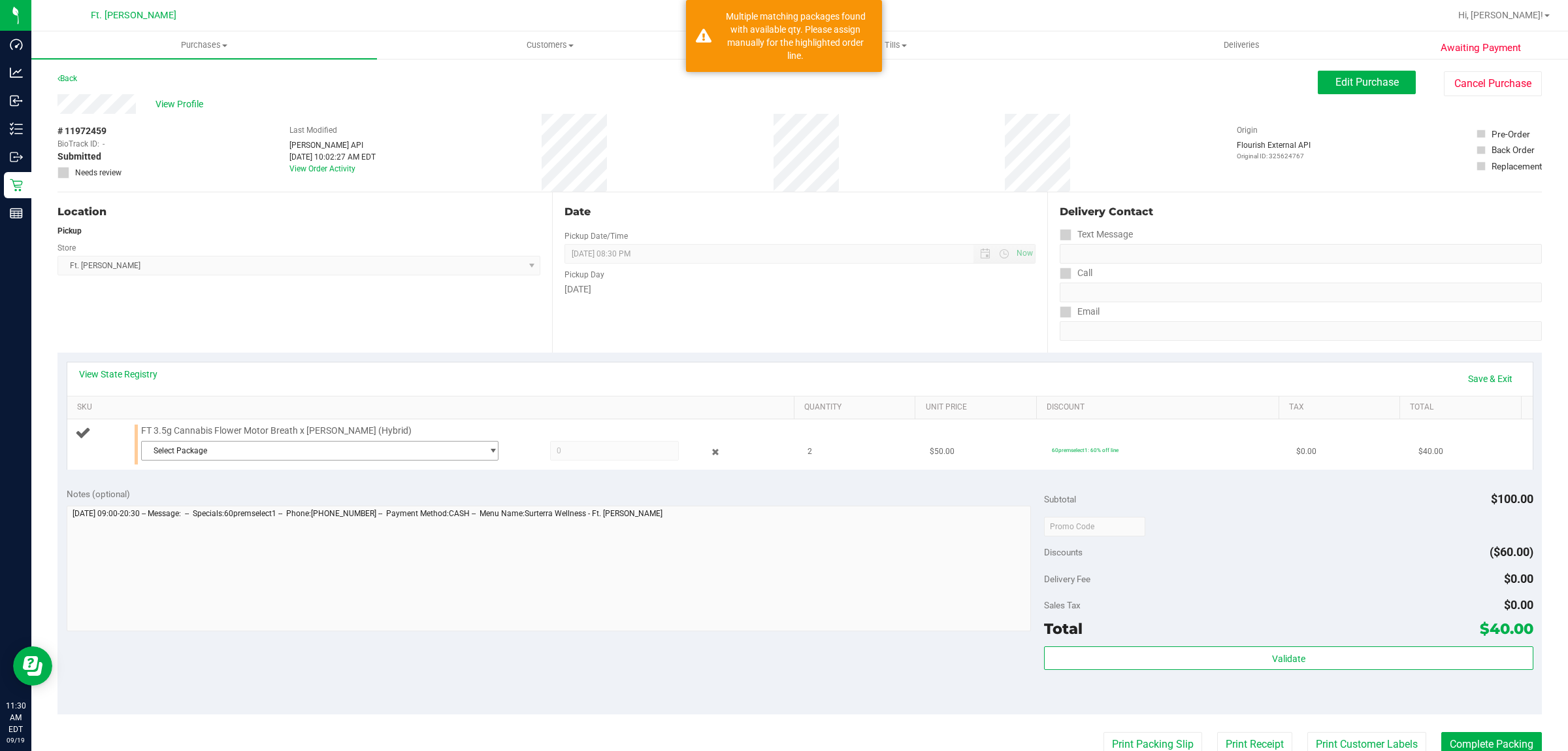
click at [260, 446] on span "Select Package" at bounding box center [311, 450] width 340 height 19
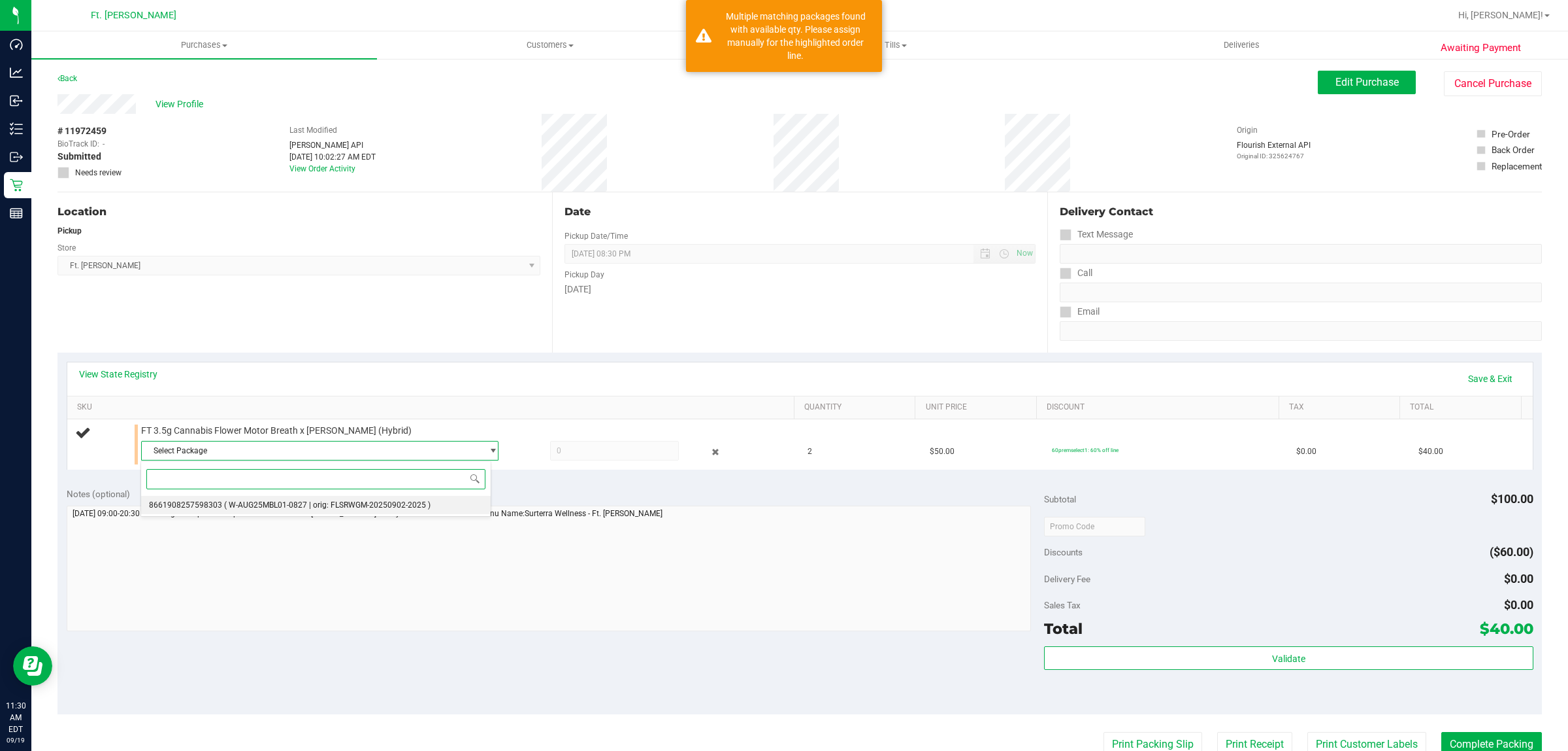
click at [438, 508] on li "8661908257598303 ( W-AUG25MBL01-0827 | orig: FLSRWGM-20250902-2025 )" at bounding box center [316, 504] width 350 height 19
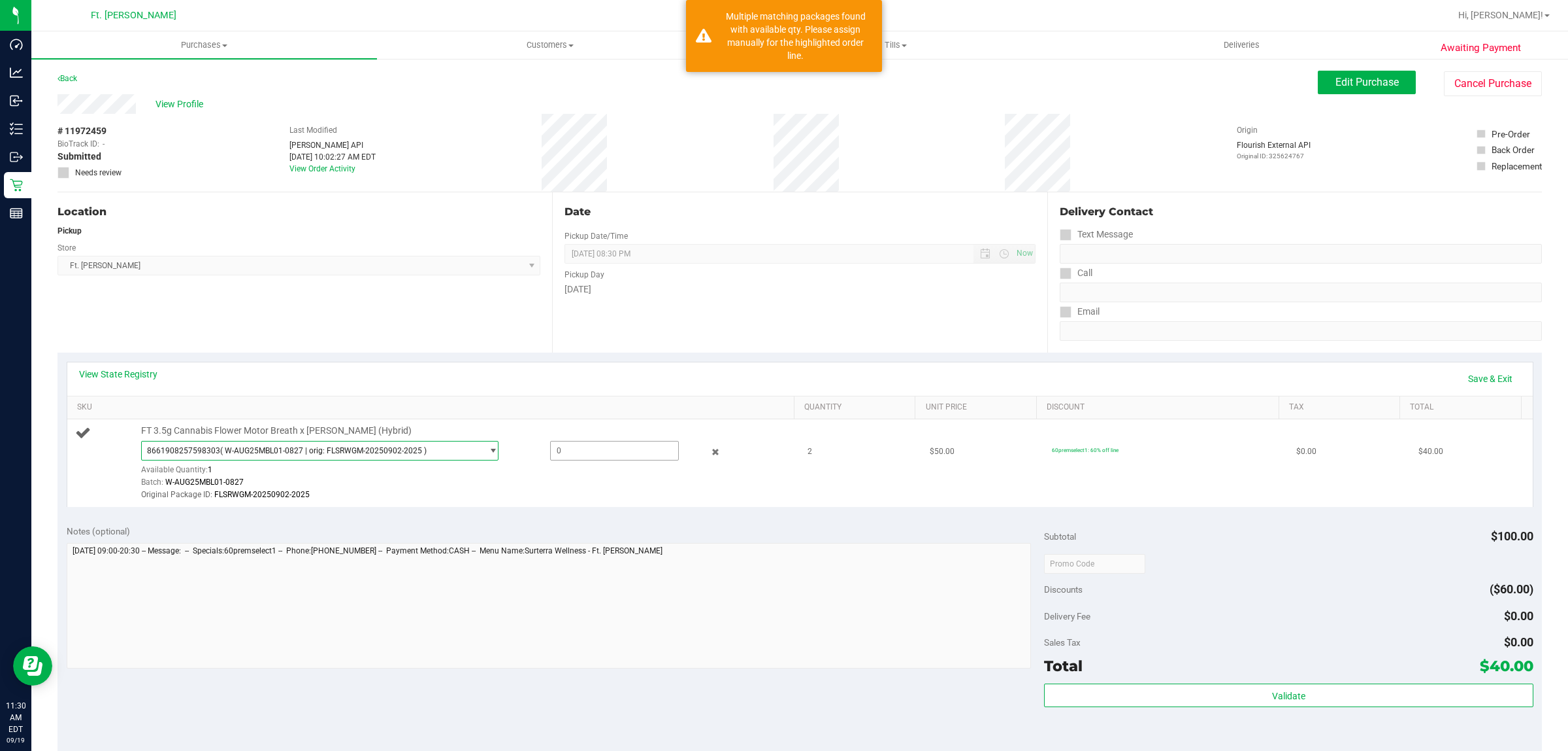
click at [581, 444] on span at bounding box center [614, 450] width 129 height 19
type input "1"
type input "1.0000"
click at [583, 381] on div "View State Registry Save & Exit" at bounding box center [800, 379] width 1442 height 22
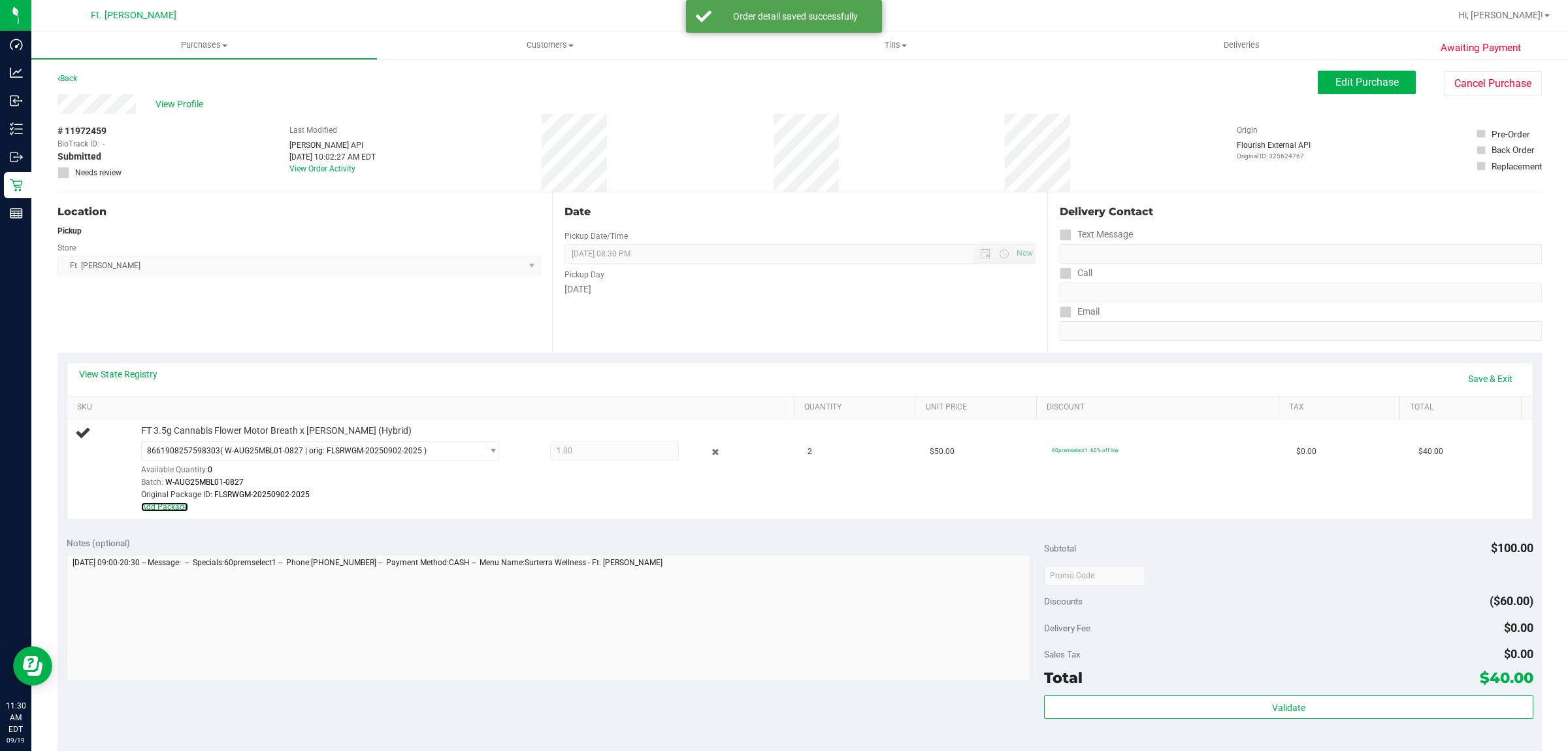
click at [171, 508] on link "Add Package" at bounding box center [164, 506] width 47 height 9
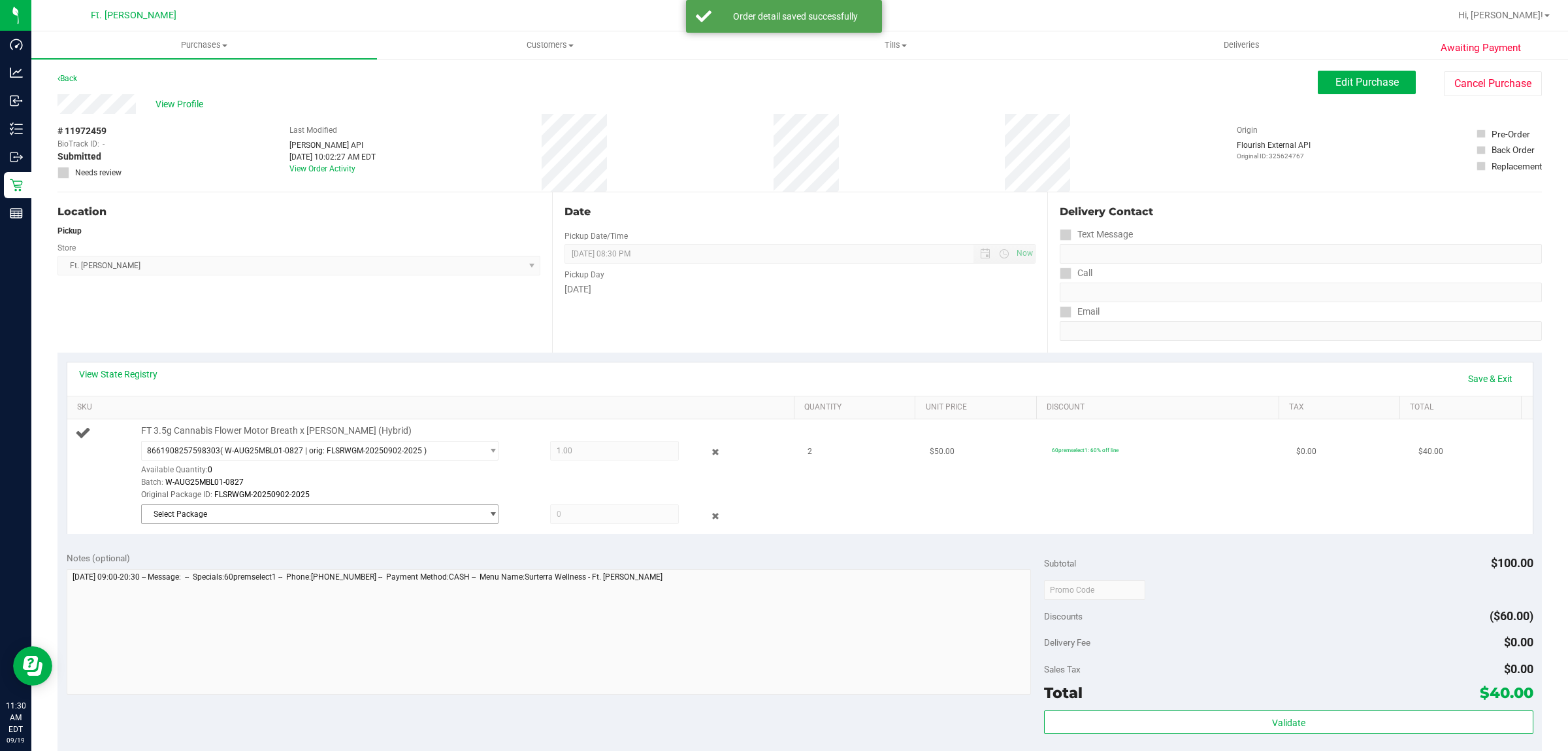
click at [298, 514] on span "Select Package" at bounding box center [311, 514] width 340 height 19
click at [289, 576] on li "6841903220799781 ( W-AUG25MBL01-0827 | orig: FLSRWGM-20250902-2130 )" at bounding box center [316, 569] width 350 height 19
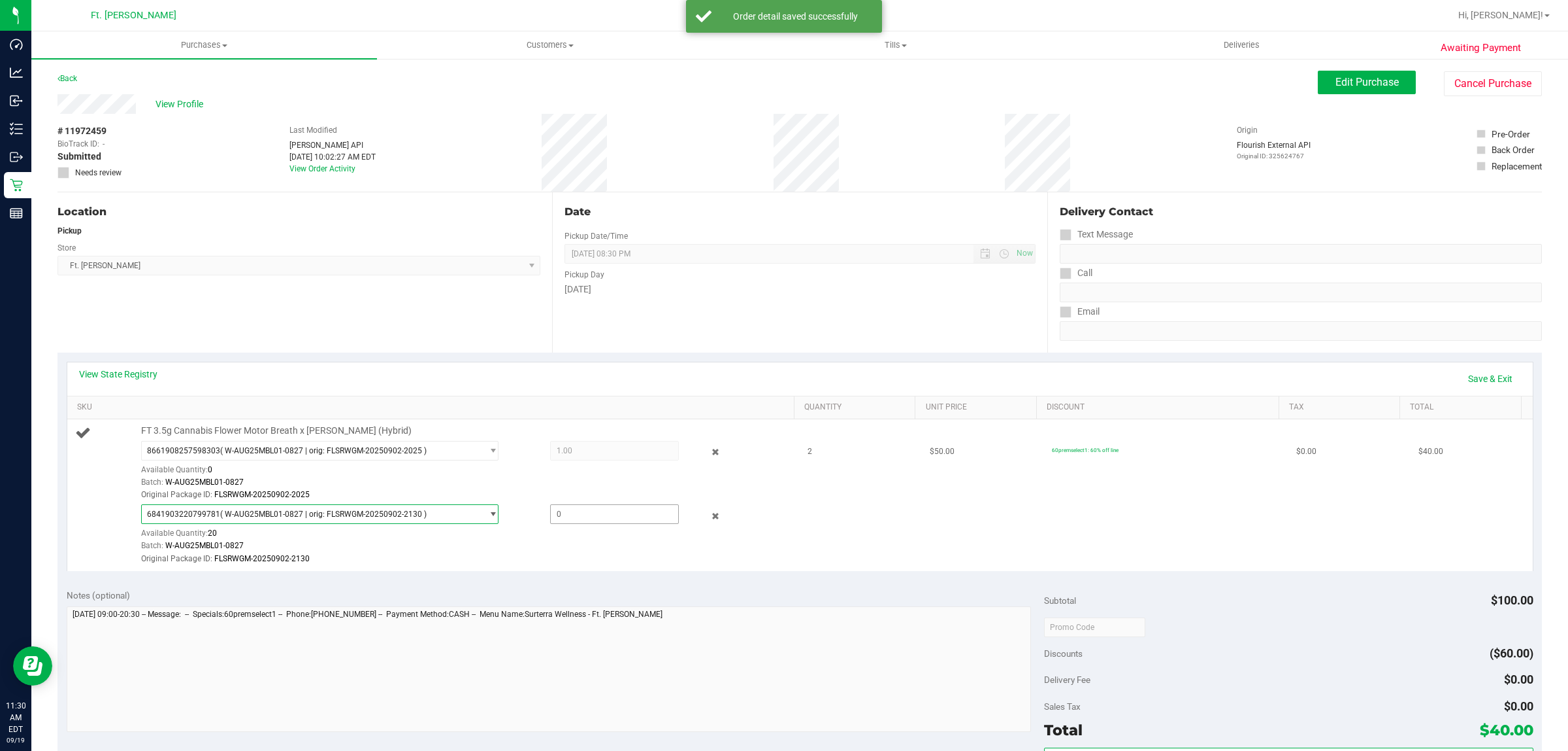
click at [611, 520] on span at bounding box center [614, 514] width 129 height 19
type input "1"
type input "1.0000"
drag, startPoint x: 690, startPoint y: 344, endPoint x: 699, endPoint y: 359, distance: 17.5
click at [690, 344] on div "Date Pickup Date/Time 09/19/2025 Now 09/19/2025 08:30 PM Now Pickup Day Friday" at bounding box center [800, 272] width 494 height 160
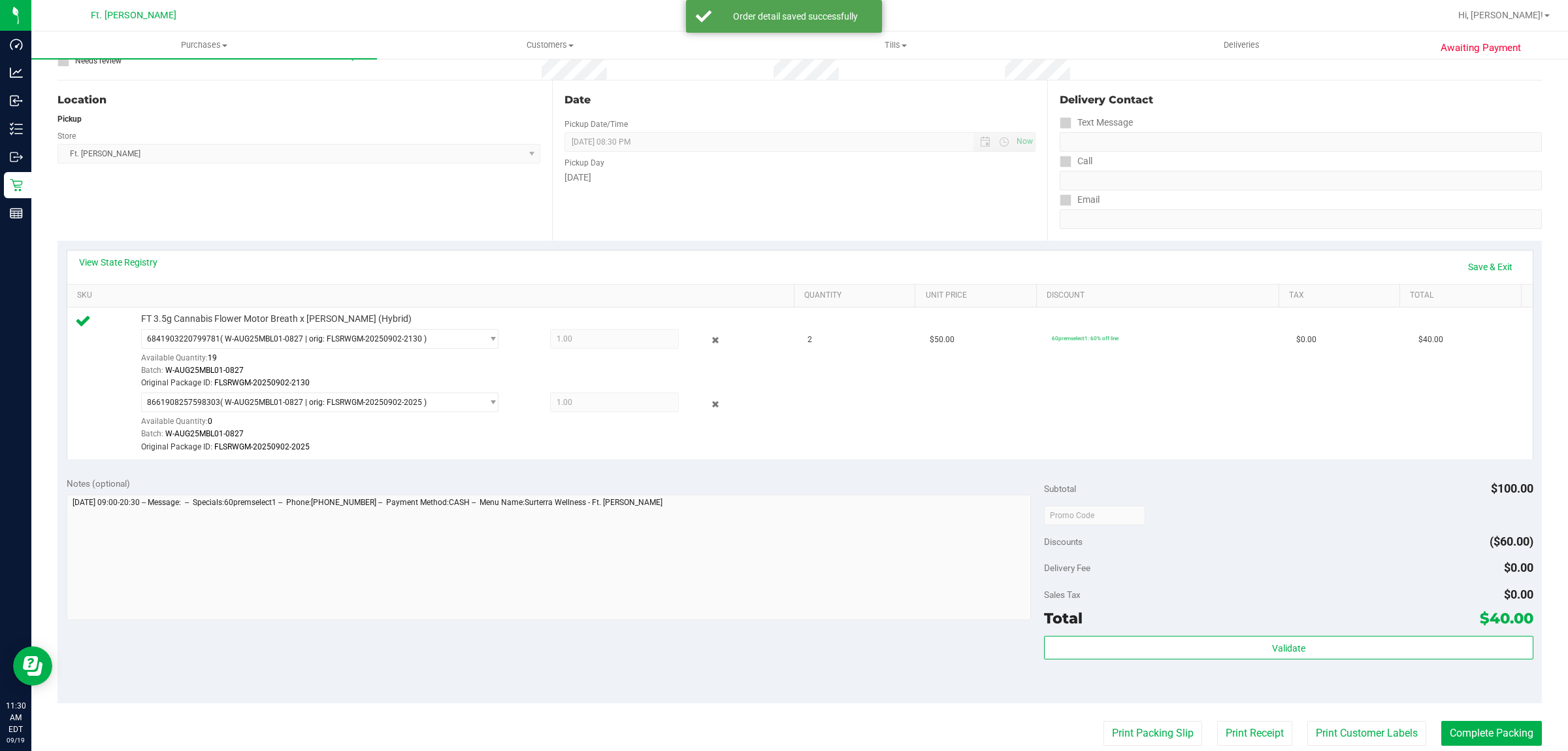
scroll to position [327, 0]
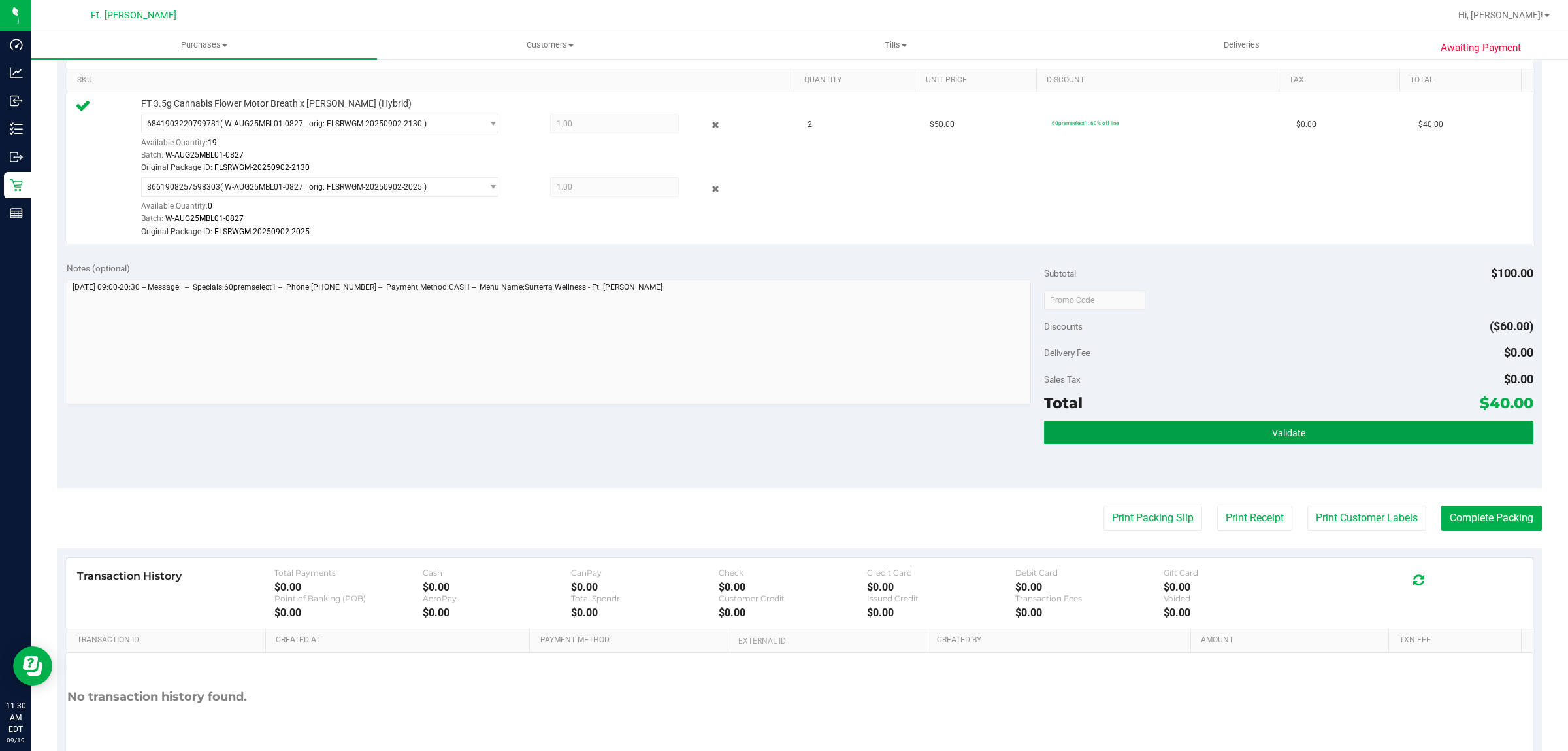
click at [1361, 423] on button "Validate" at bounding box center [1288, 432] width 489 height 23
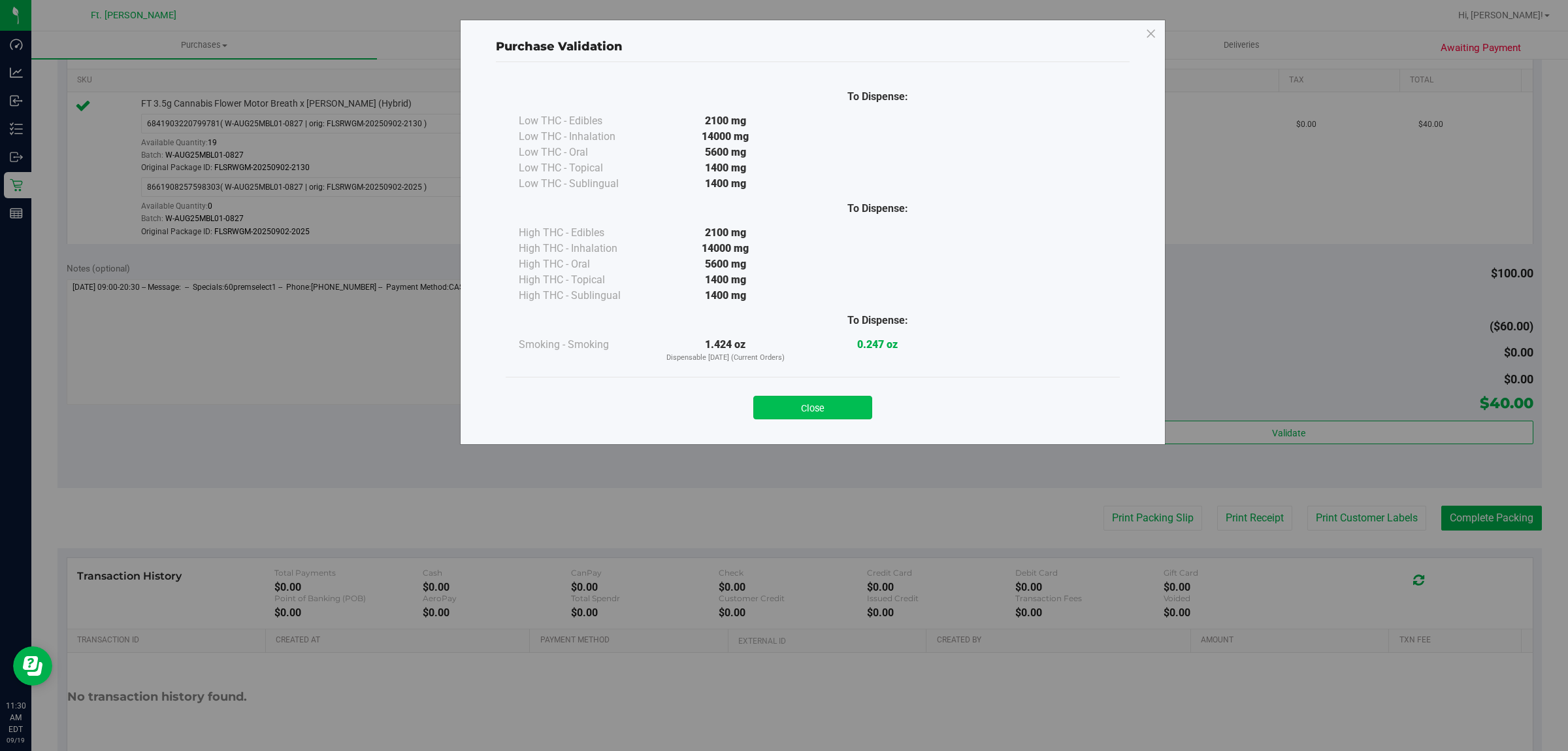
click at [835, 406] on button "Close" at bounding box center [813, 408] width 119 height 23
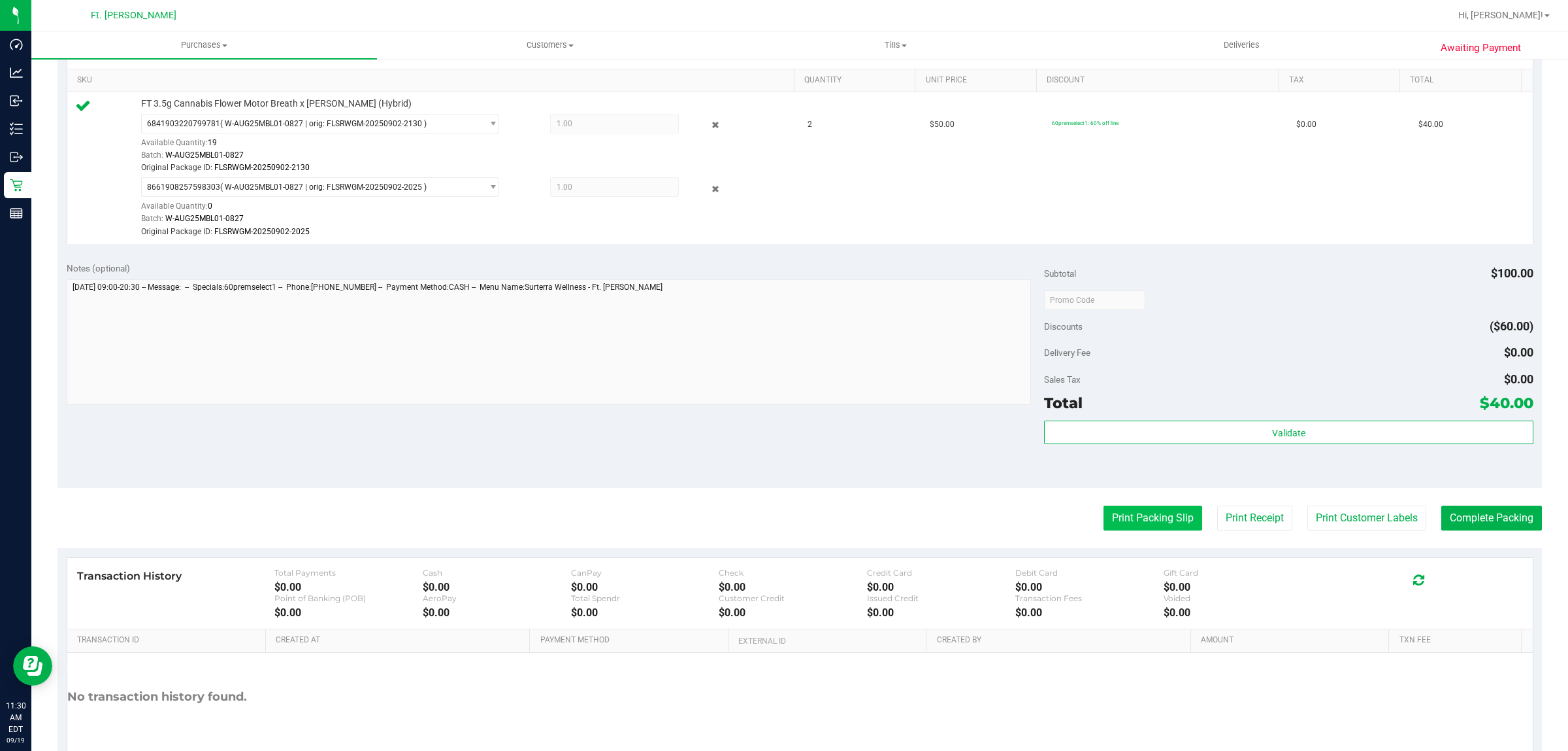
click at [1170, 527] on button "Print Packing Slip" at bounding box center [1153, 518] width 99 height 25
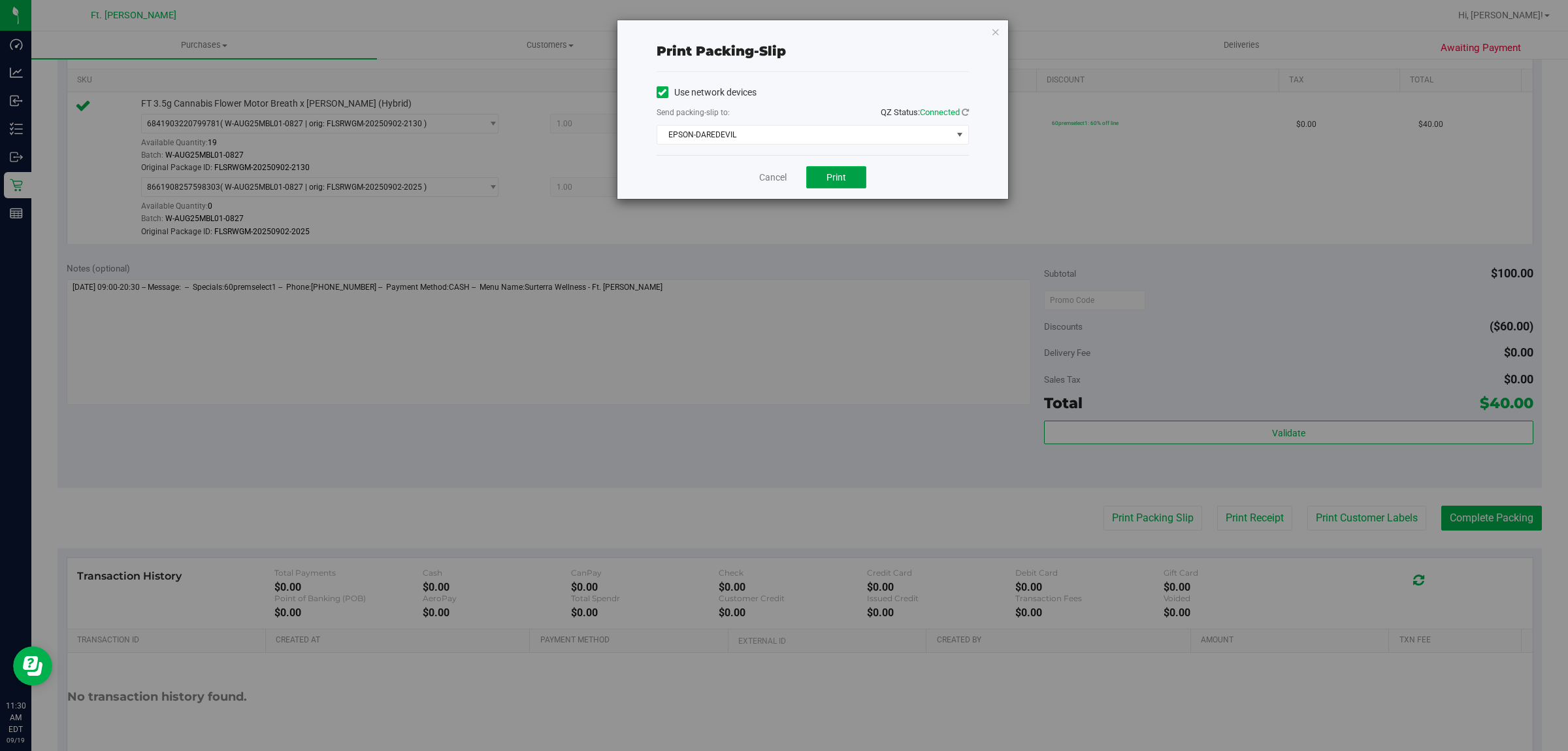
click at [811, 178] on button "Print" at bounding box center [836, 177] width 60 height 22
click at [766, 173] on link "Cancel" at bounding box center [773, 178] width 28 height 14
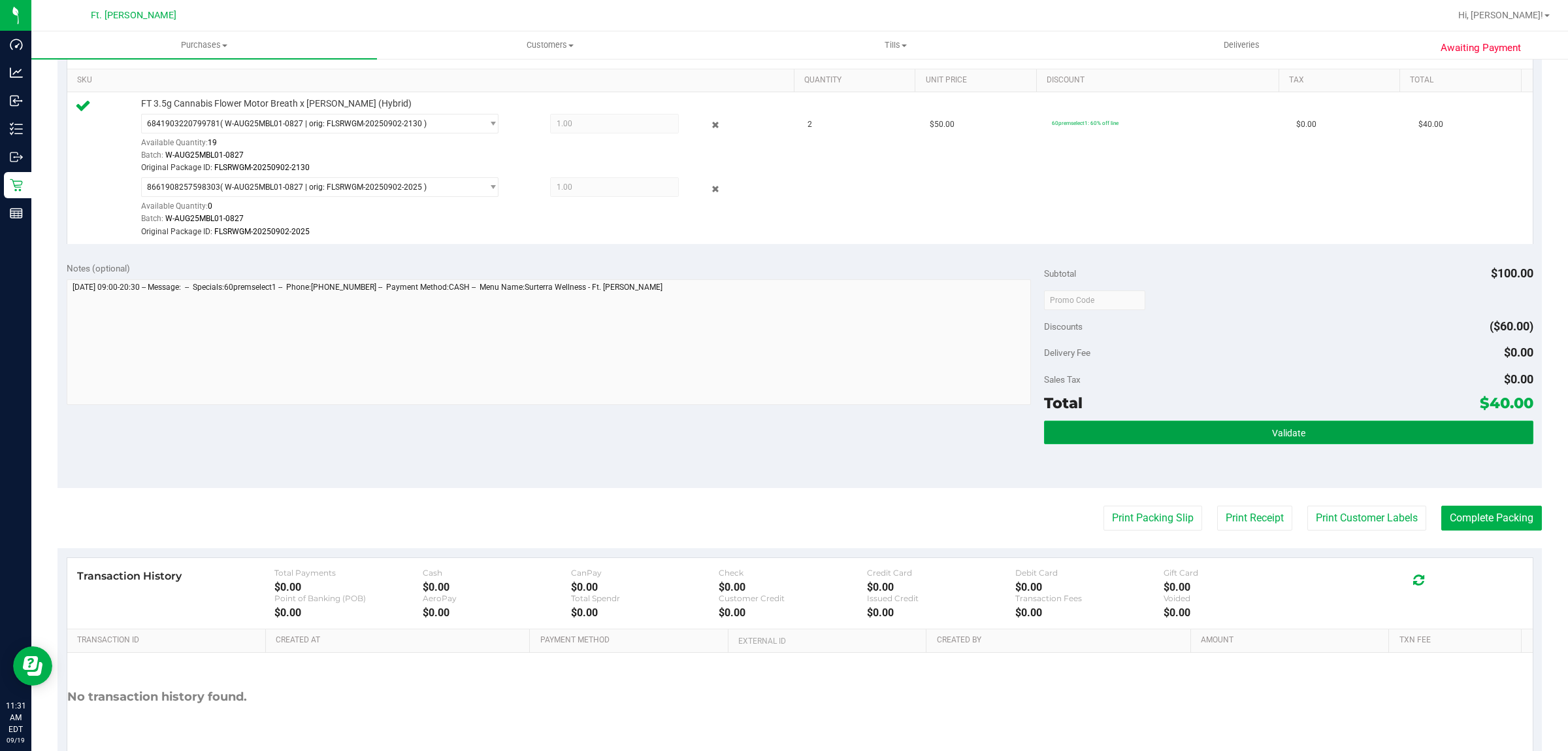
click at [1214, 429] on button "Validate" at bounding box center [1288, 432] width 489 height 23
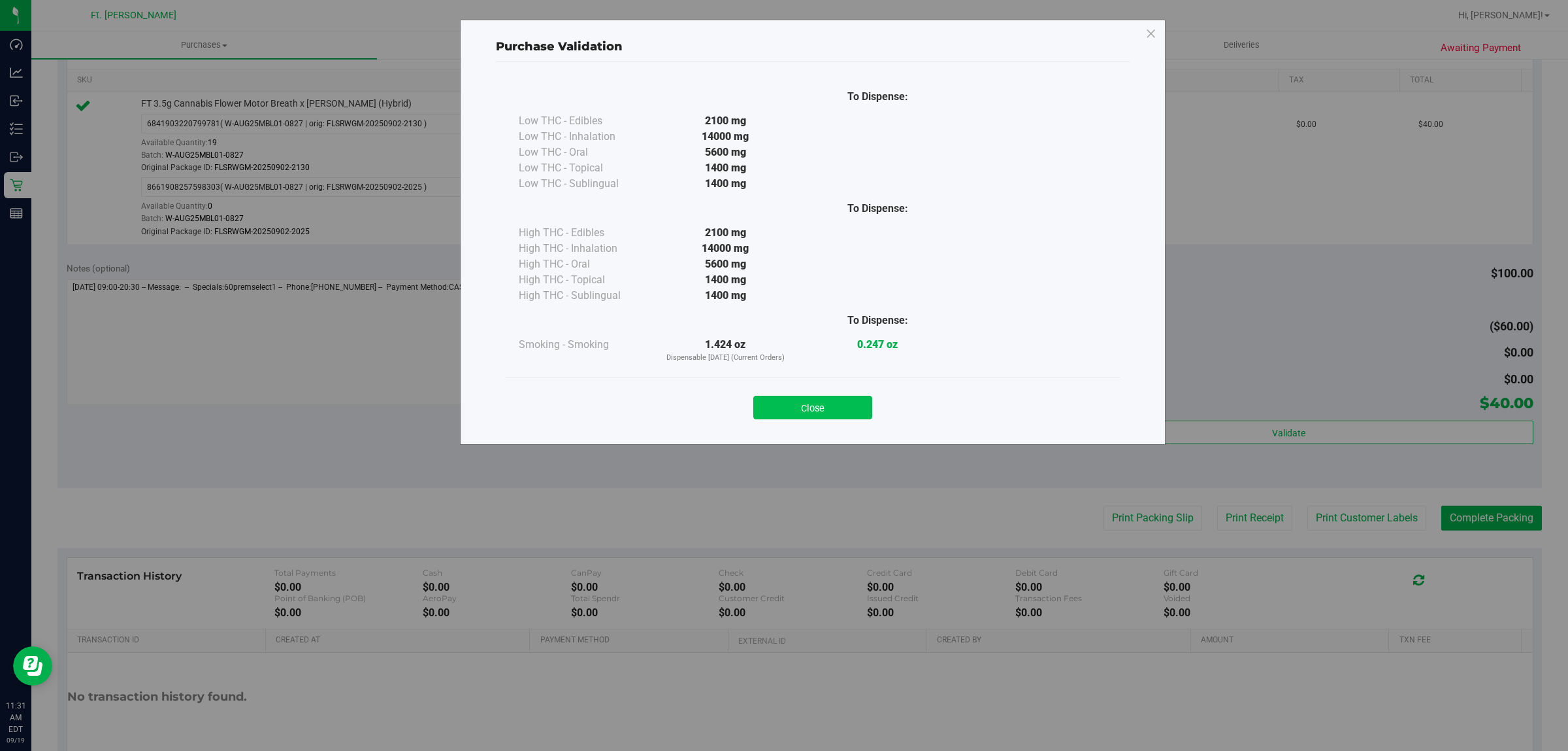
click at [860, 414] on button "Close" at bounding box center [813, 408] width 119 height 23
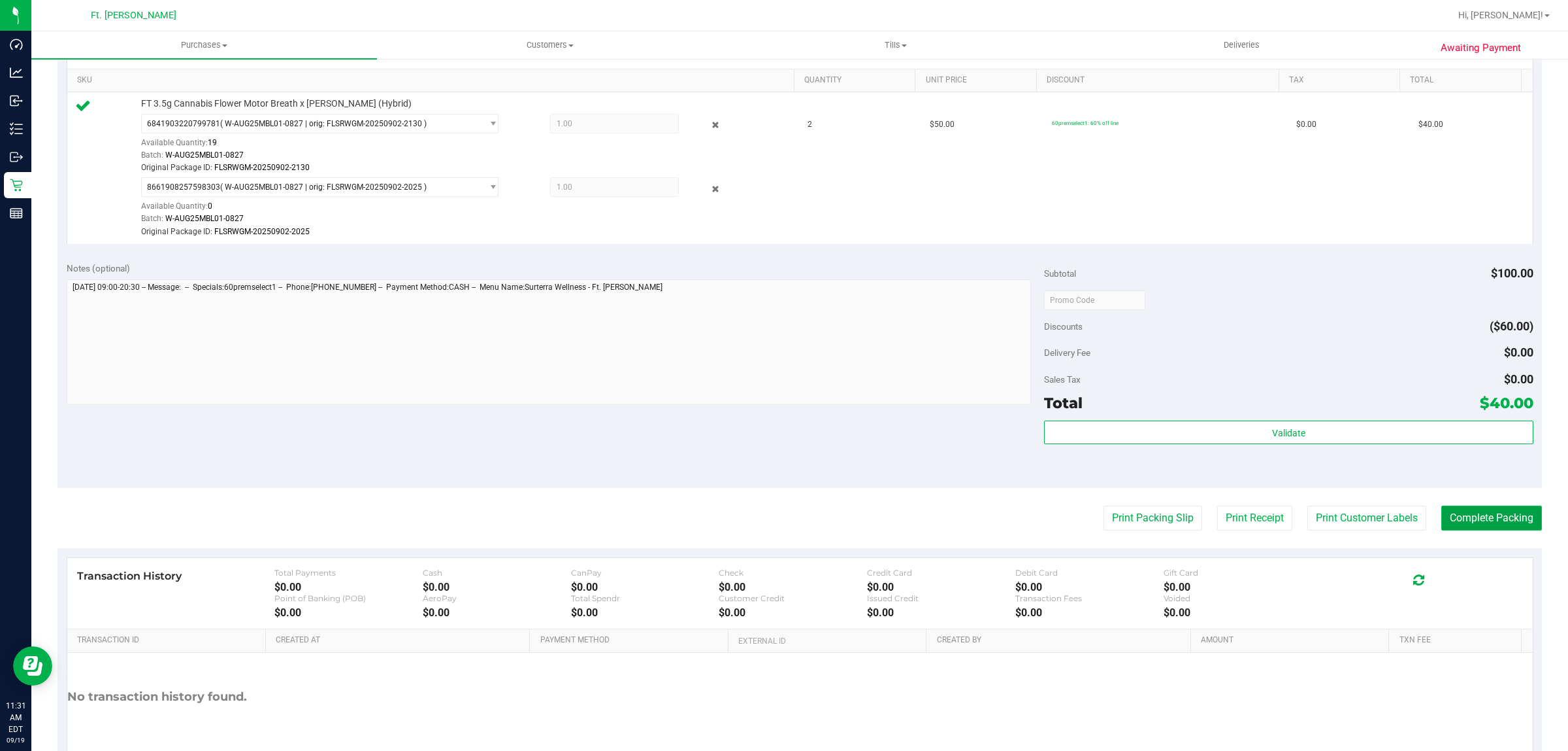
click at [1442, 529] on button "Complete Packing" at bounding box center [1492, 518] width 101 height 25
